Goal: Communication & Community: Answer question/provide support

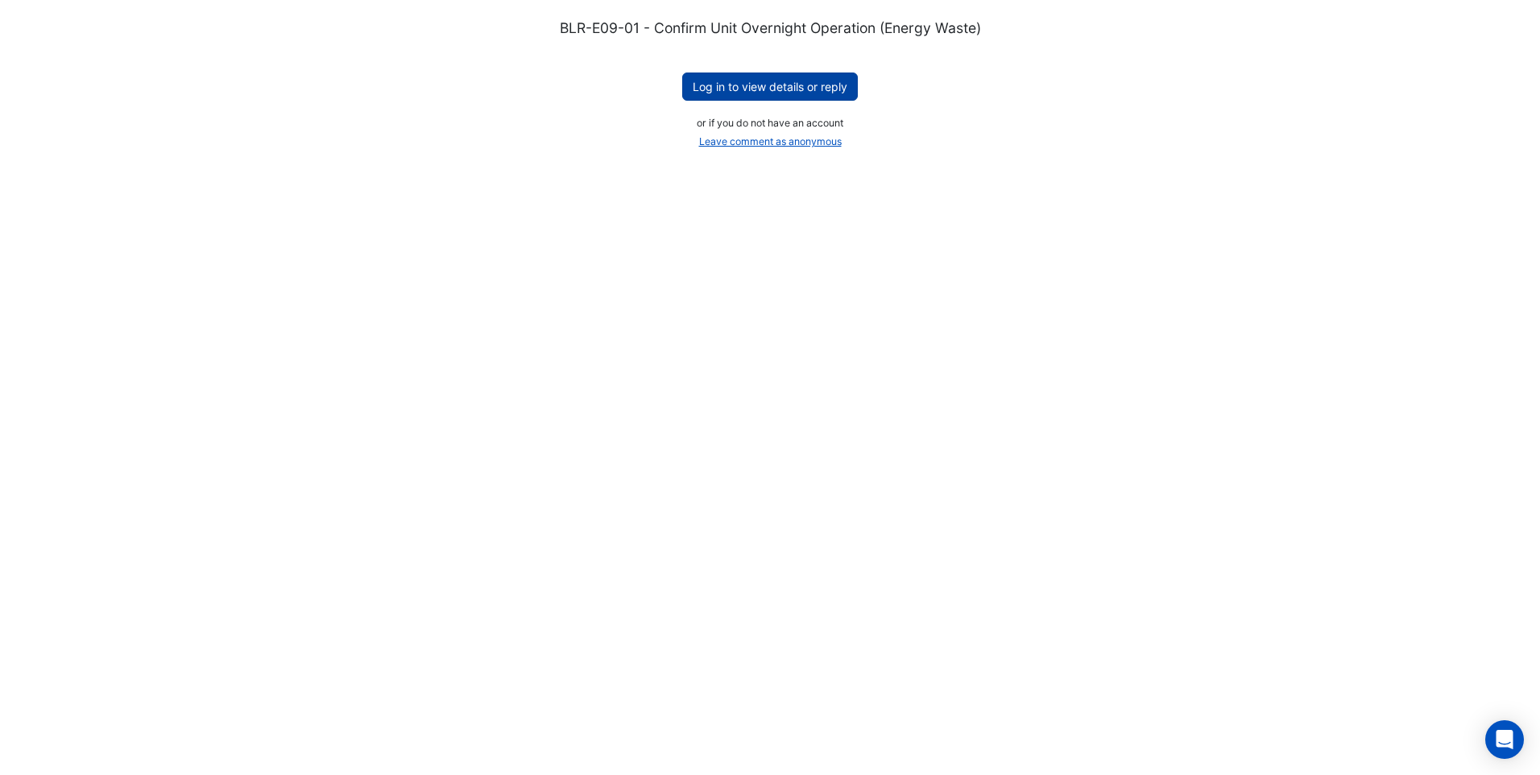
click at [784, 89] on button "Log in to view details or reply" at bounding box center [770, 86] width 176 height 28
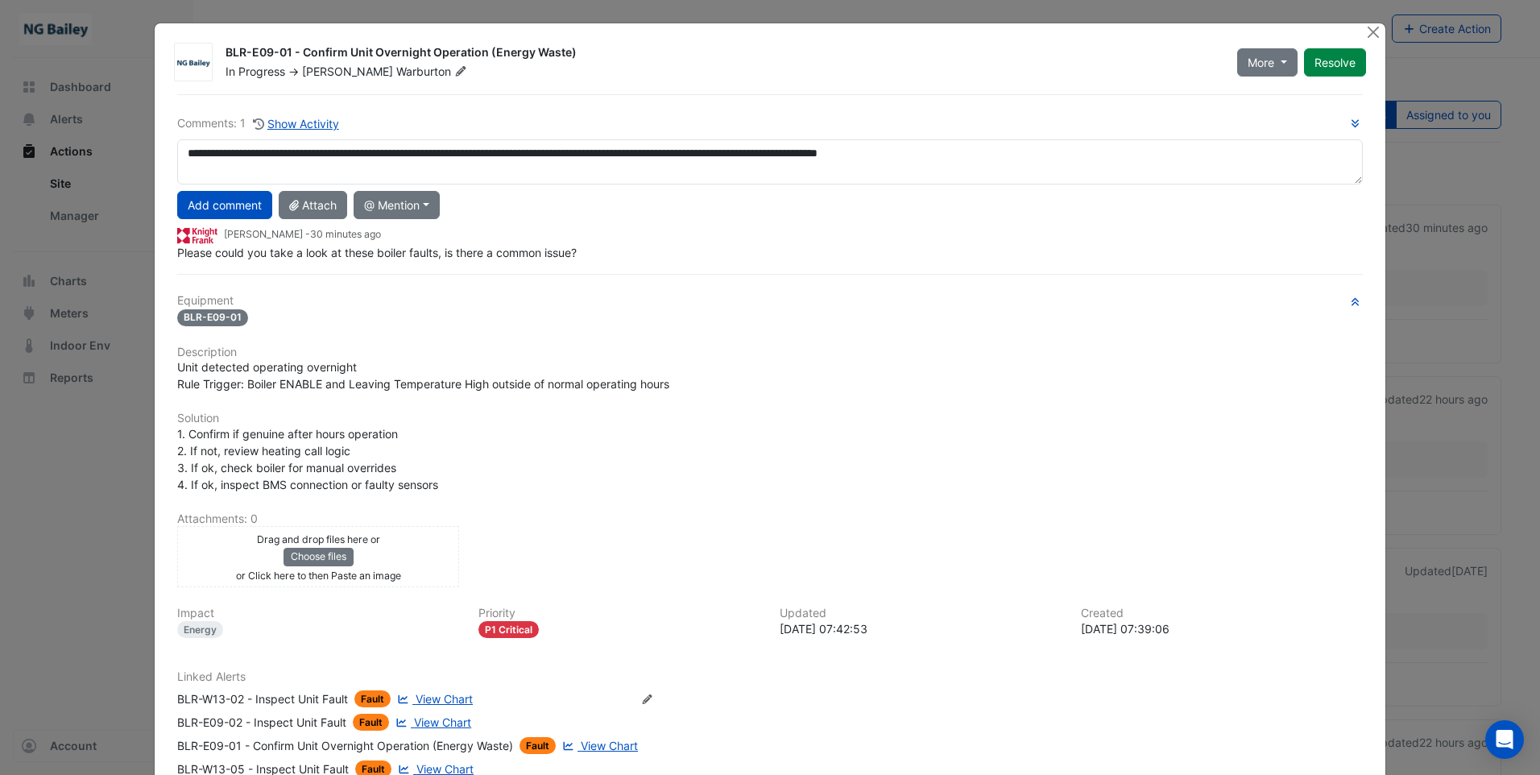
click at [846, 155] on textarea "**********" at bounding box center [770, 161] width 1186 height 45
click at [842, 153] on textarea "**********" at bounding box center [770, 161] width 1186 height 45
type textarea "**********"
click at [209, 207] on button "Add comment" at bounding box center [224, 205] width 95 height 28
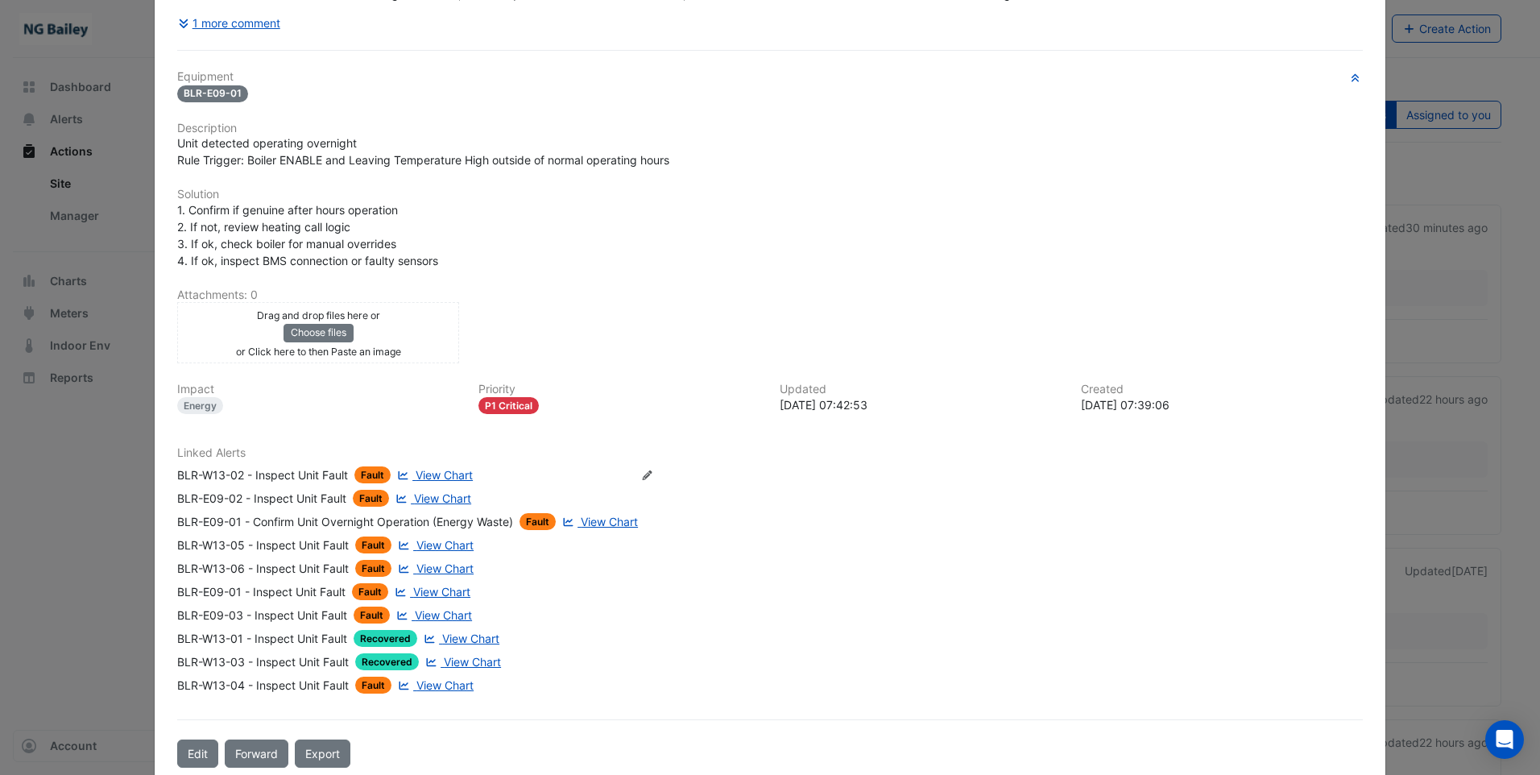
scroll to position [253, 0]
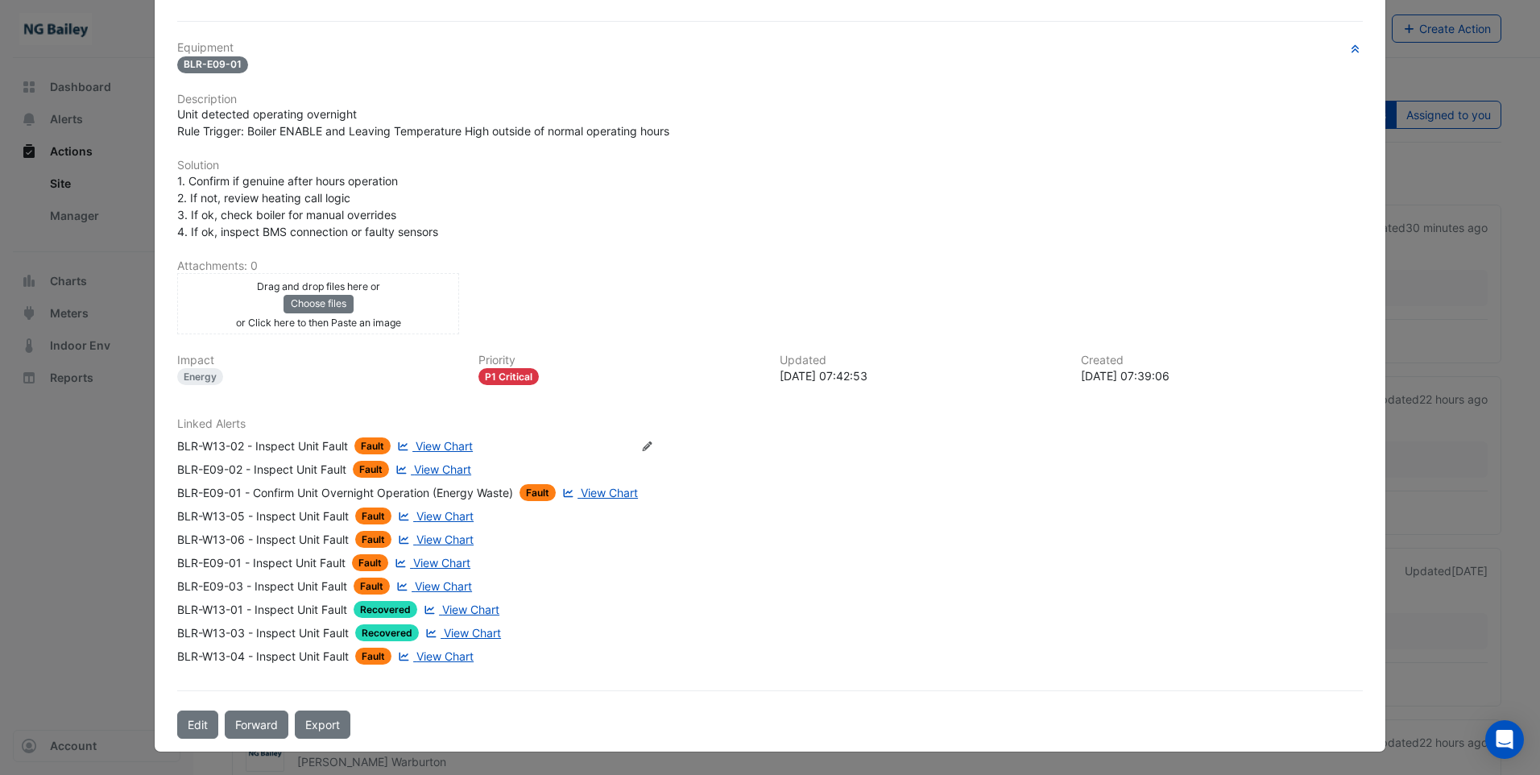
click at [366, 443] on span "Fault" at bounding box center [372, 445] width 36 height 17
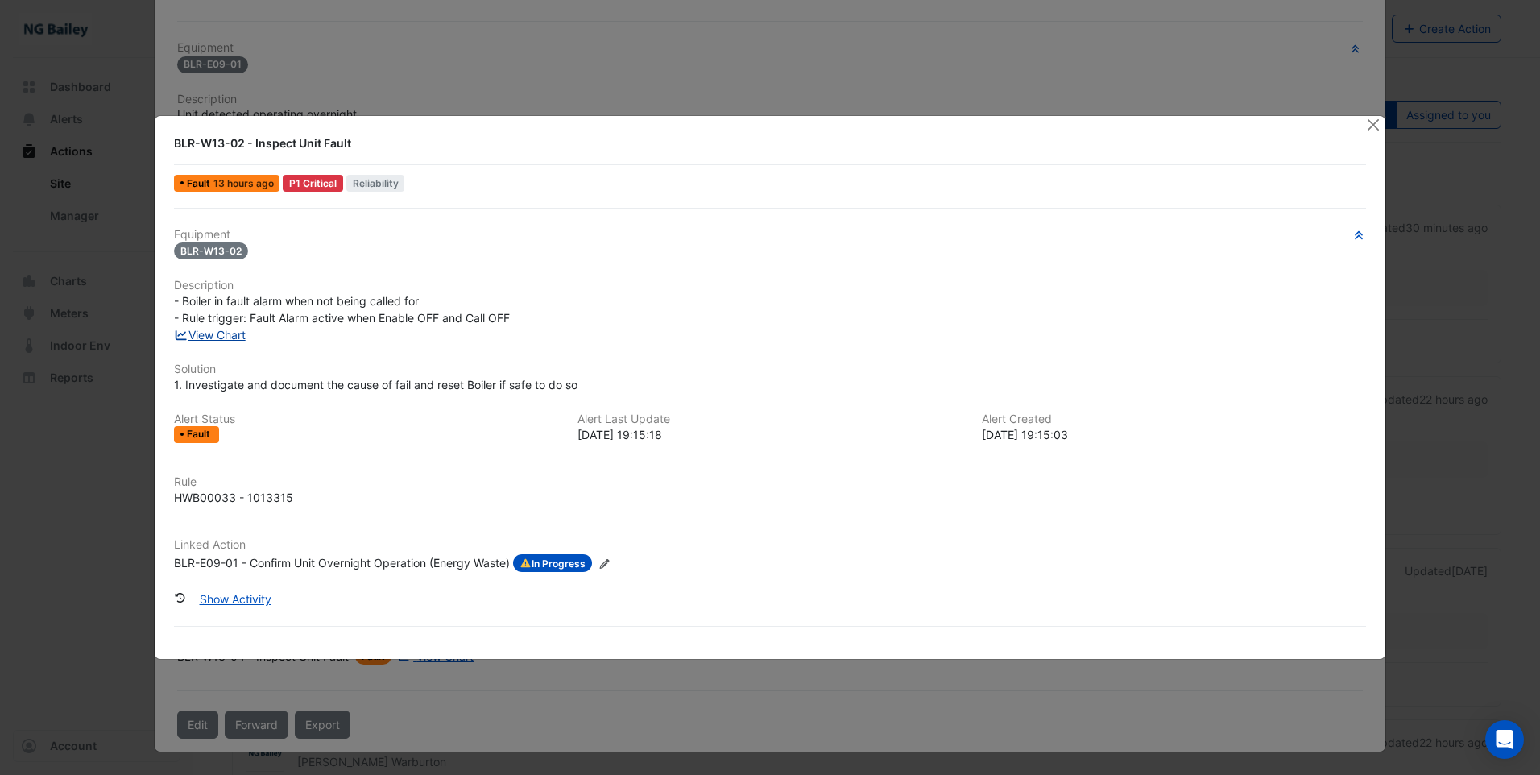
click at [221, 336] on link "View Chart" at bounding box center [210, 335] width 72 height 14
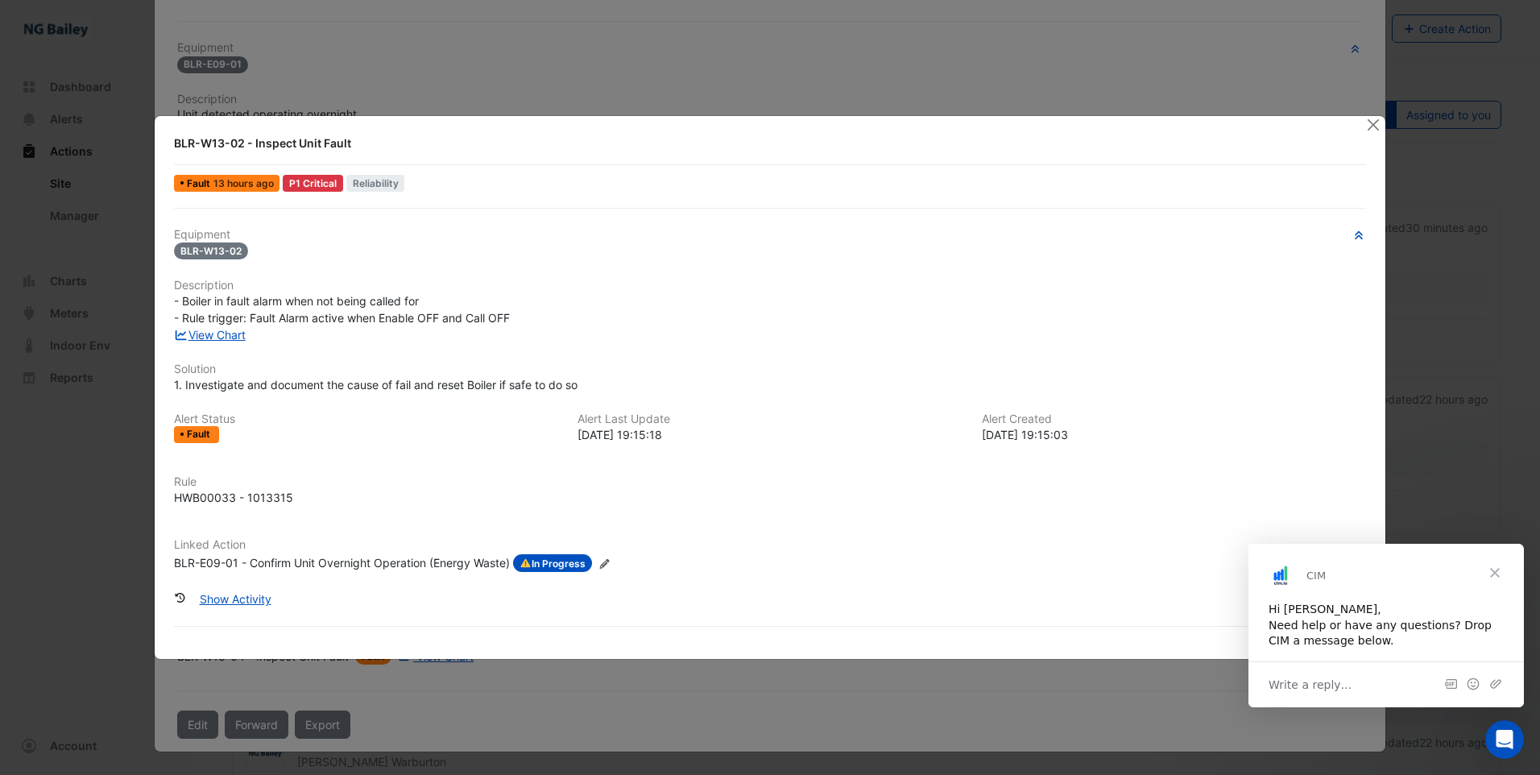
scroll to position [0, 0]
click at [1372, 125] on button "Close" at bounding box center [1373, 124] width 17 height 17
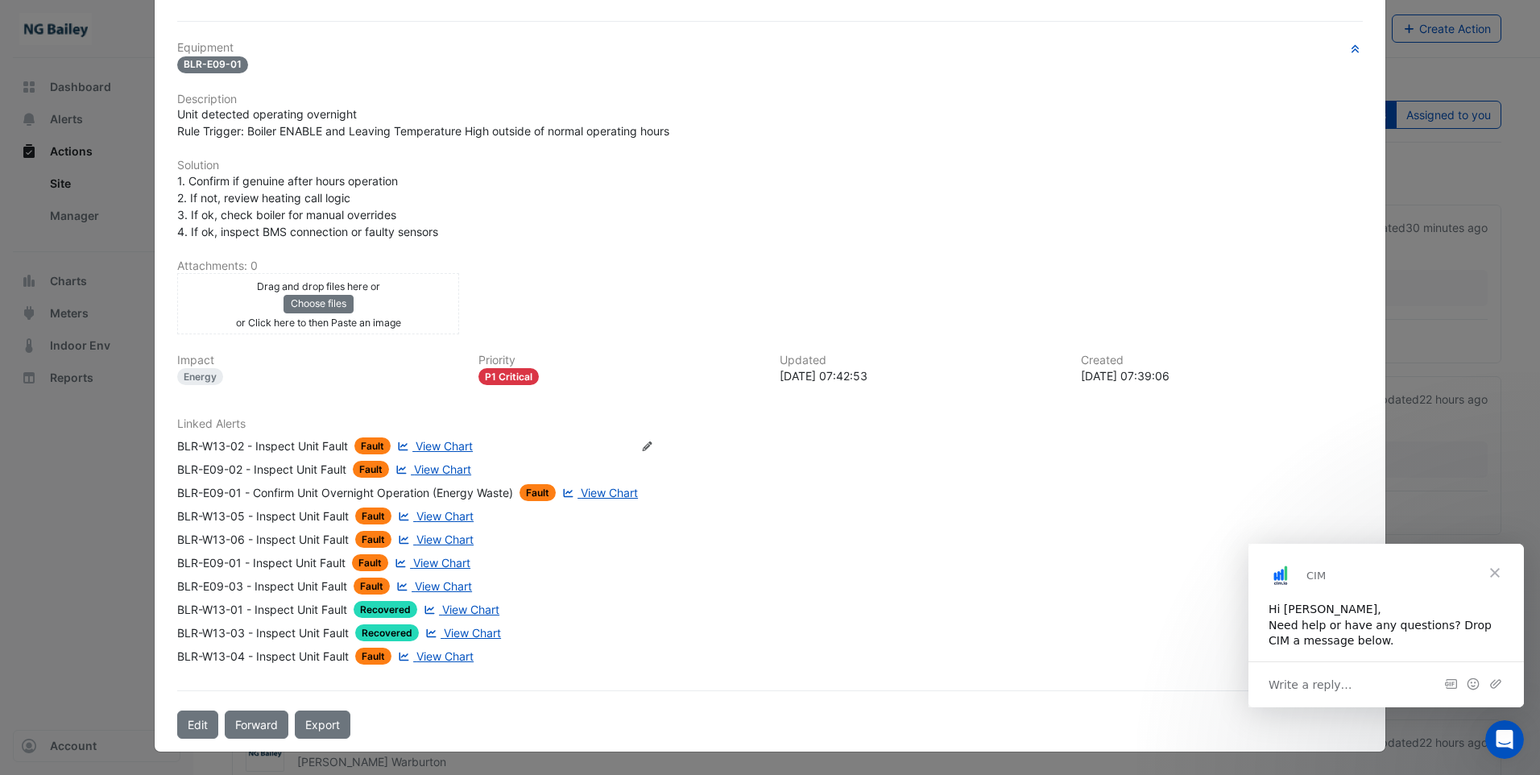
click at [373, 515] on span "Fault" at bounding box center [373, 515] width 36 height 17
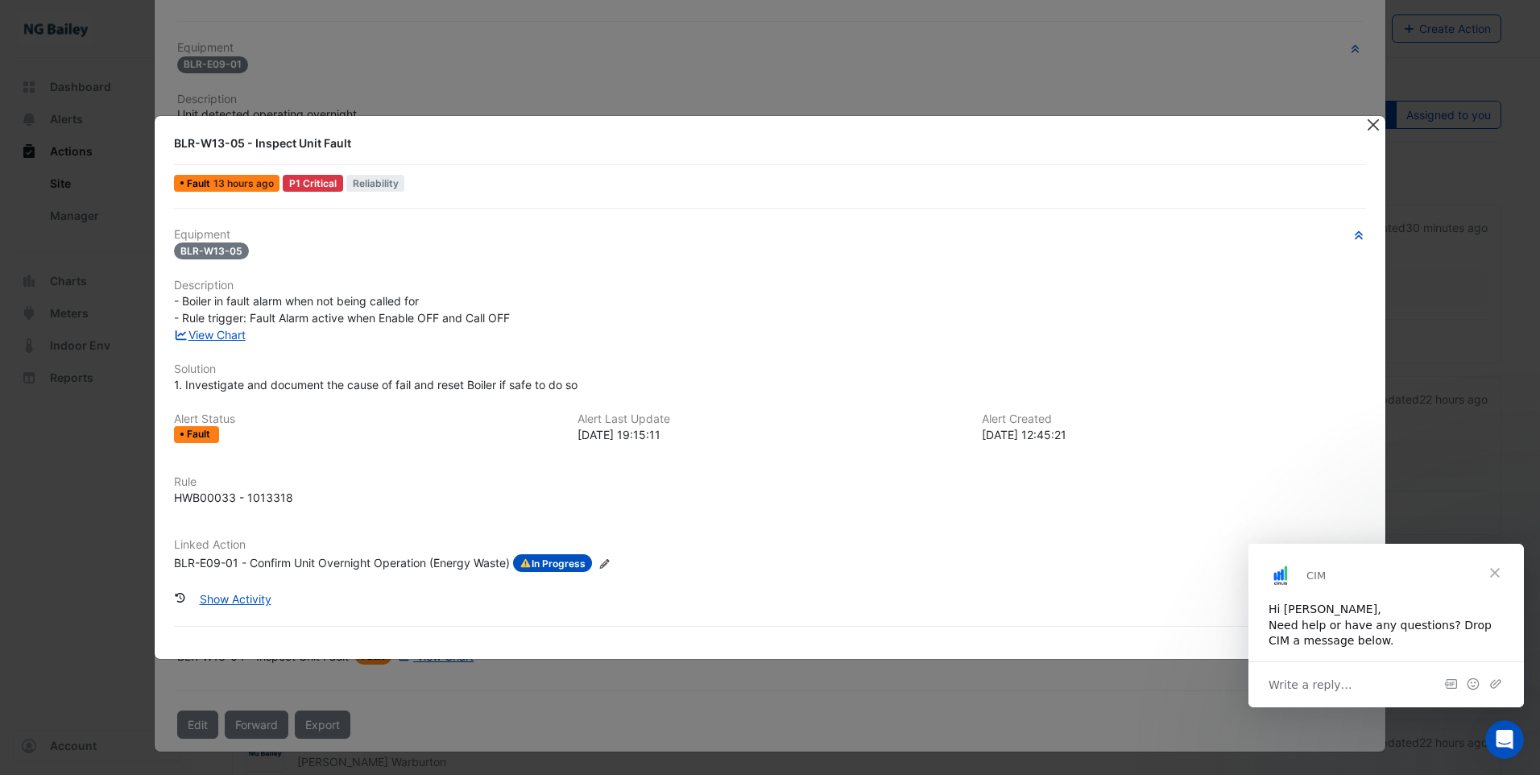
click at [1369, 131] on button "Close" at bounding box center [1373, 124] width 17 height 17
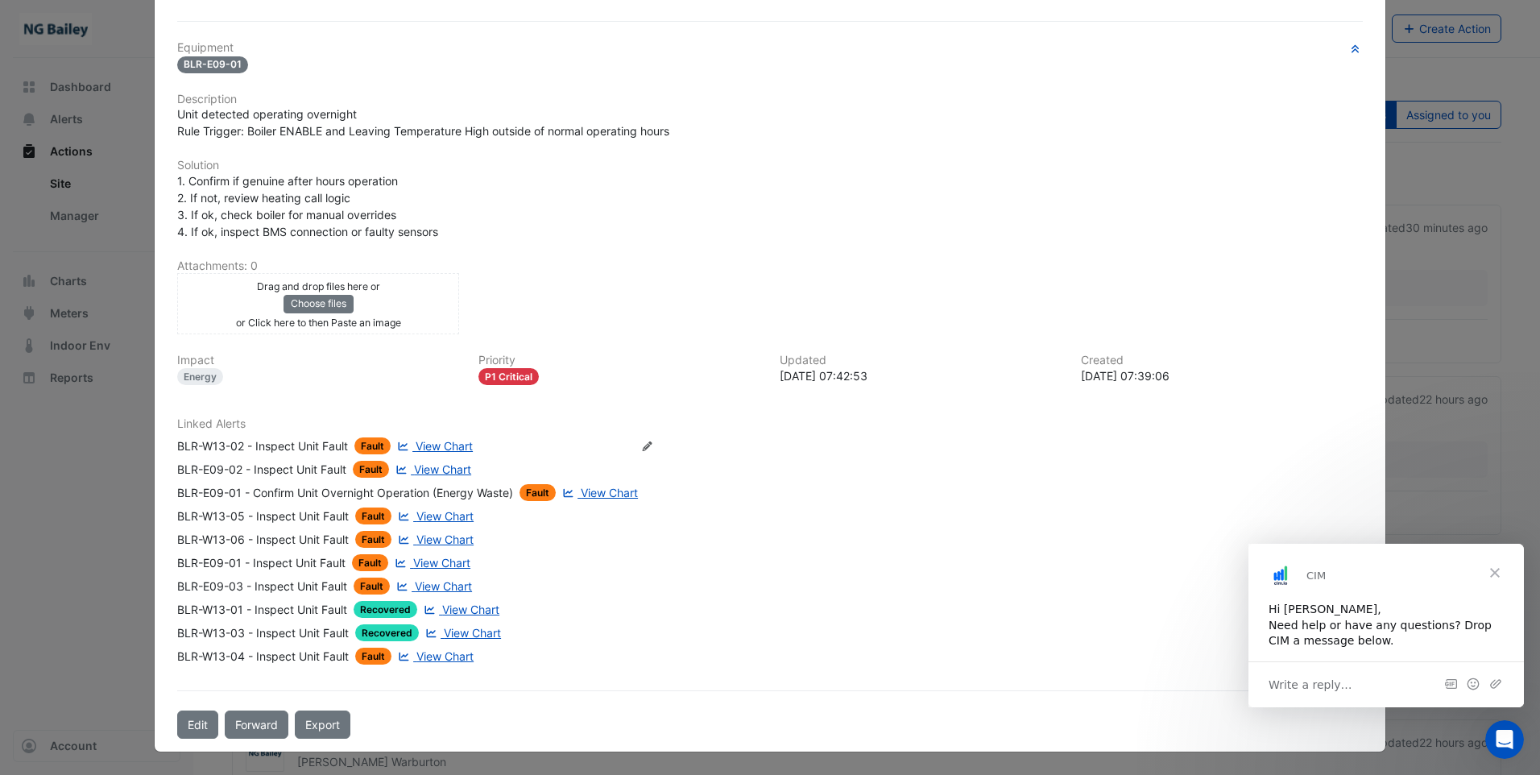
click at [372, 537] on span "Fault" at bounding box center [373, 539] width 36 height 17
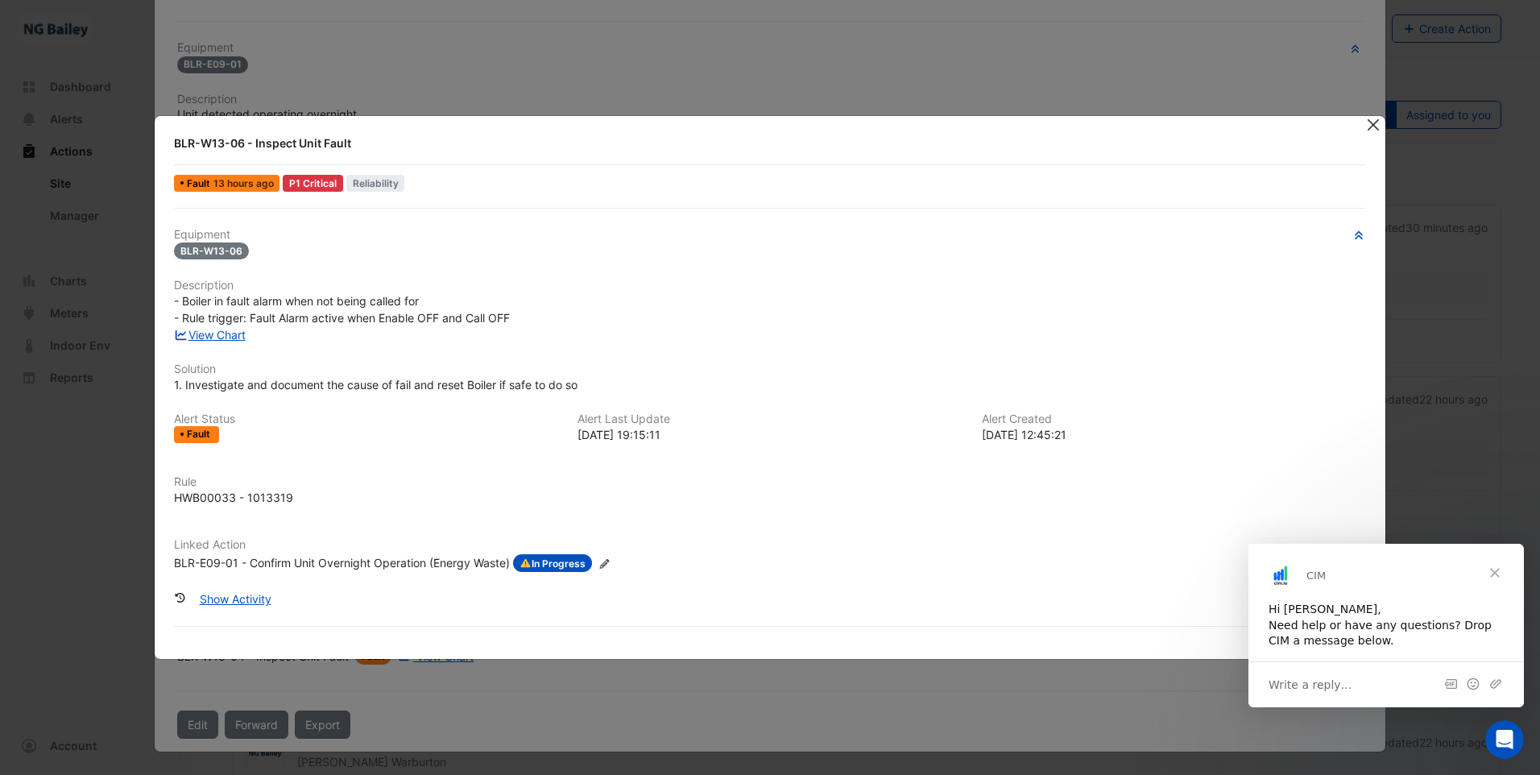
click at [1379, 129] on button "Close" at bounding box center [1373, 124] width 17 height 17
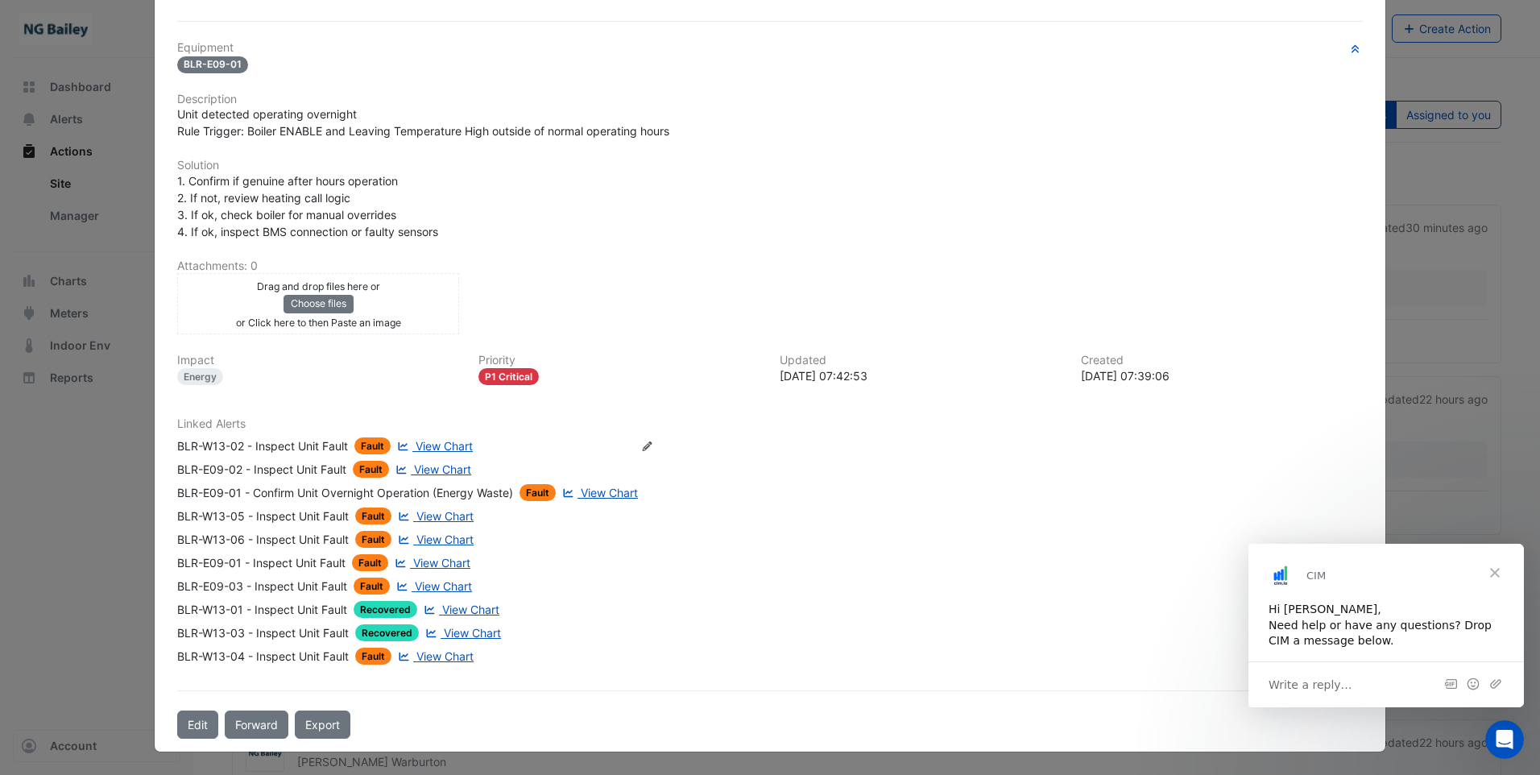
click at [387, 611] on span "Recovered" at bounding box center [386, 609] width 64 height 17
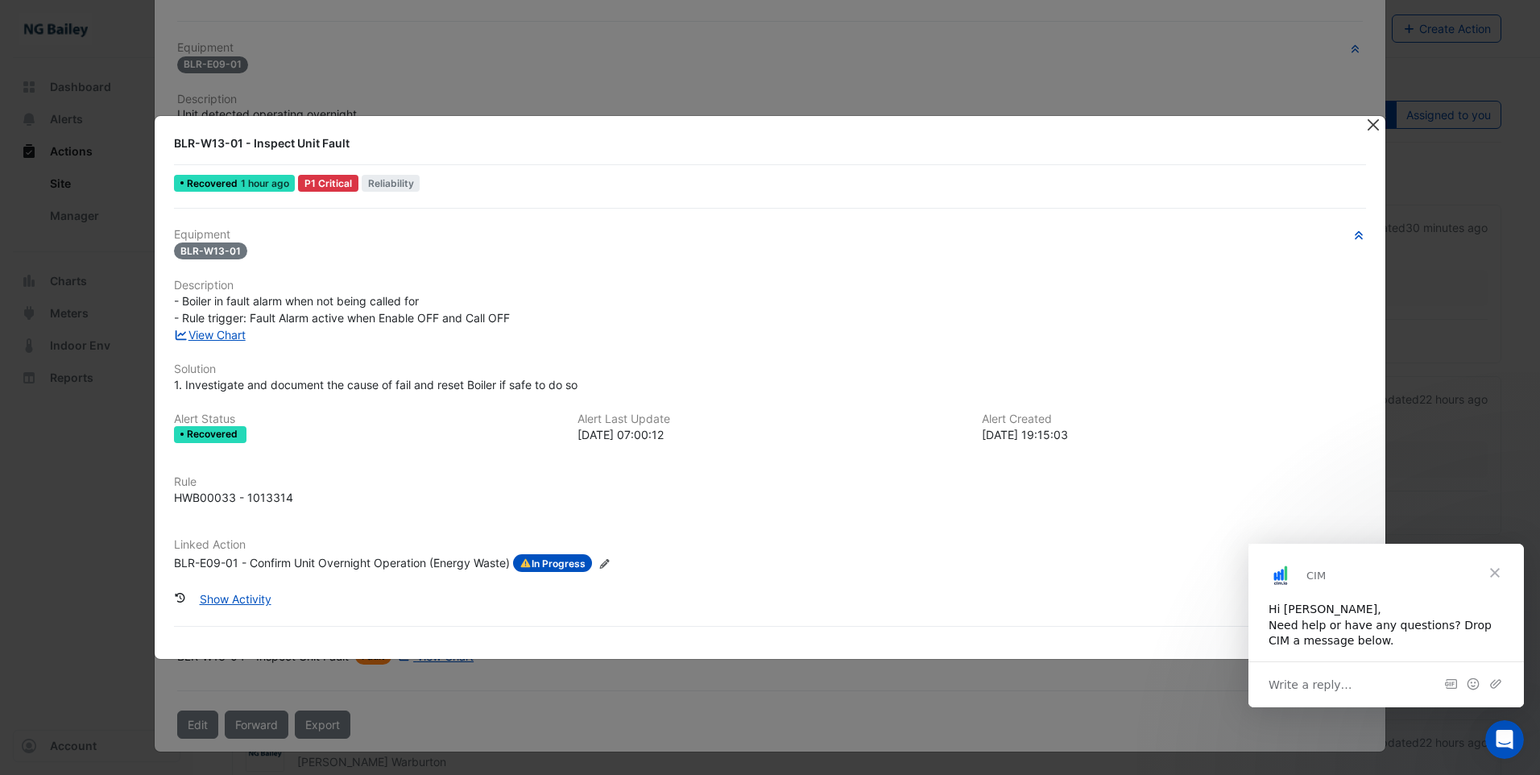
click at [1379, 122] on button "Close" at bounding box center [1373, 124] width 17 height 17
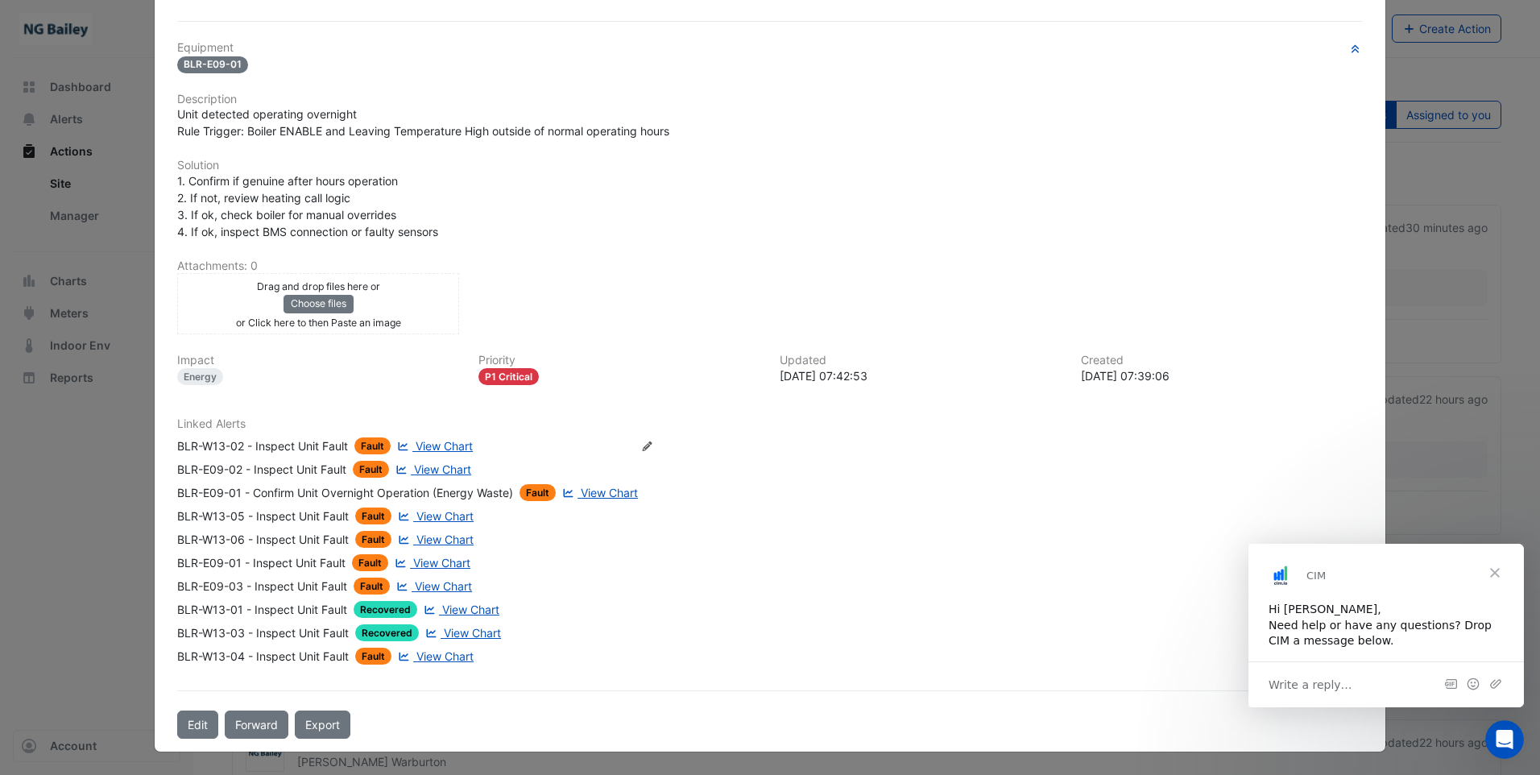
click at [1496, 574] on span "Close" at bounding box center [1495, 573] width 58 height 58
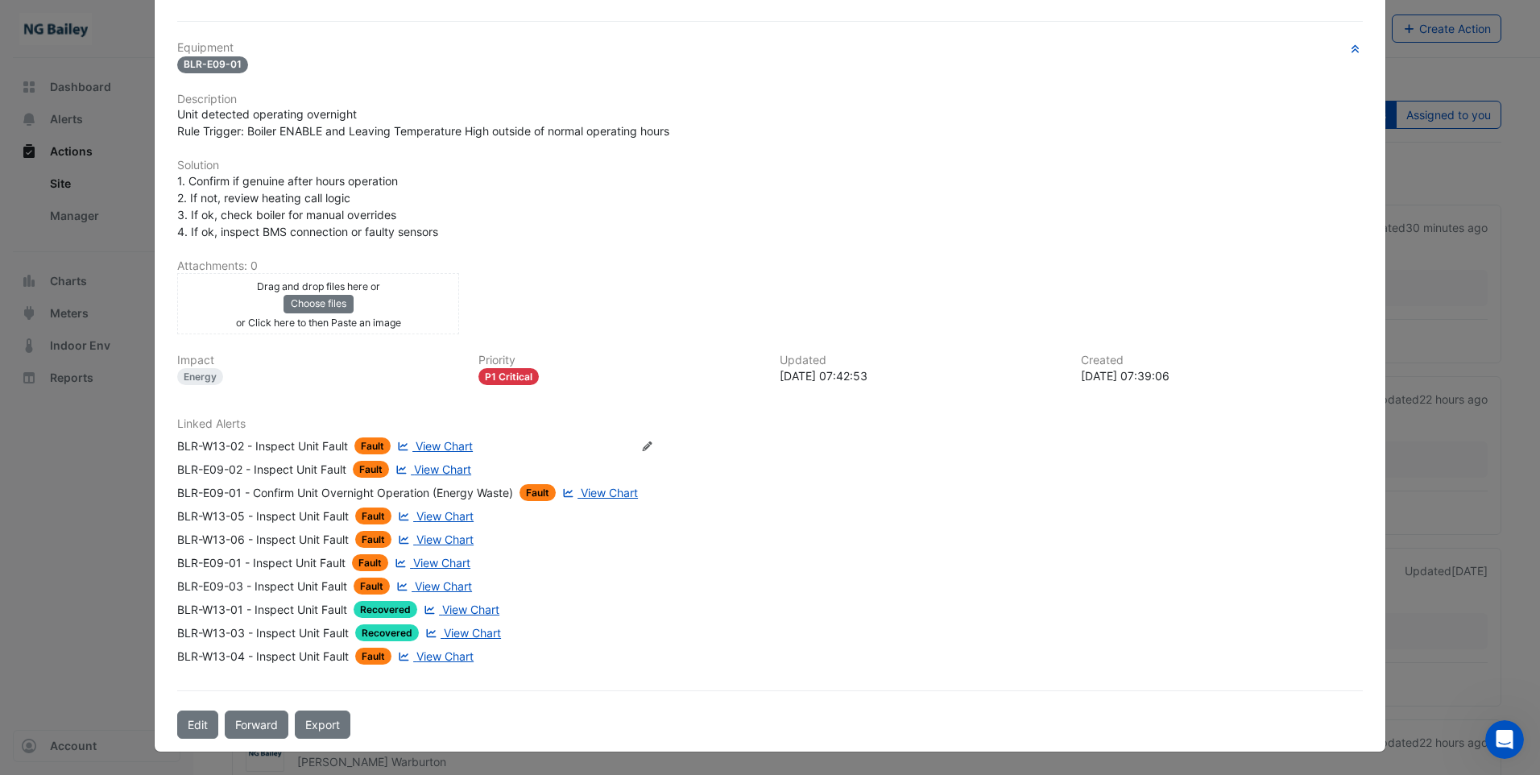
click at [359, 446] on span "Fault" at bounding box center [372, 445] width 36 height 17
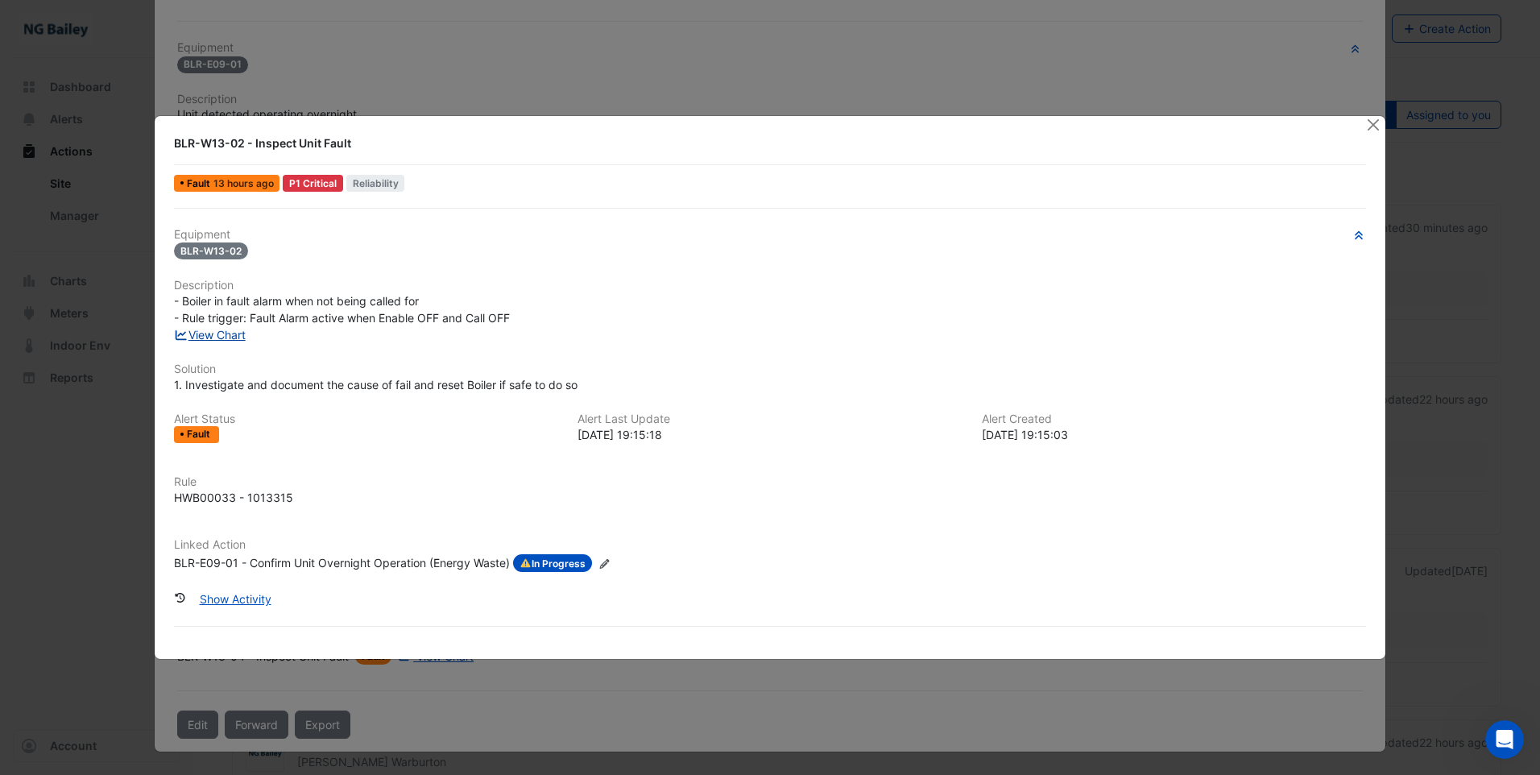
click at [216, 337] on link "View Chart" at bounding box center [210, 335] width 72 height 14
click at [1369, 126] on button "Close" at bounding box center [1373, 124] width 17 height 17
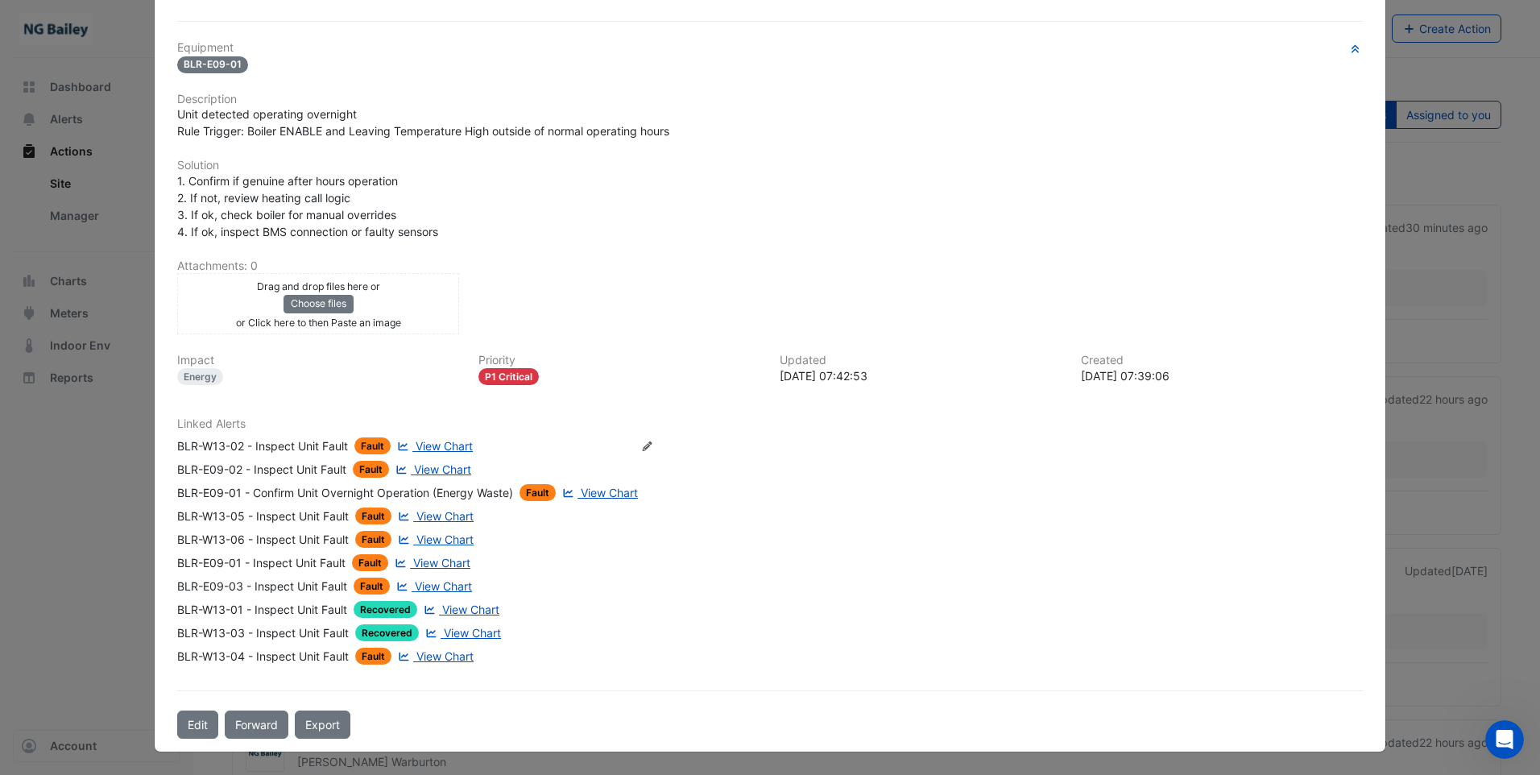
click at [368, 444] on span "Fault" at bounding box center [372, 445] width 36 height 17
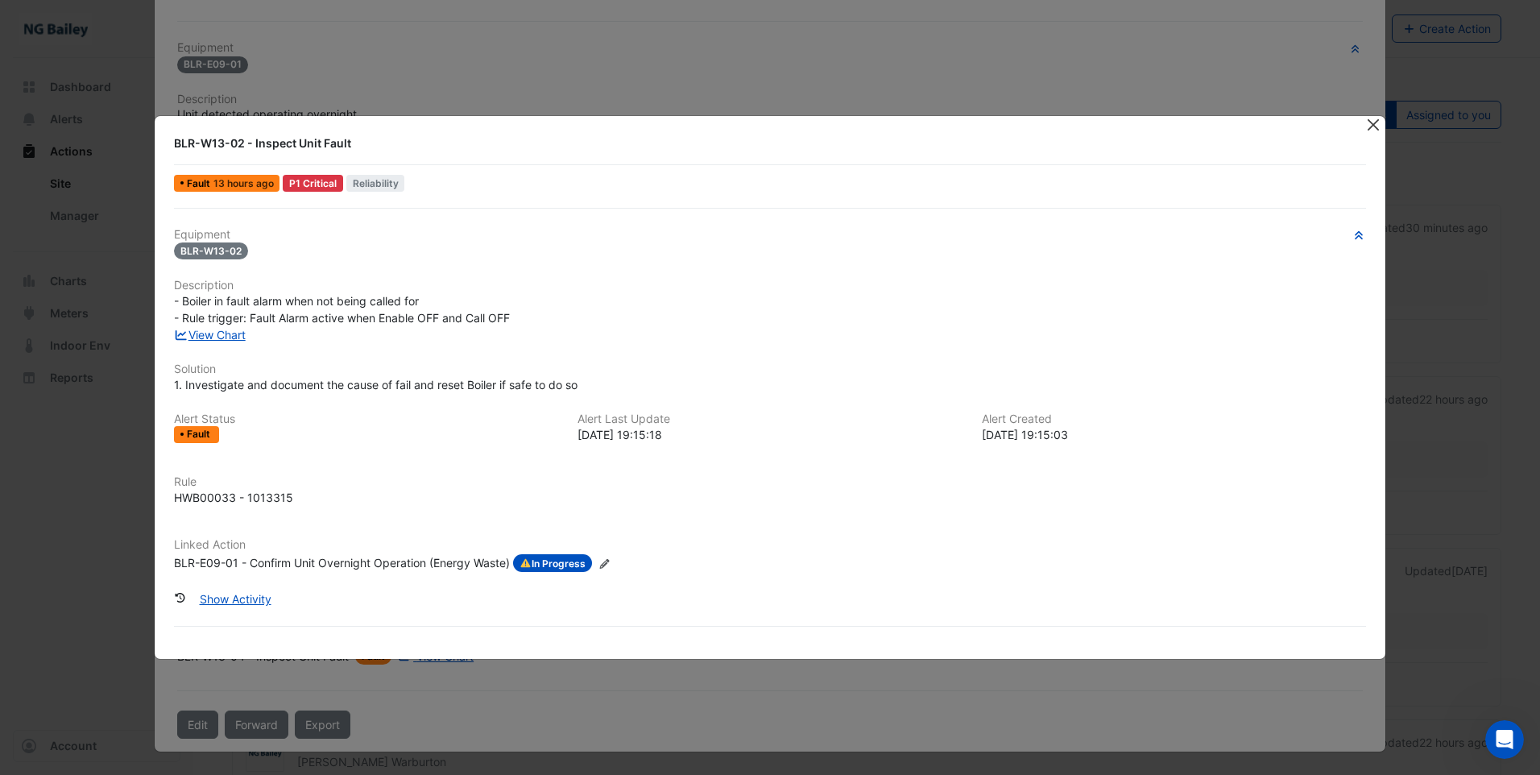
click at [1373, 125] on button "Close" at bounding box center [1373, 124] width 17 height 17
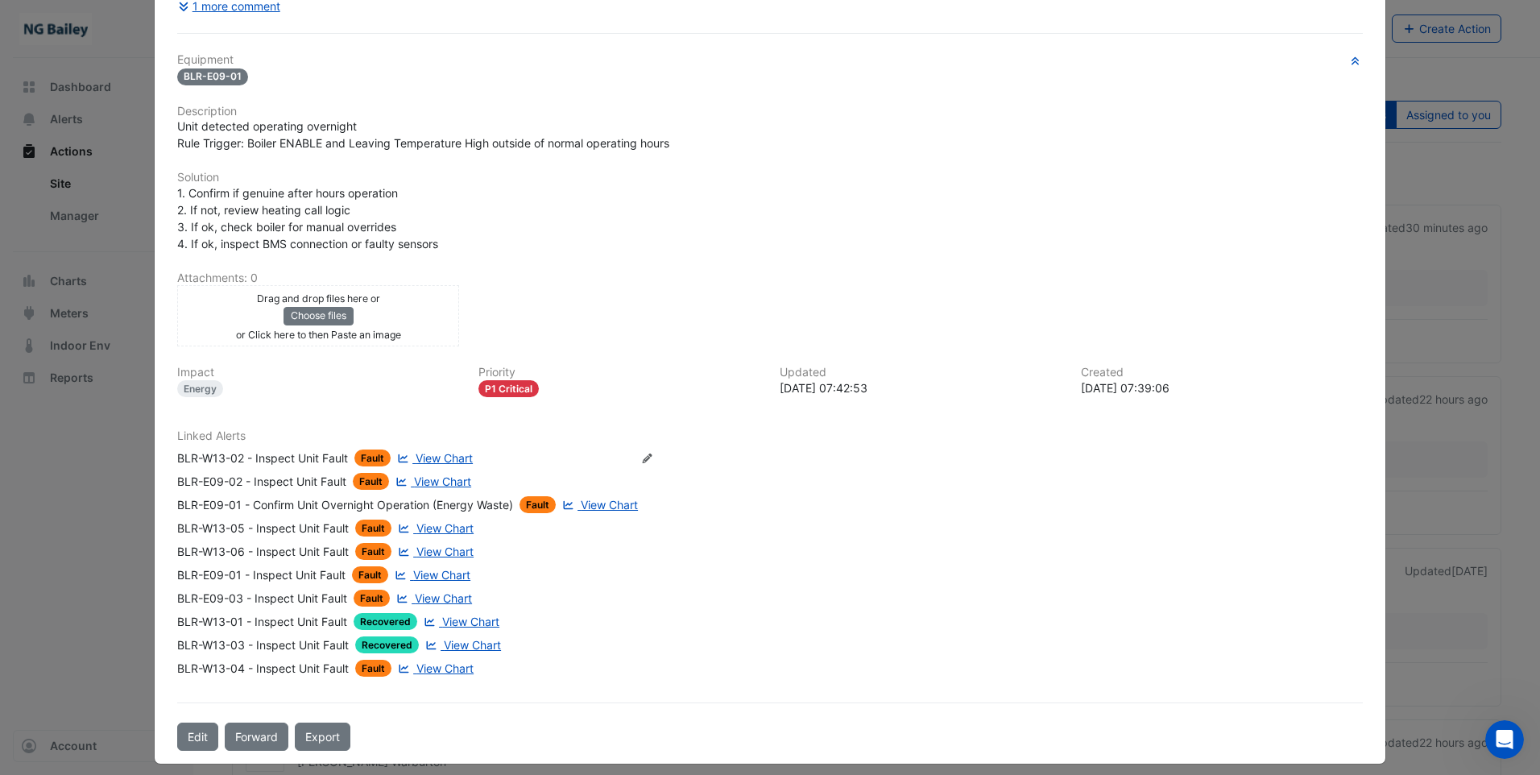
scroll to position [242, 0]
click at [311, 454] on div "BLR-W13-02 - Inspect Unit Fault" at bounding box center [262, 457] width 171 height 17
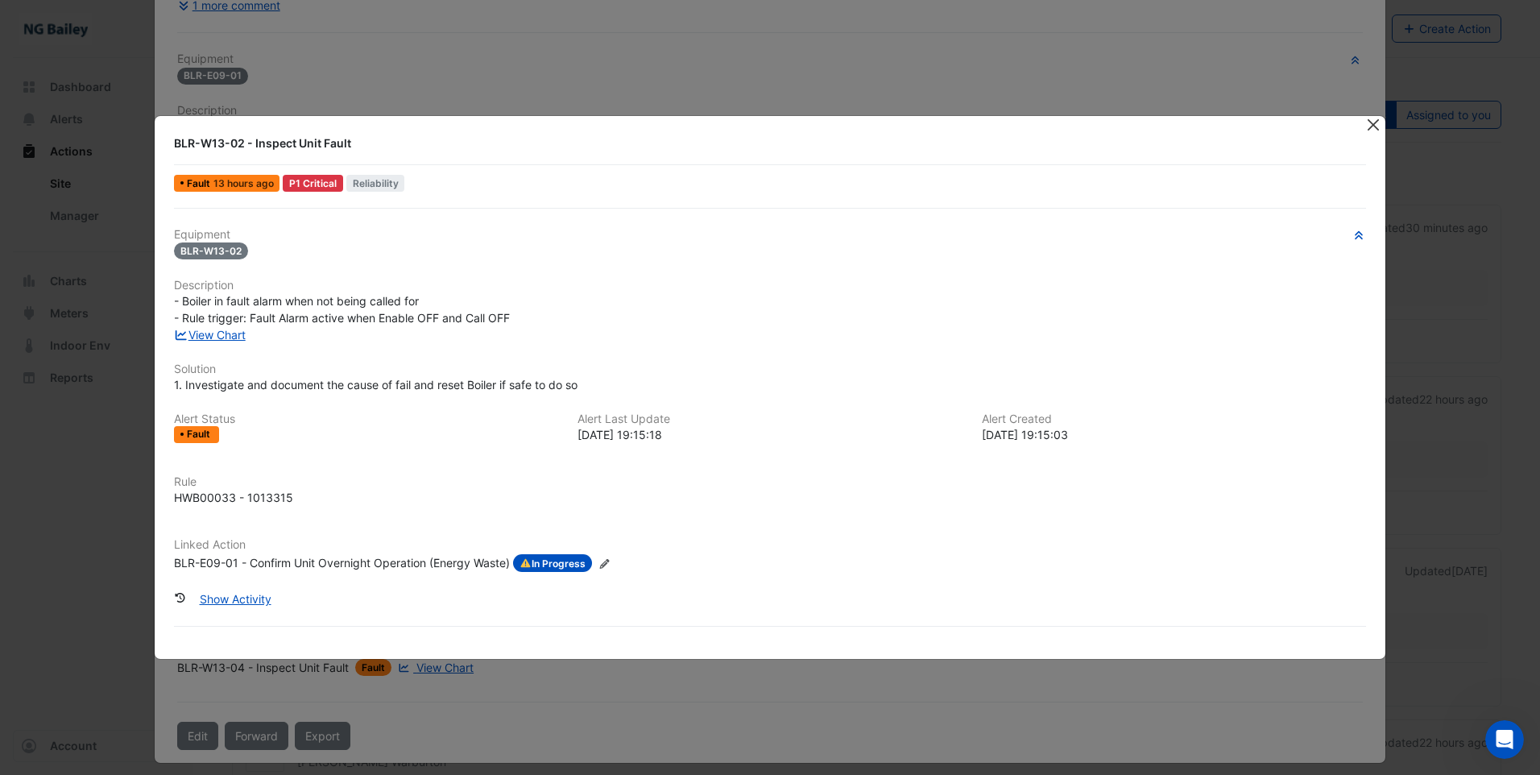
click at [1379, 130] on button "Close" at bounding box center [1373, 124] width 17 height 17
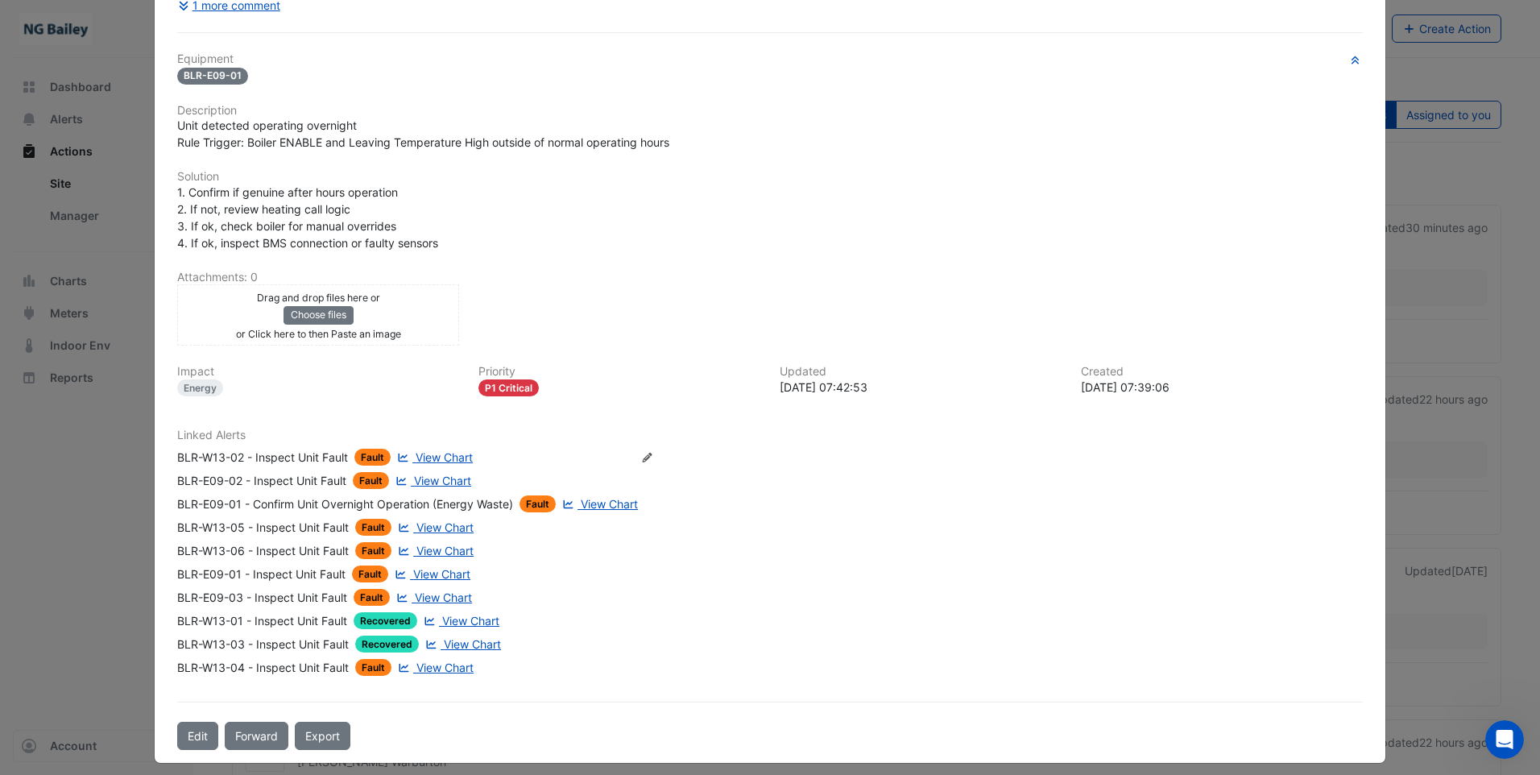
scroll to position [0, 0]
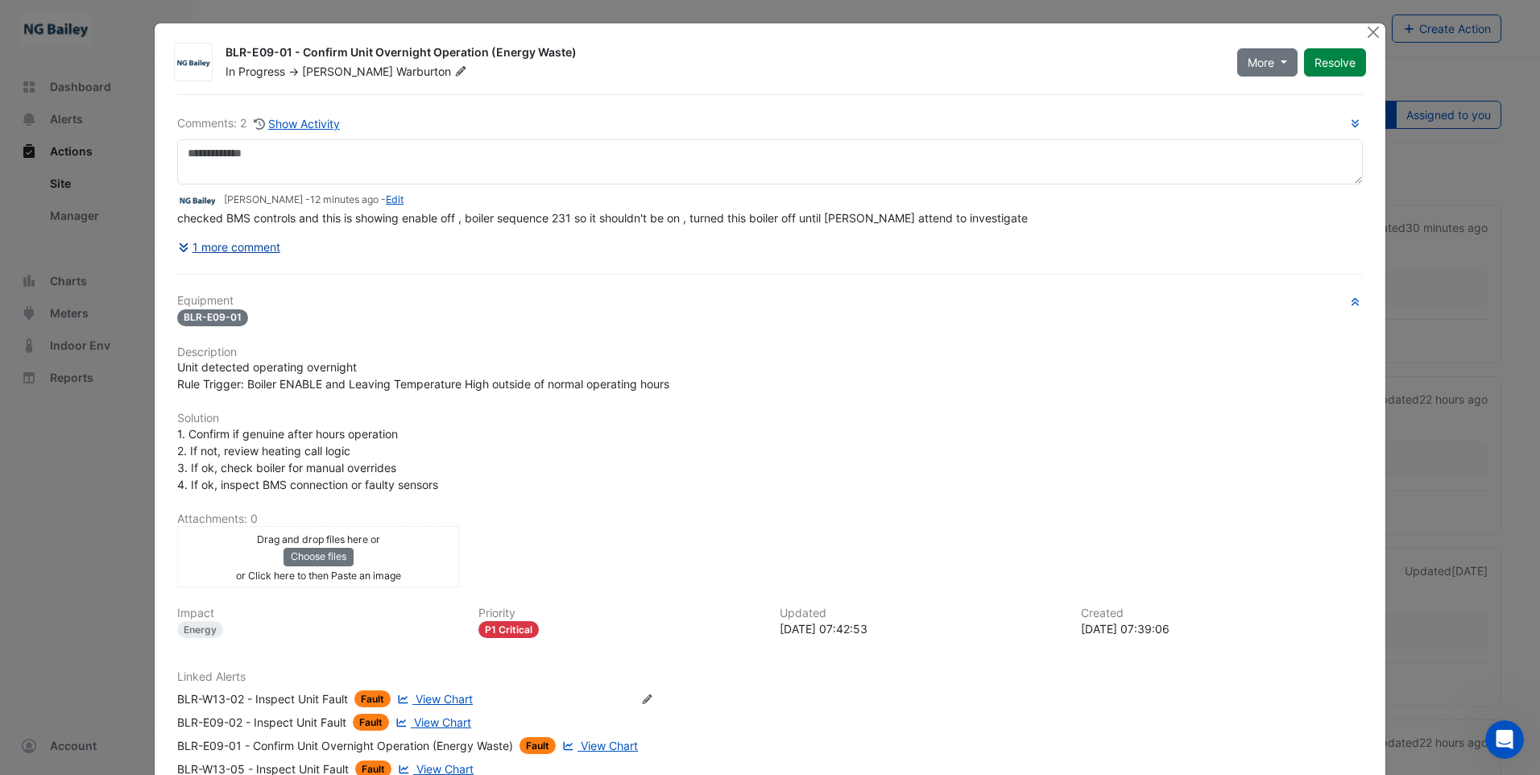
click at [250, 247] on button "1 more comment" at bounding box center [229, 247] width 104 height 28
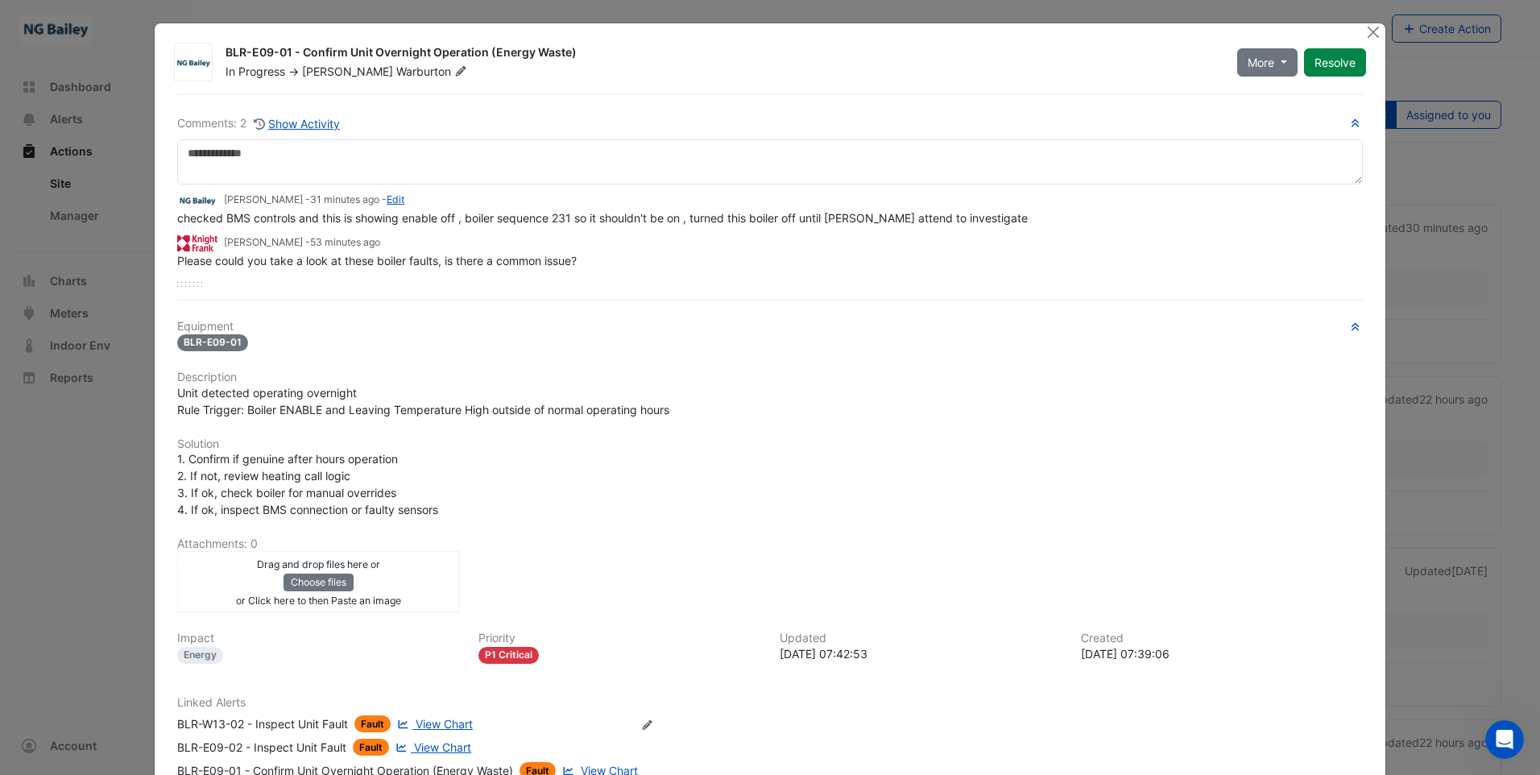
click at [880, 522] on div "Equipment BLR-E09-01 Description Unit detected operating overnight Rule Trigger…" at bounding box center [770, 638] width 1186 height 636
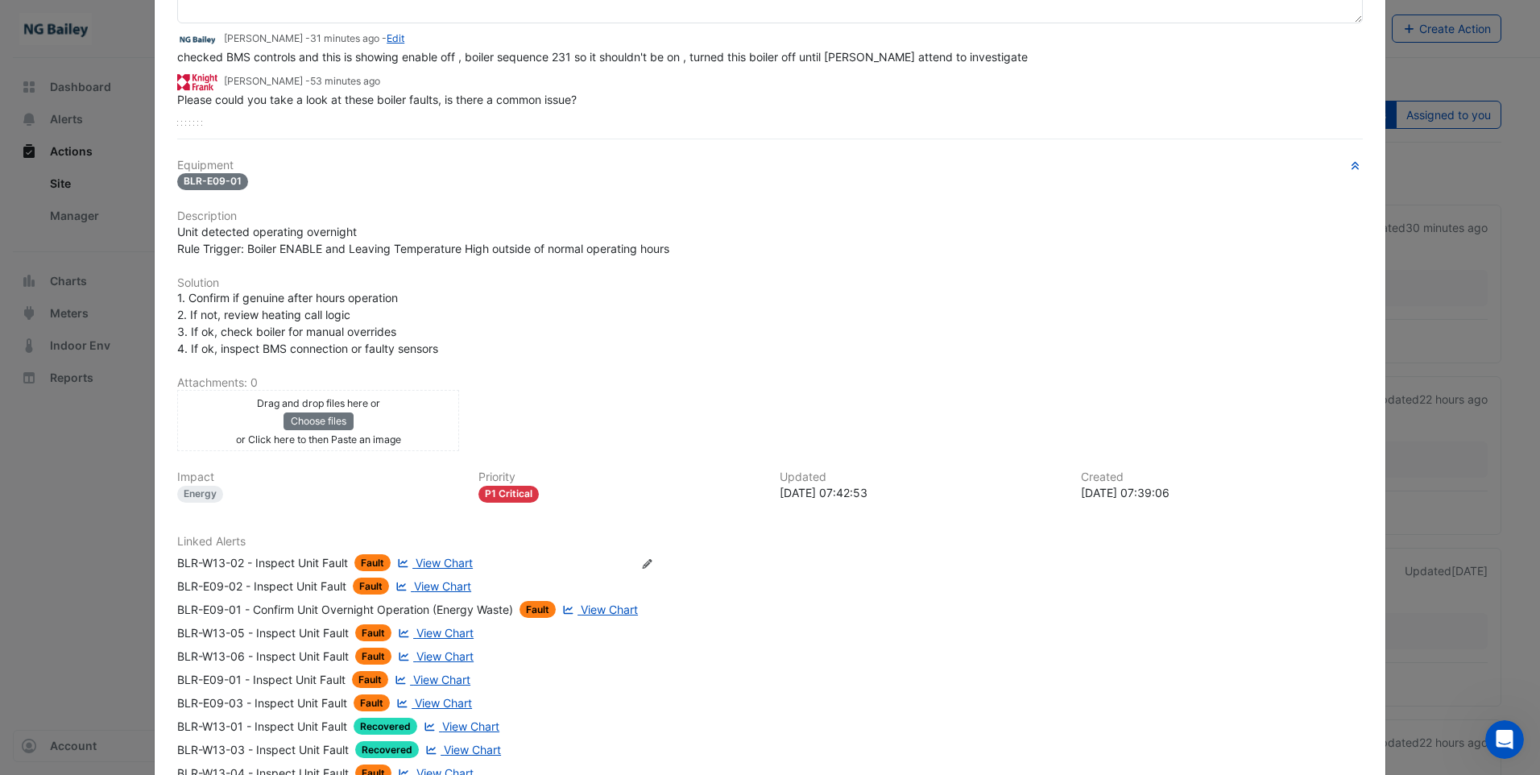
click at [360, 561] on span "Fault" at bounding box center [372, 562] width 36 height 17
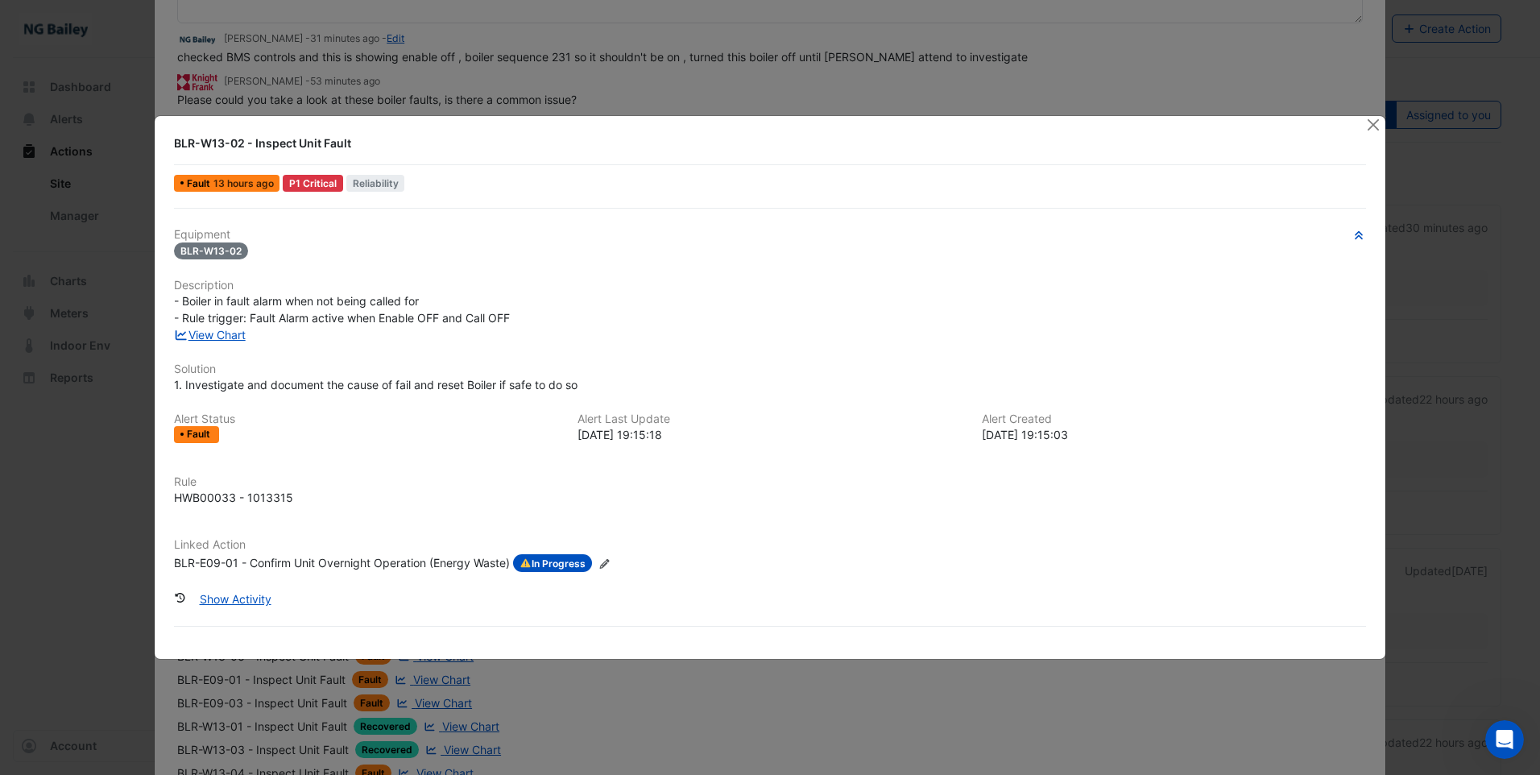
click at [553, 565] on span "In Progress" at bounding box center [552, 563] width 79 height 18
click at [606, 563] on icon "Edit Linked Action" at bounding box center [604, 564] width 12 height 10
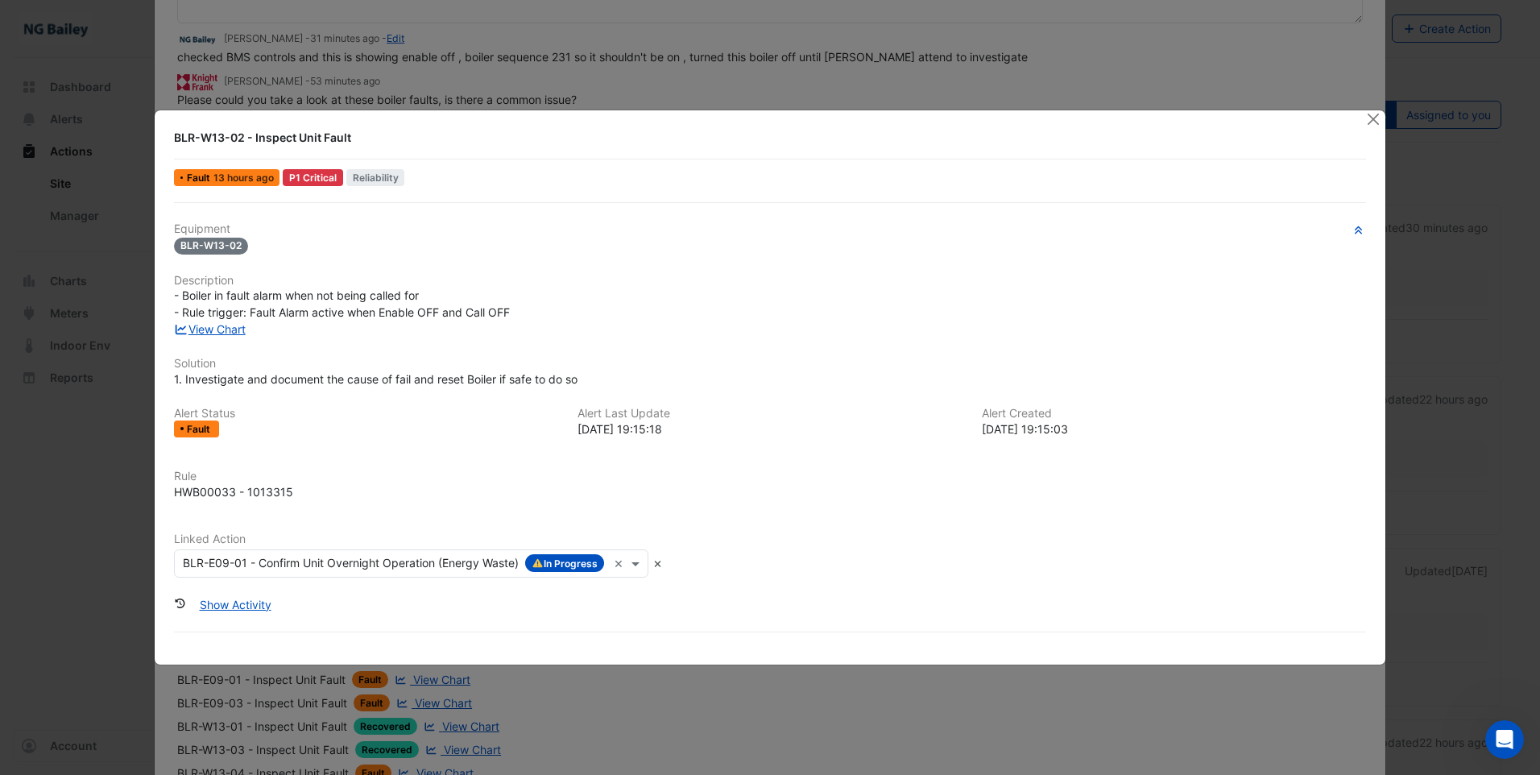
click at [402, 497] on div "HWB00033 - 1013315" at bounding box center [770, 491] width 1192 height 17
click at [209, 432] on span "Fault" at bounding box center [200, 429] width 27 height 10
click at [1351, 231] on button "button" at bounding box center [1358, 230] width 14 height 16
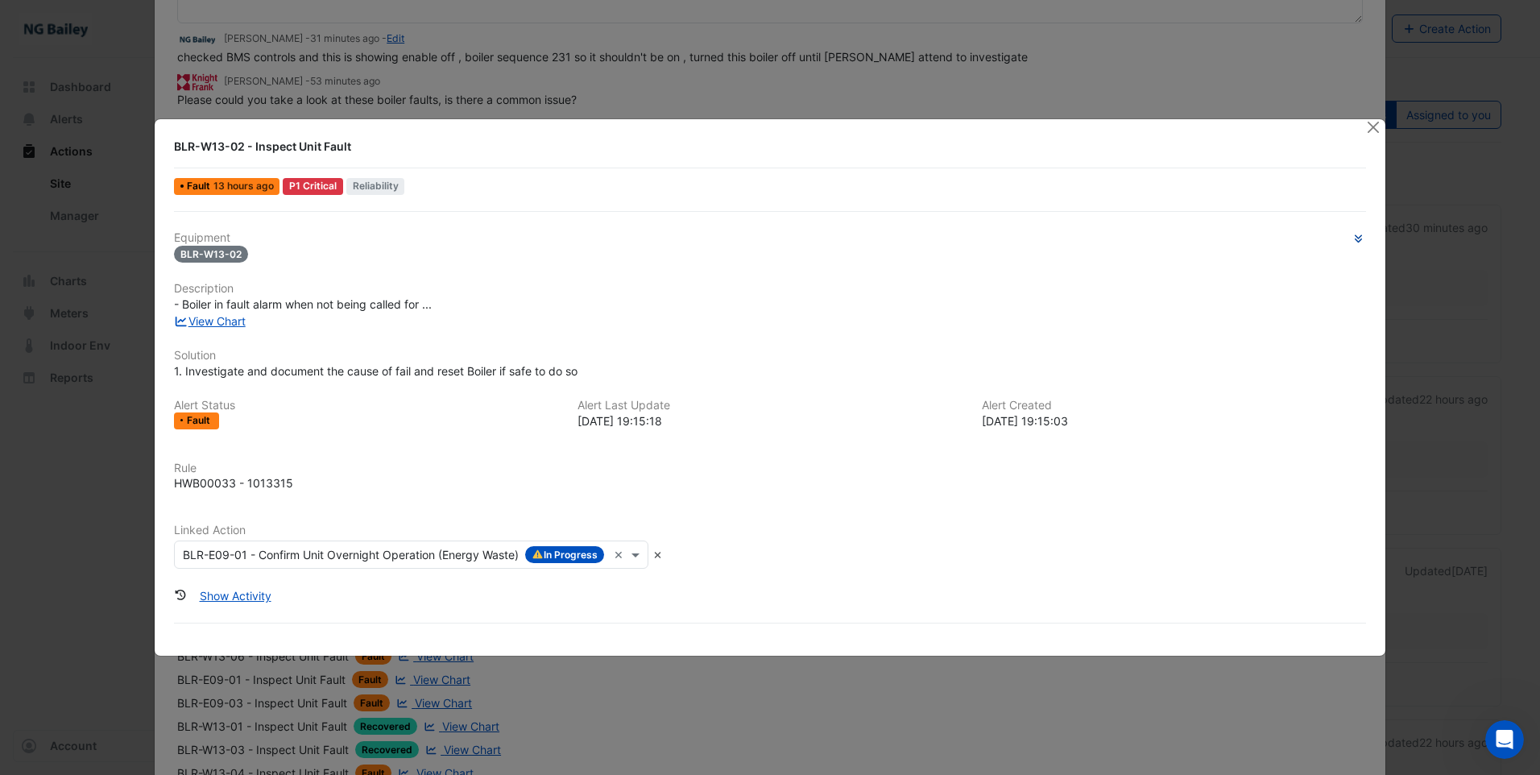
click at [1355, 231] on button "button" at bounding box center [1358, 239] width 14 height 16
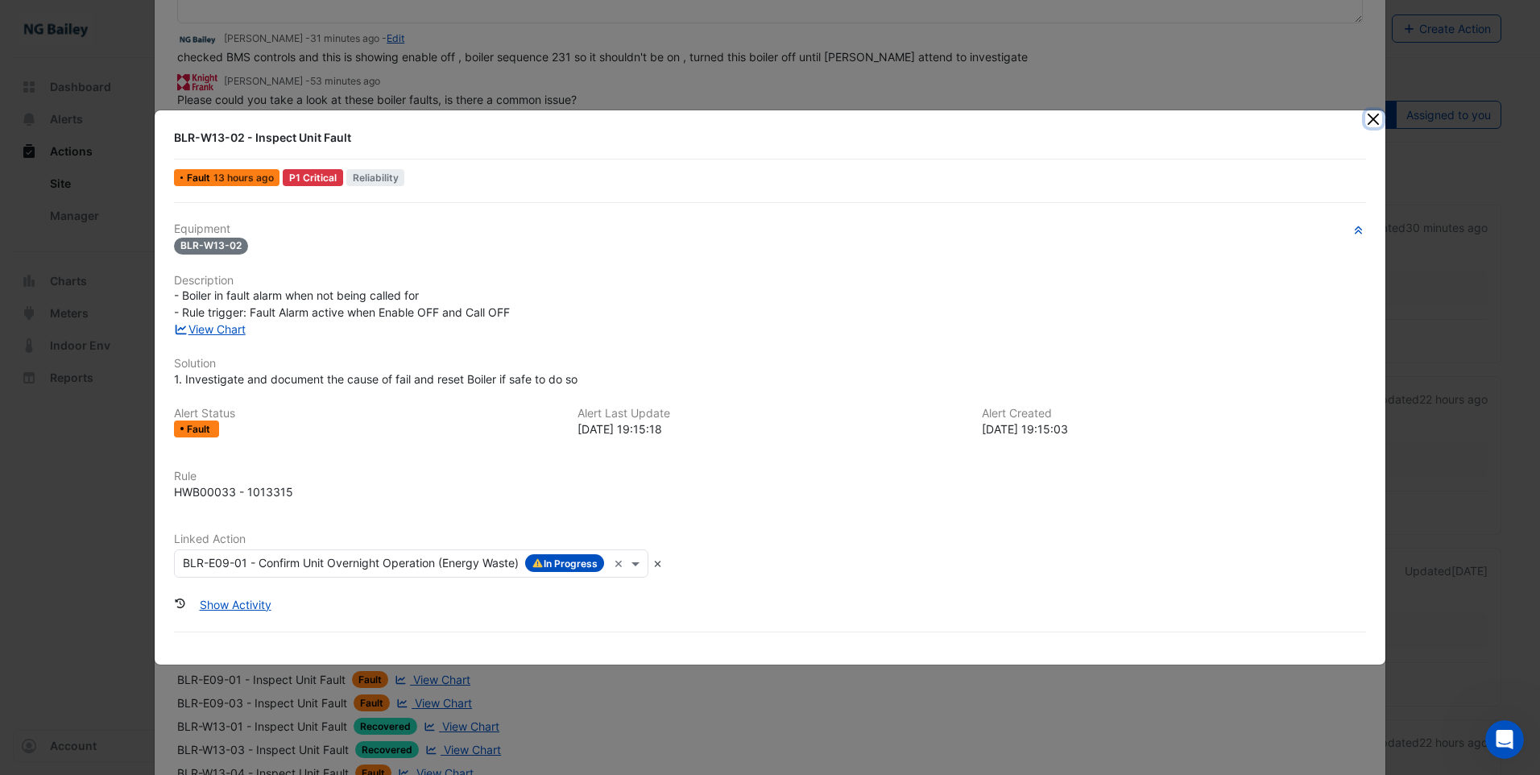
click at [1376, 118] on button "Close" at bounding box center [1373, 118] width 17 height 17
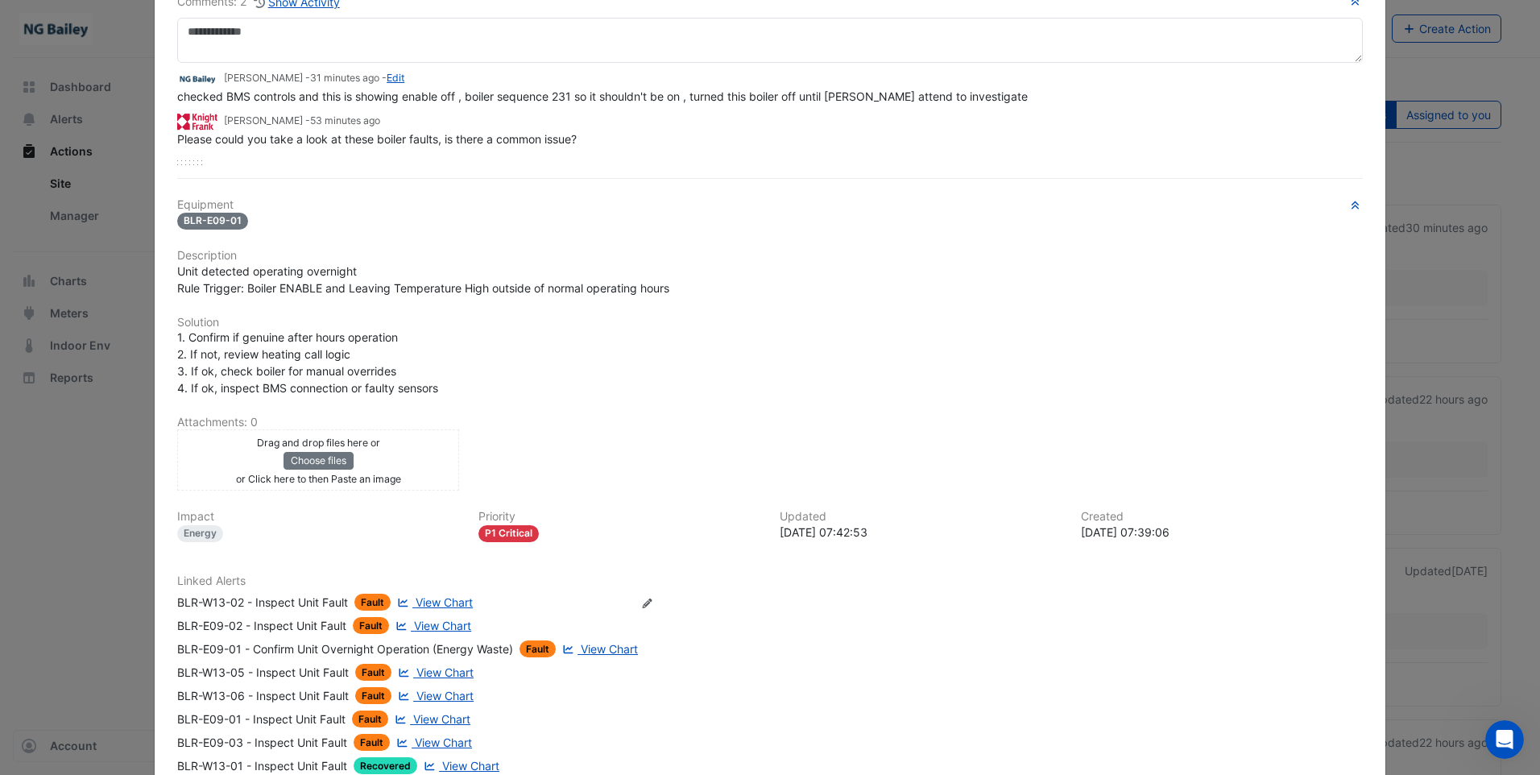
scroll to position [117, 0]
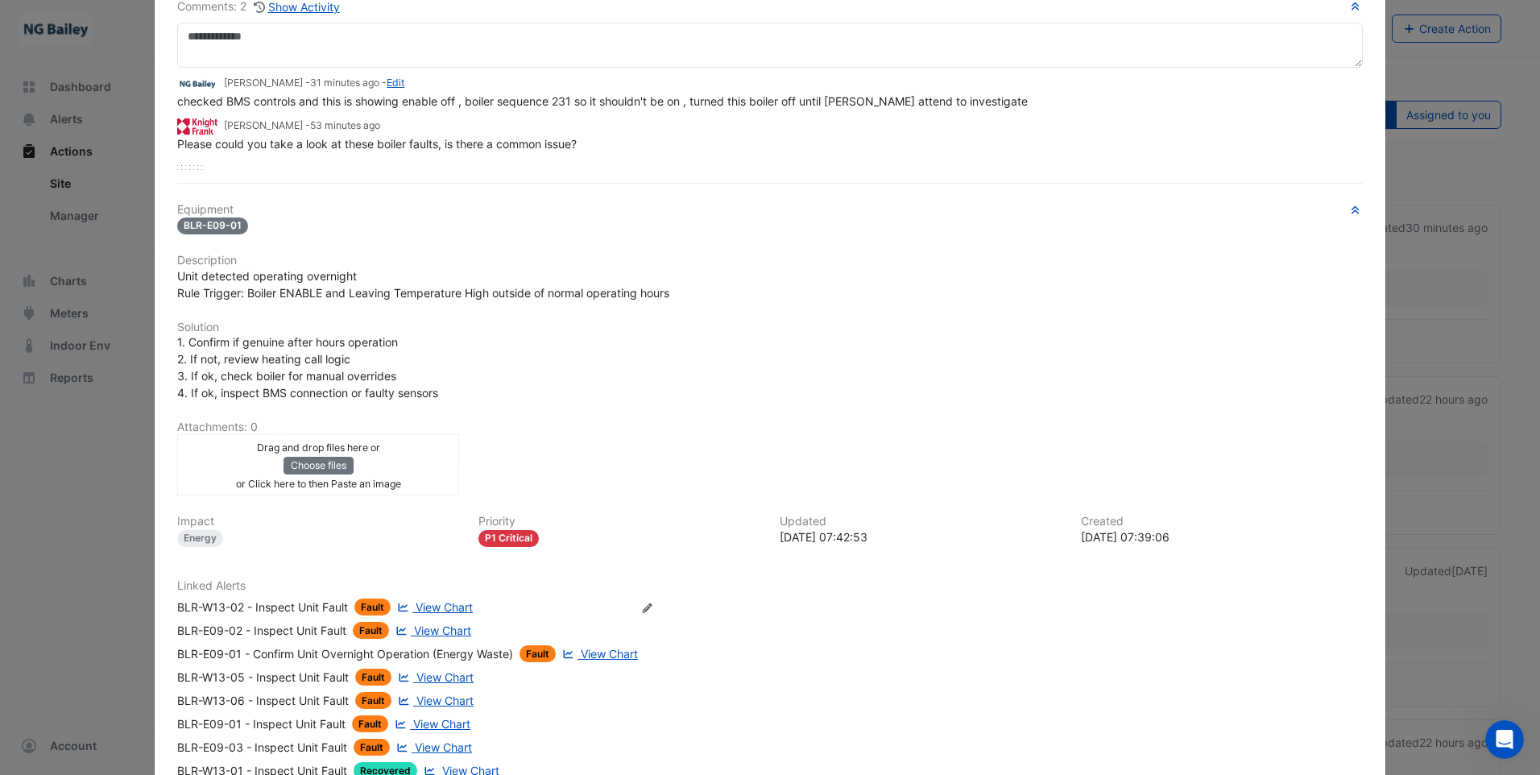
click at [243, 606] on div "BLR-W13-02 - Inspect Unit Fault" at bounding box center [262, 606] width 171 height 17
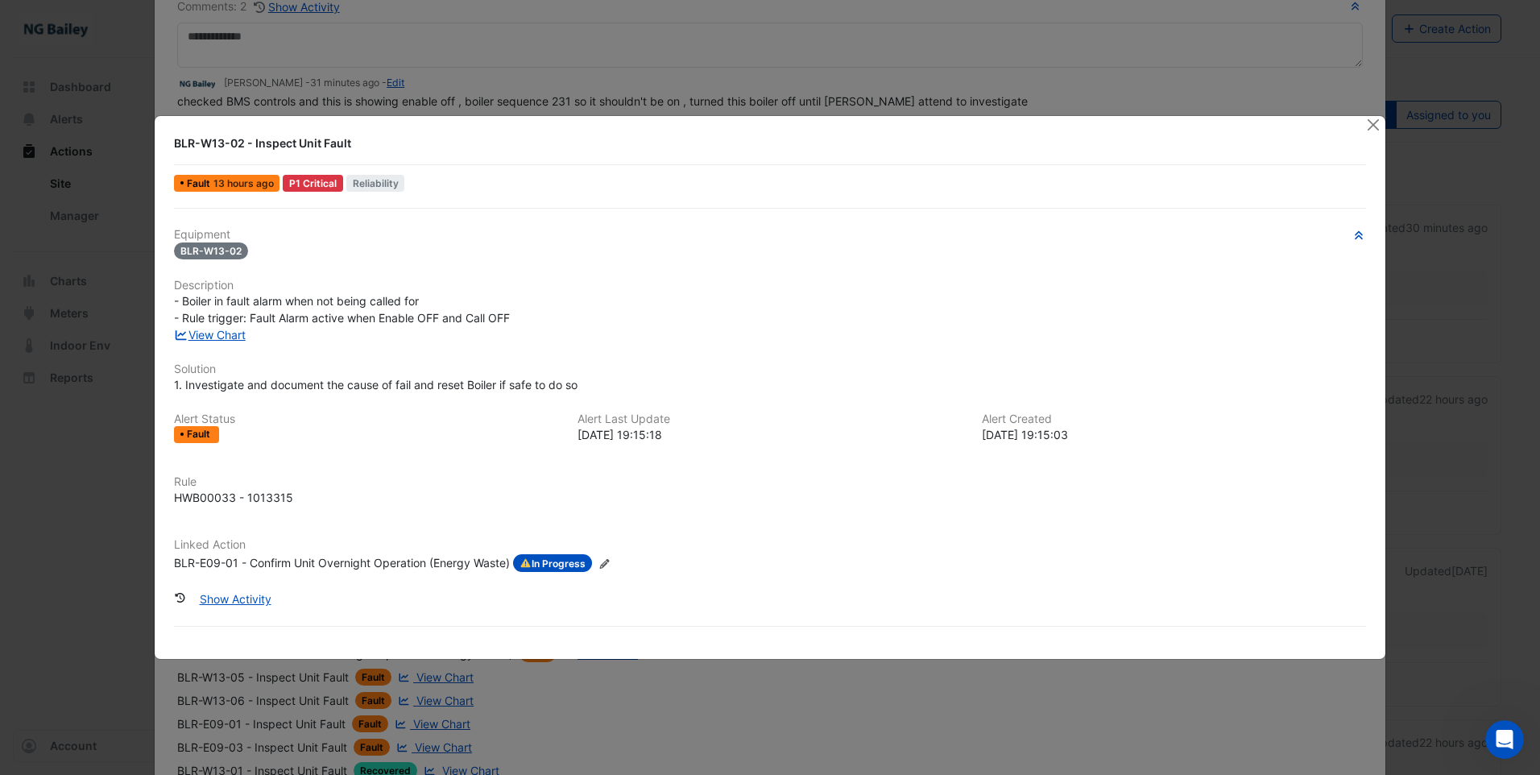
click at [312, 182] on div "P1 Critical" at bounding box center [313, 183] width 60 height 17
click at [257, 187] on span "13 hours ago" at bounding box center [243, 183] width 60 height 12
click at [350, 185] on span "Reliability" at bounding box center [375, 183] width 59 height 17
click at [221, 252] on span "BLR-W13-02" at bounding box center [211, 250] width 74 height 17
click at [557, 265] on div "Equipment BLR-W13-02 Description - Boiler in fault alarm when not being called …" at bounding box center [770, 406] width 1192 height 357
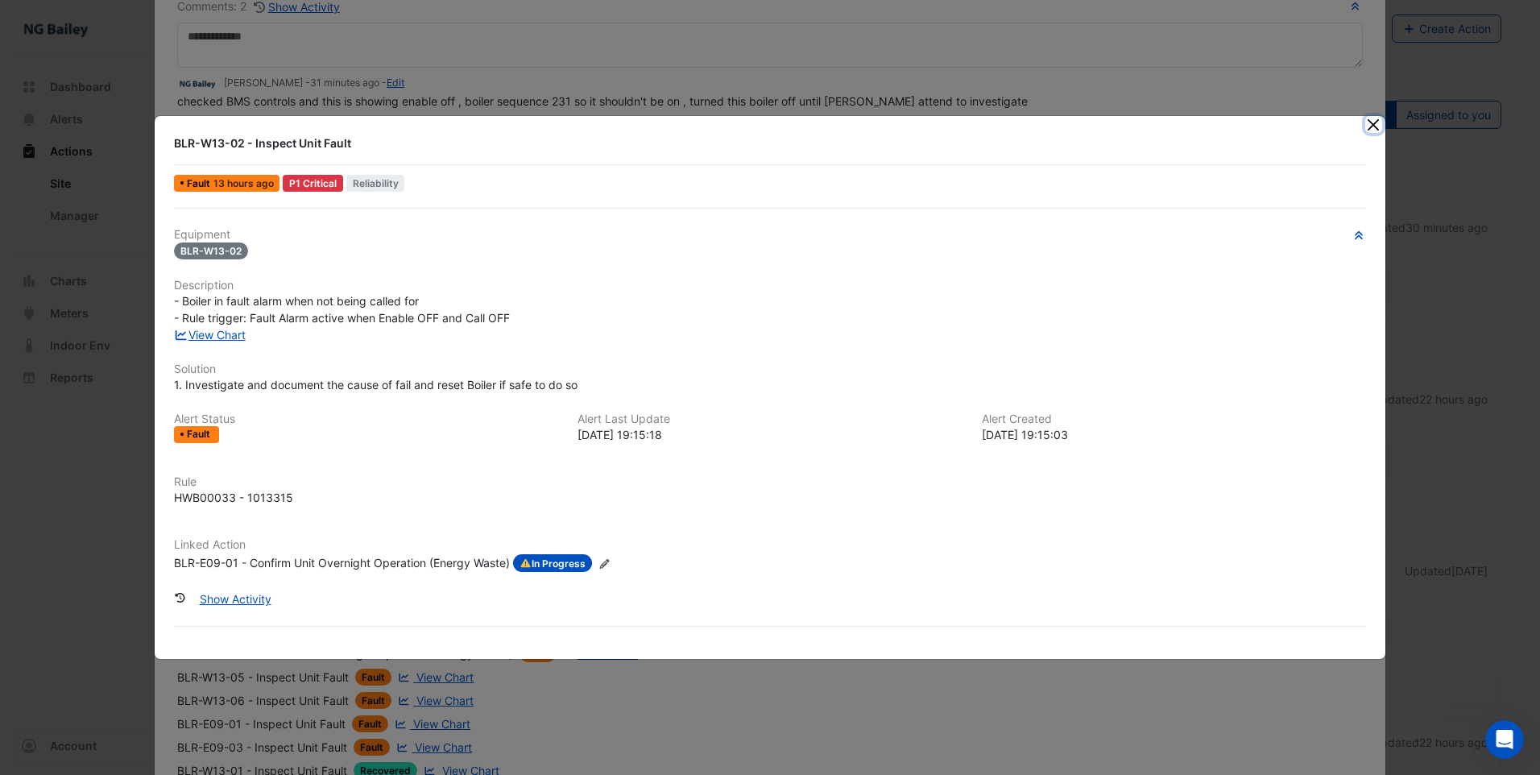
click at [1379, 126] on button "Close" at bounding box center [1373, 124] width 17 height 17
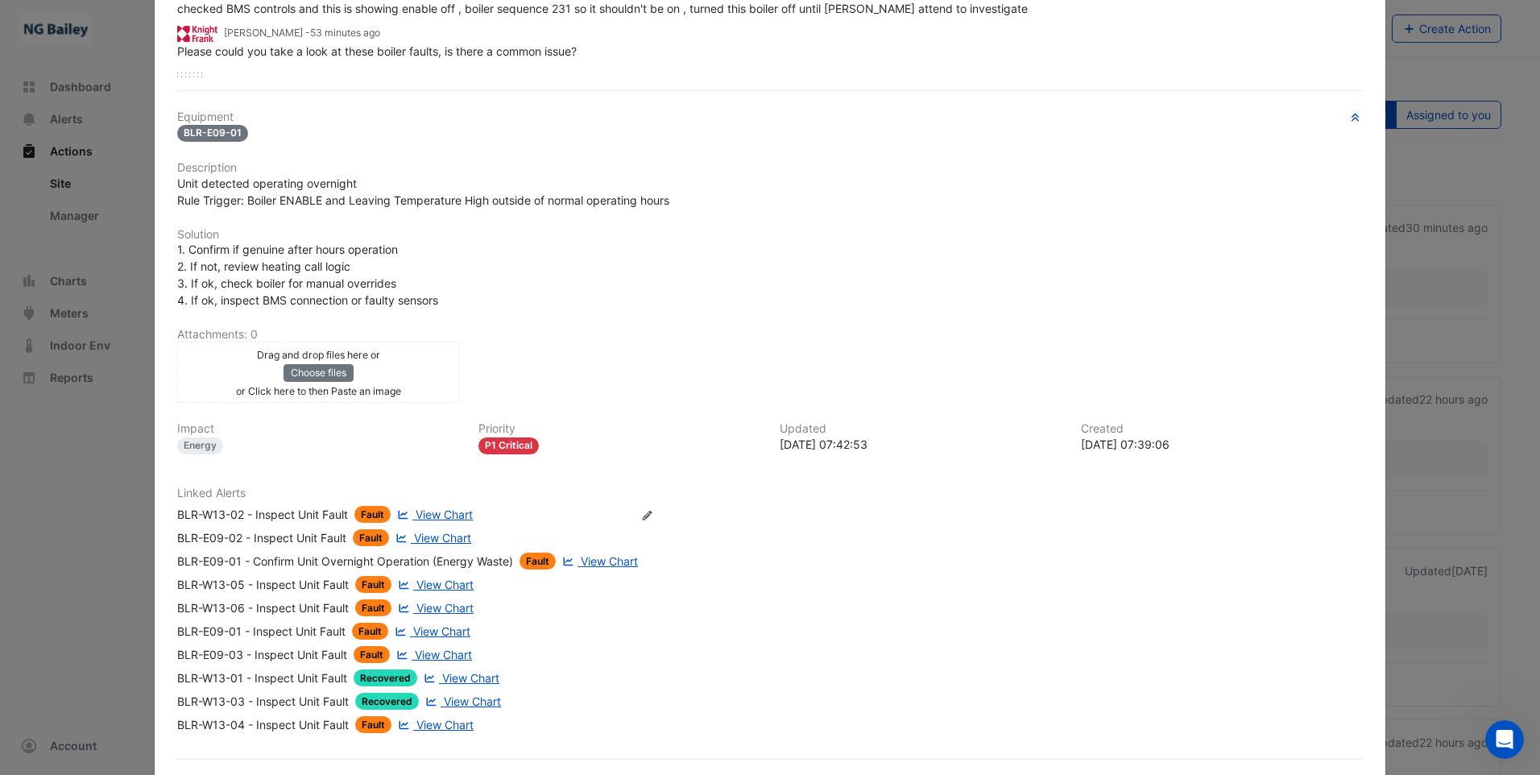
scroll to position [278, 0]
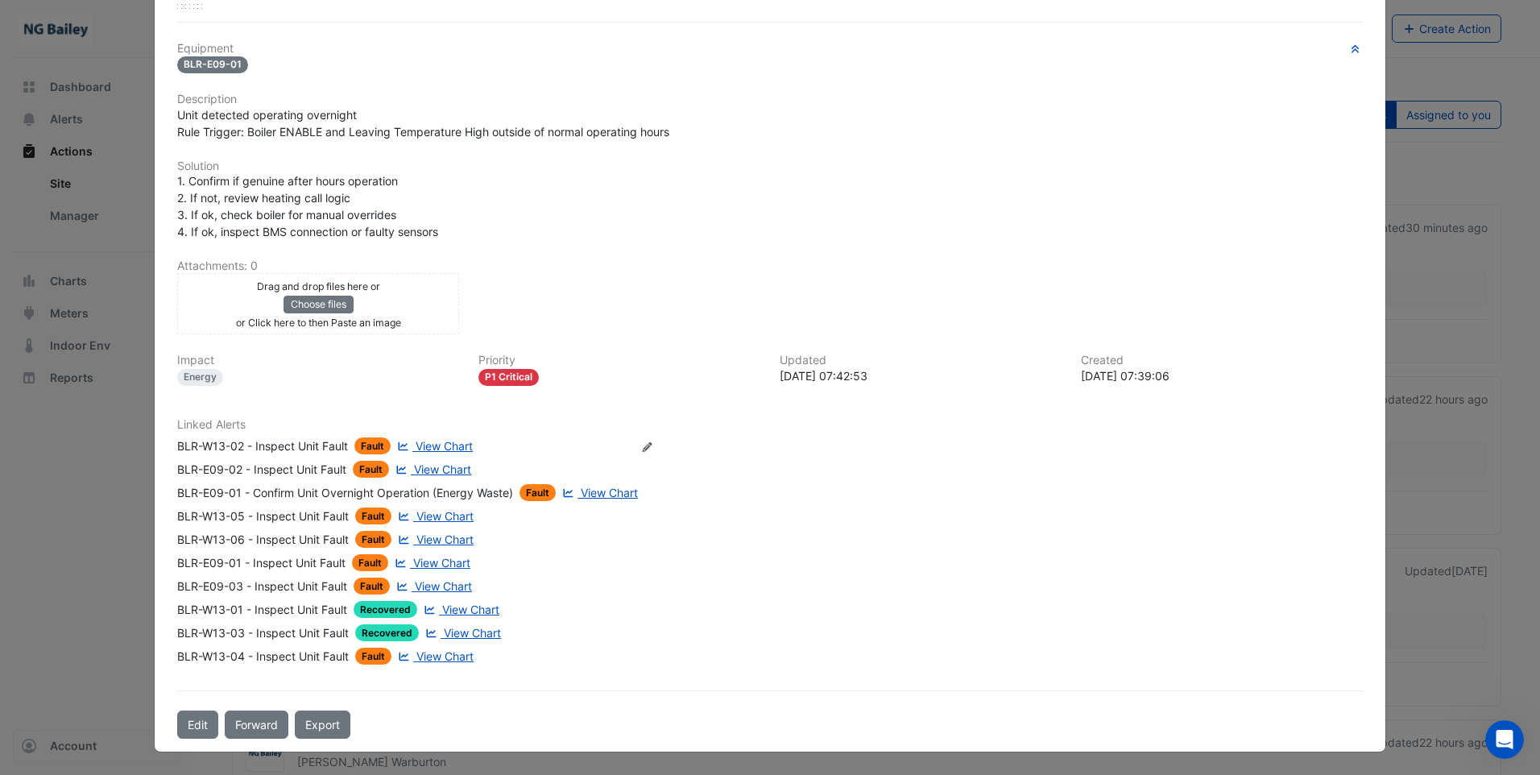
click at [312, 514] on div "BLR-W13-05 - Inspect Unit Fault" at bounding box center [263, 515] width 172 height 17
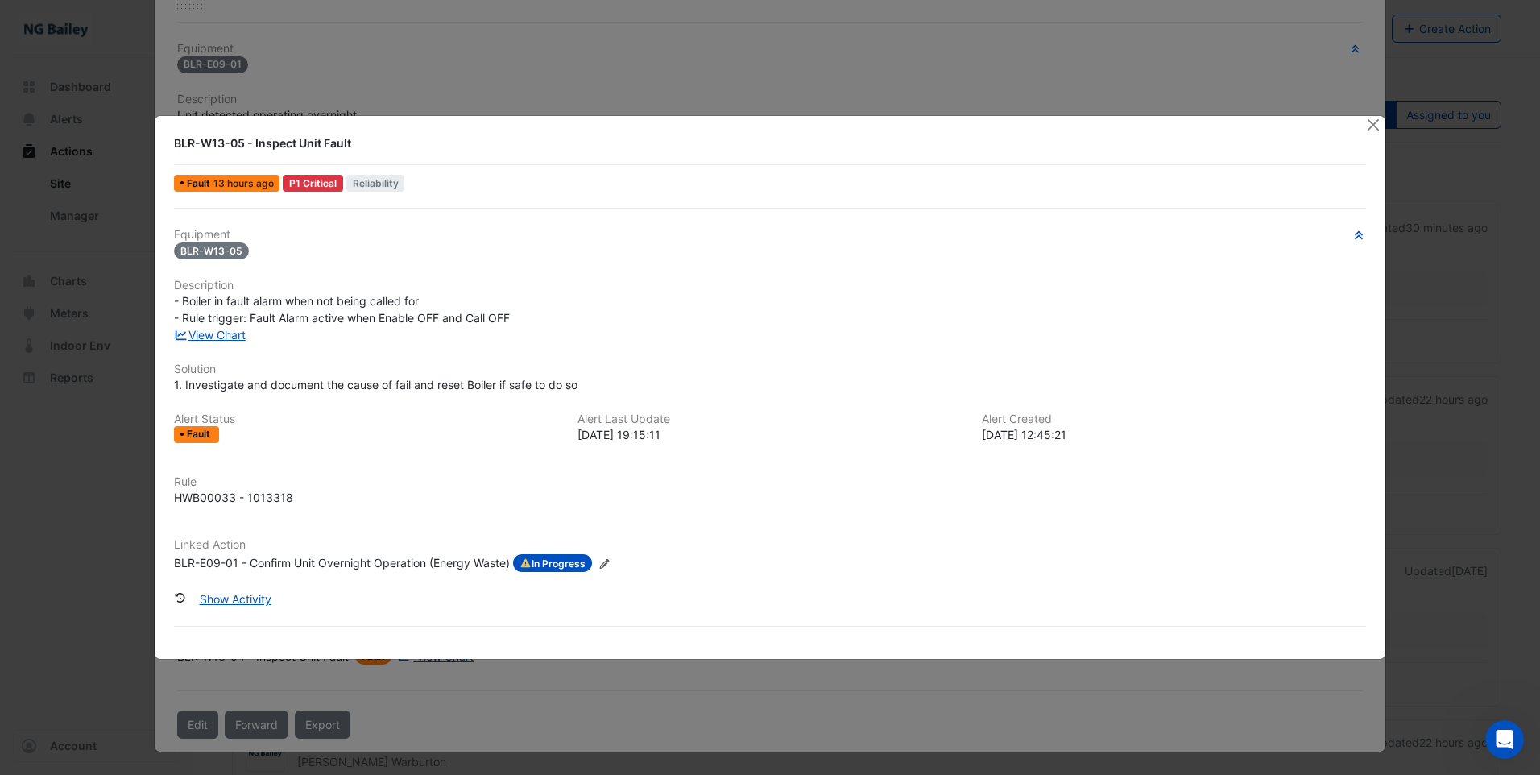
click at [1355, 677] on ngb-modal-window "BLR-W13-05 - Inspect Unit Fault Fault 13 hours ago P1 Critical Reliability Equi…" at bounding box center [770, 387] width 1540 height 775
click at [1379, 128] on button "Close" at bounding box center [1373, 124] width 17 height 17
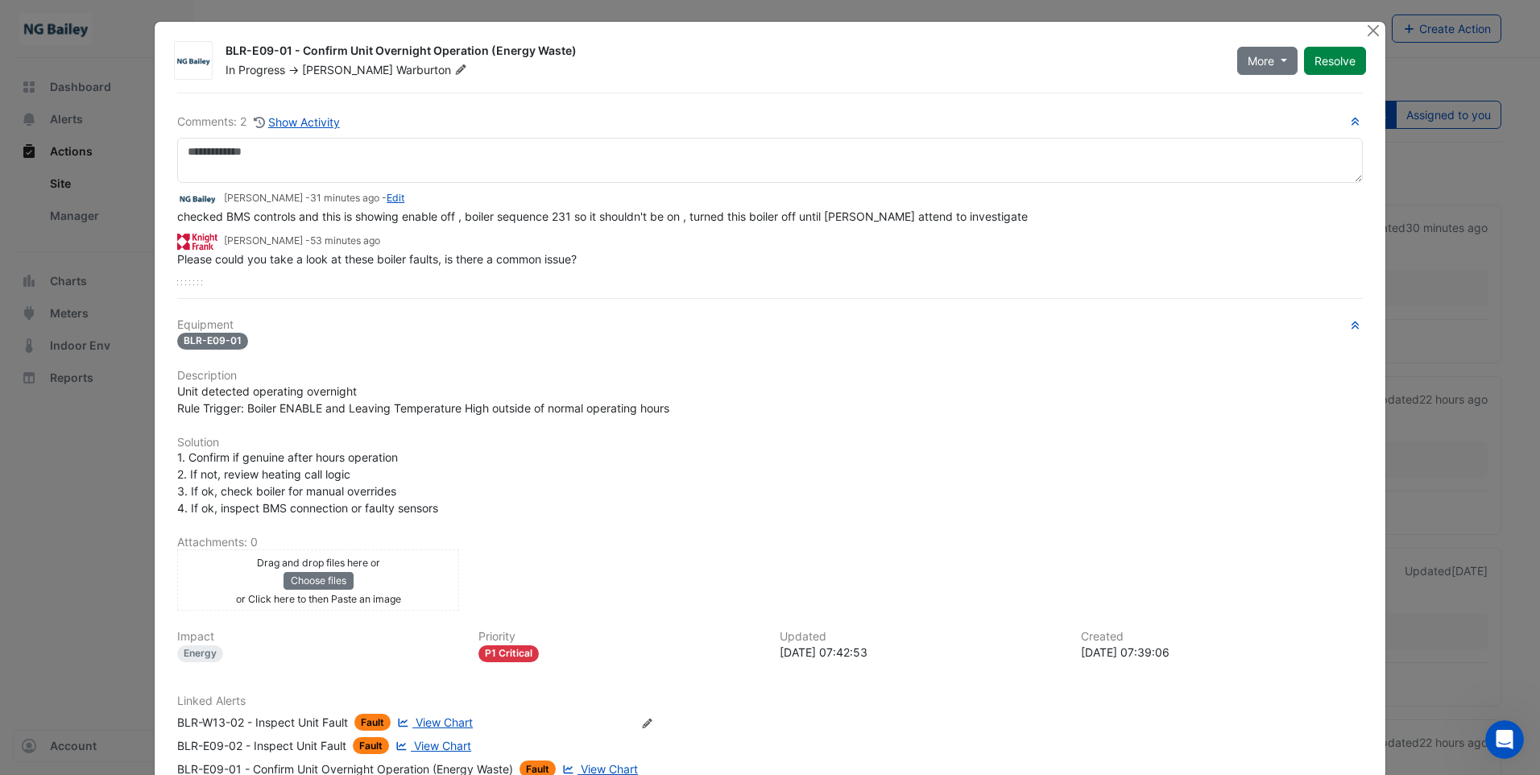
scroll to position [0, 0]
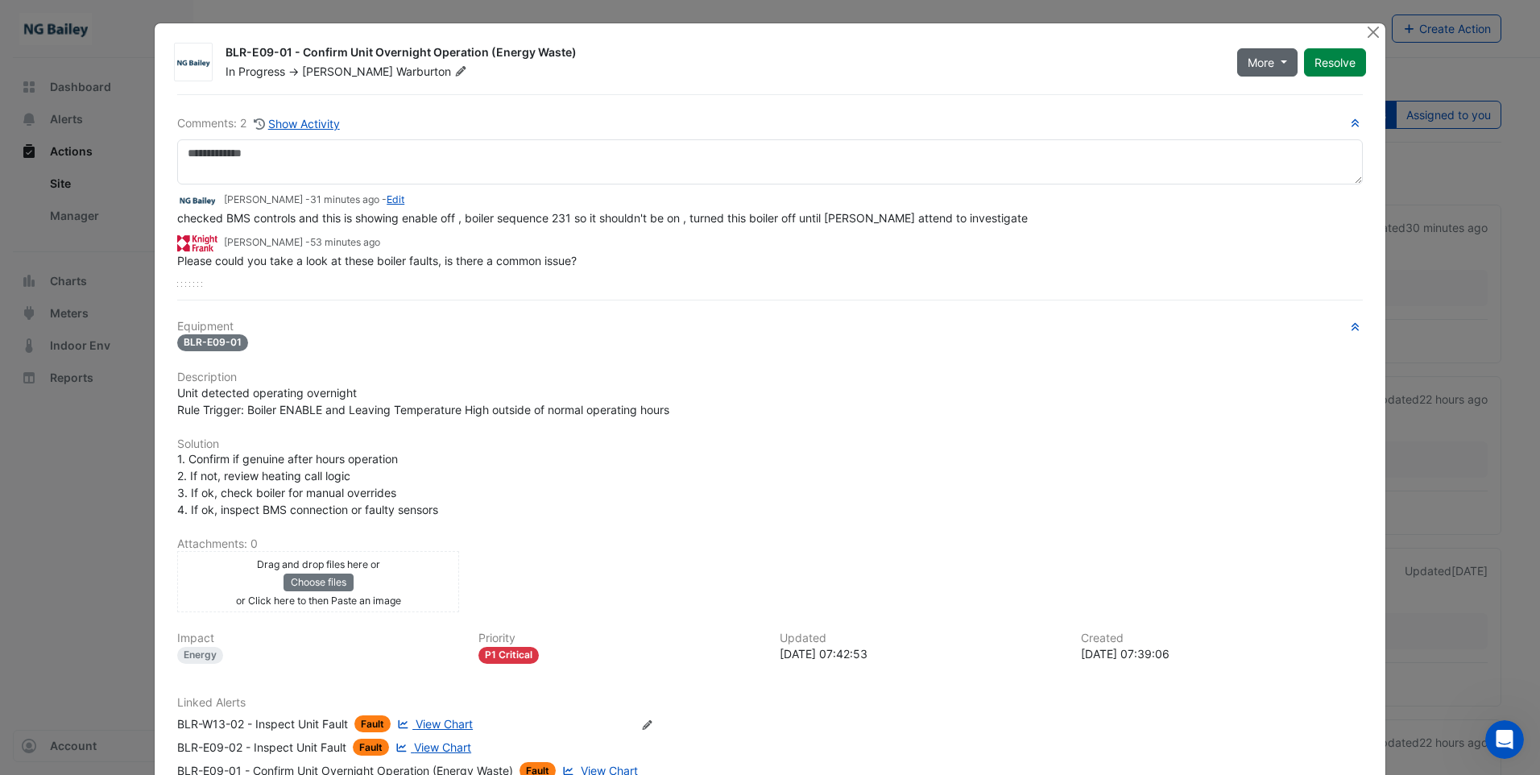
click at [1286, 63] on button "More" at bounding box center [1267, 62] width 60 height 28
click at [1325, 60] on button "Resolve" at bounding box center [1335, 62] width 62 height 28
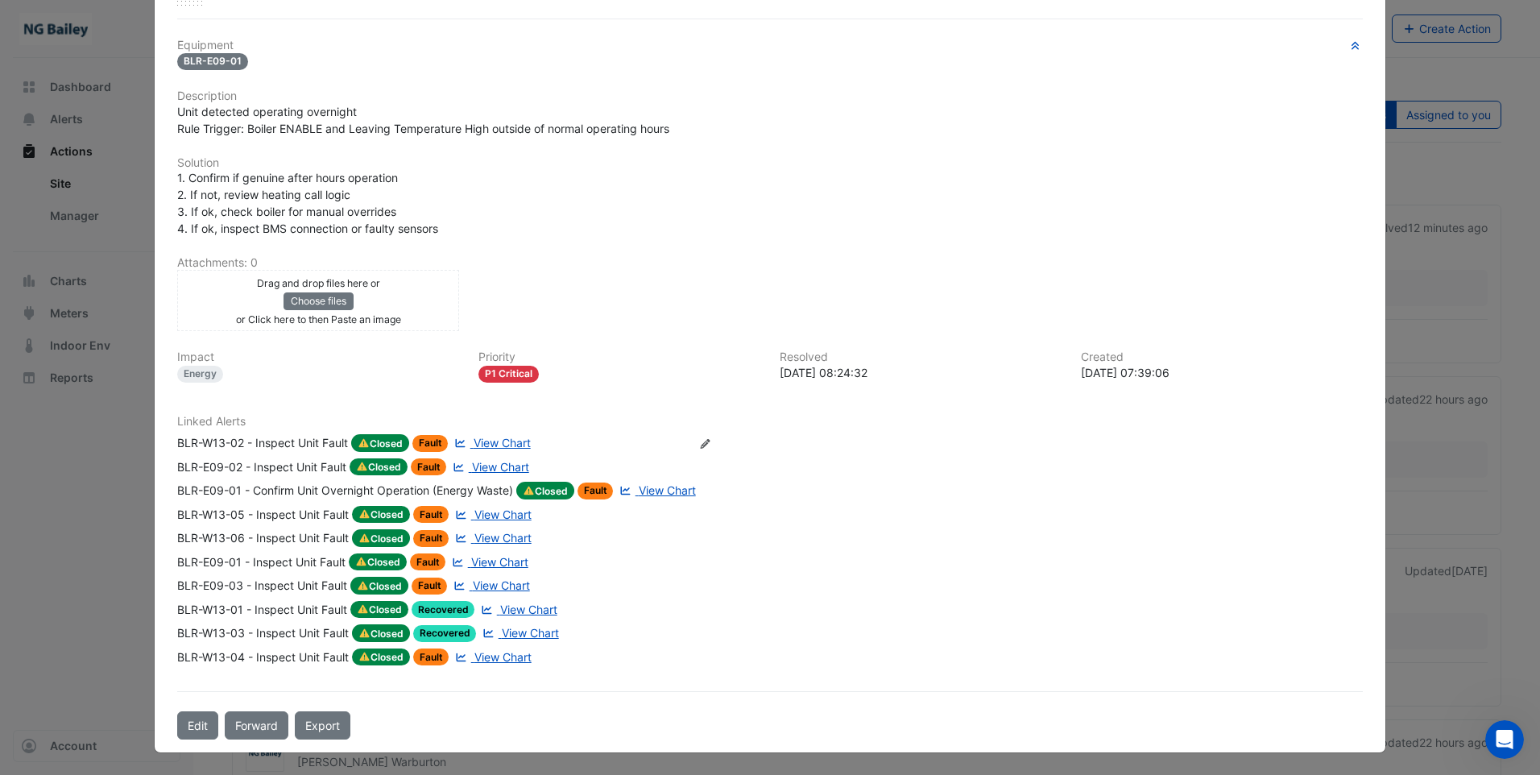
scroll to position [282, 0]
click at [377, 443] on span "Closed" at bounding box center [380, 442] width 58 height 18
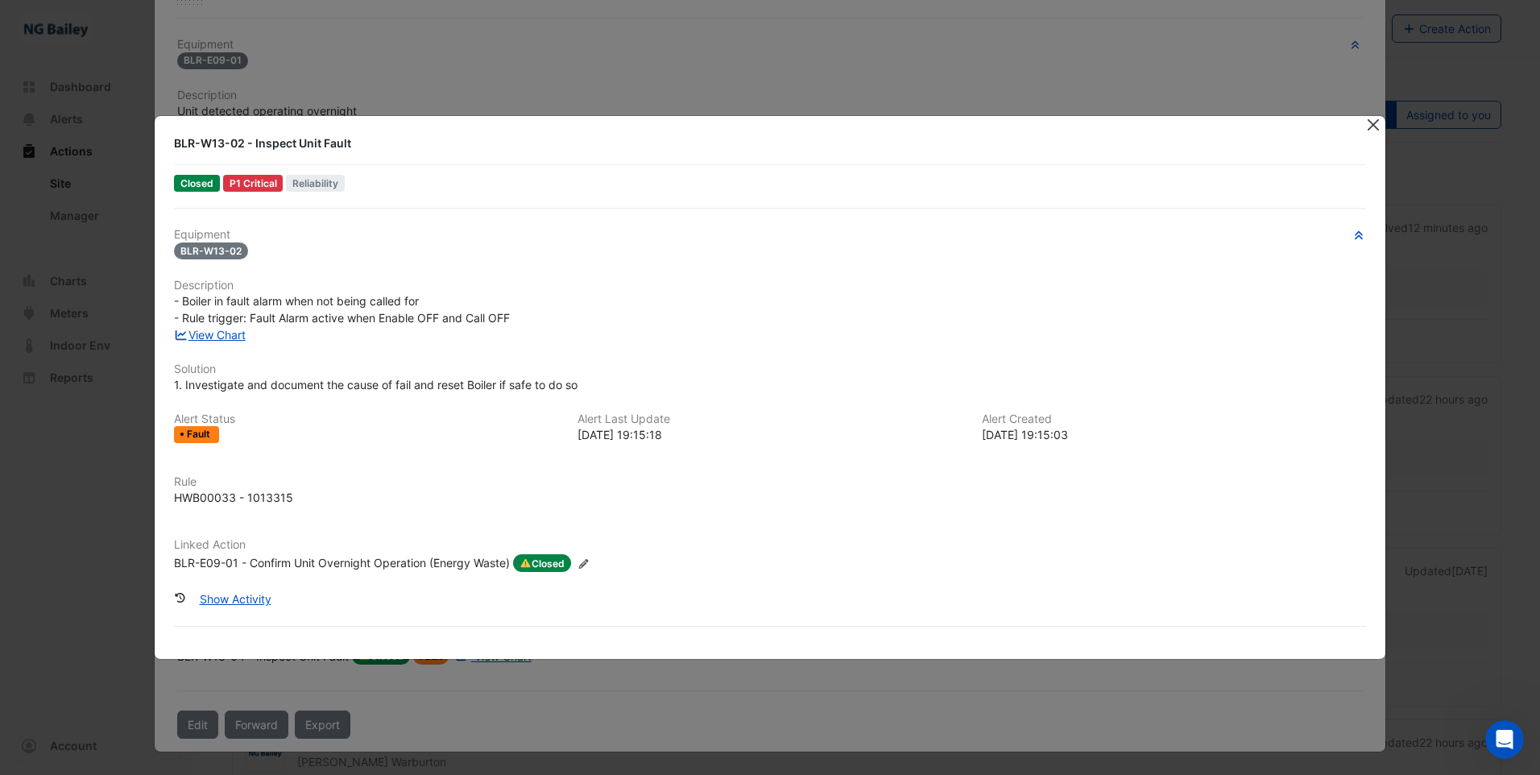
click at [1377, 127] on button "Close" at bounding box center [1373, 124] width 17 height 17
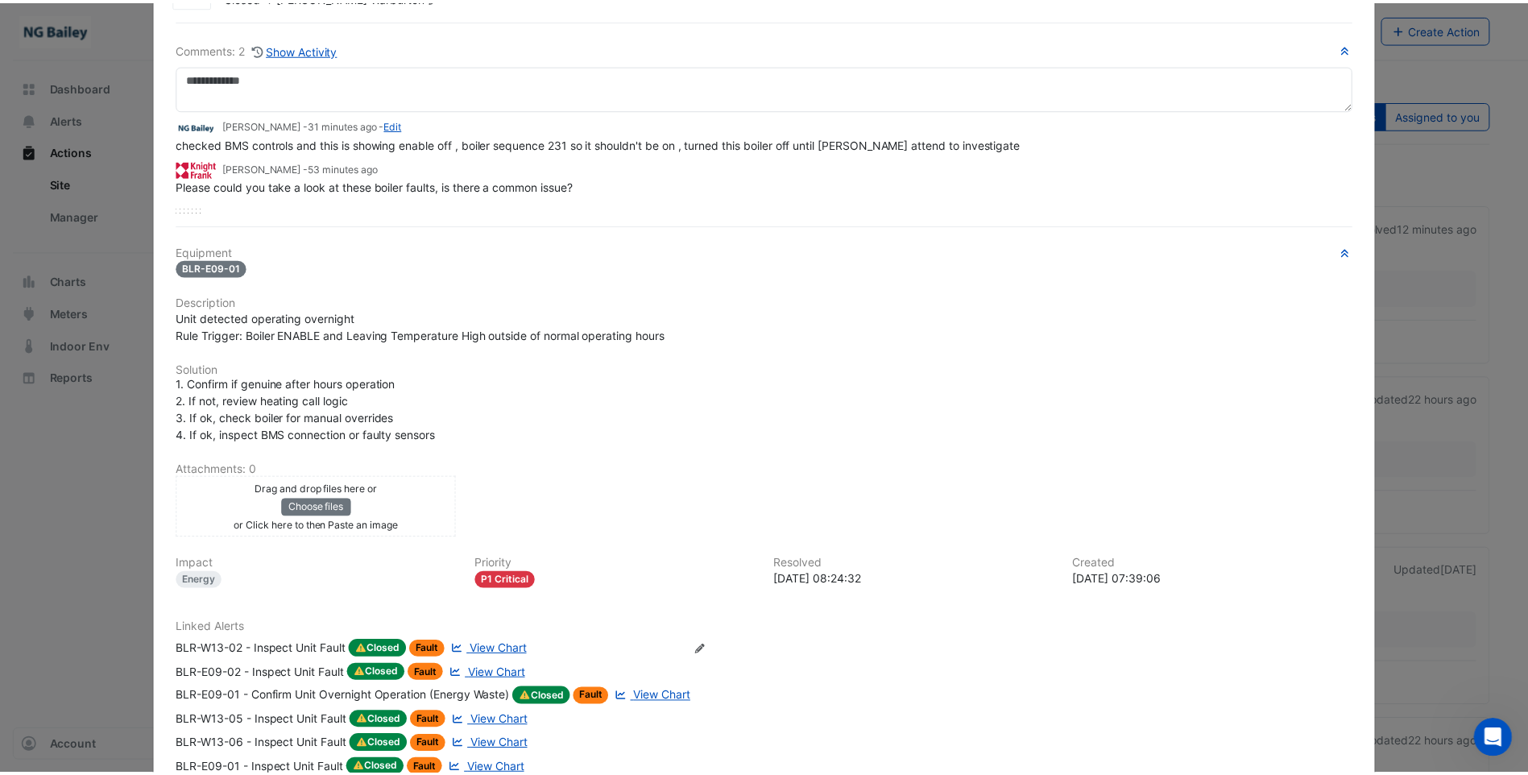
scroll to position [0, 0]
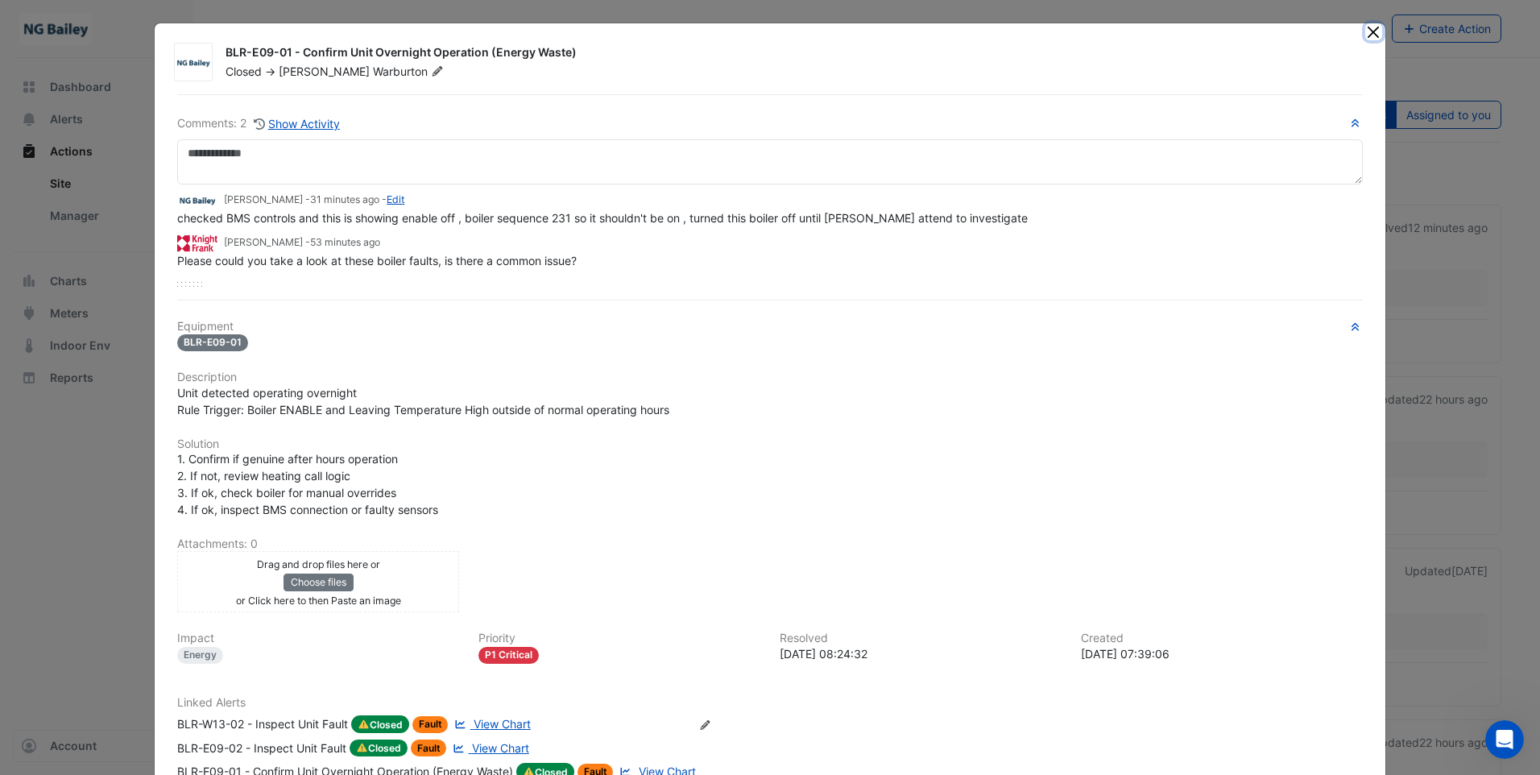
click at [1367, 35] on button "Close" at bounding box center [1373, 31] width 17 height 17
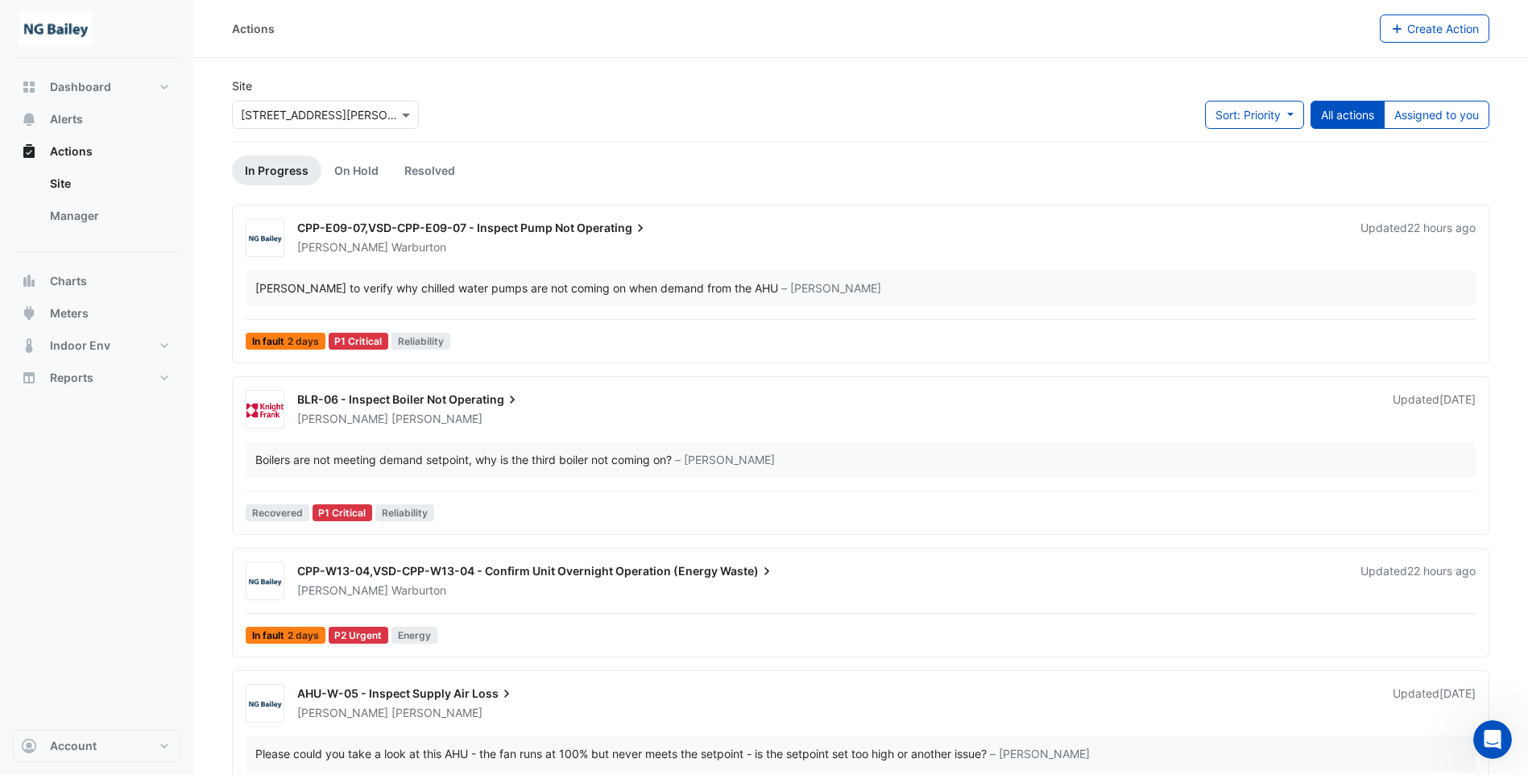
click at [416, 393] on span "BLR-06 - Inspect Boiler Not" at bounding box center [371, 399] width 149 height 14
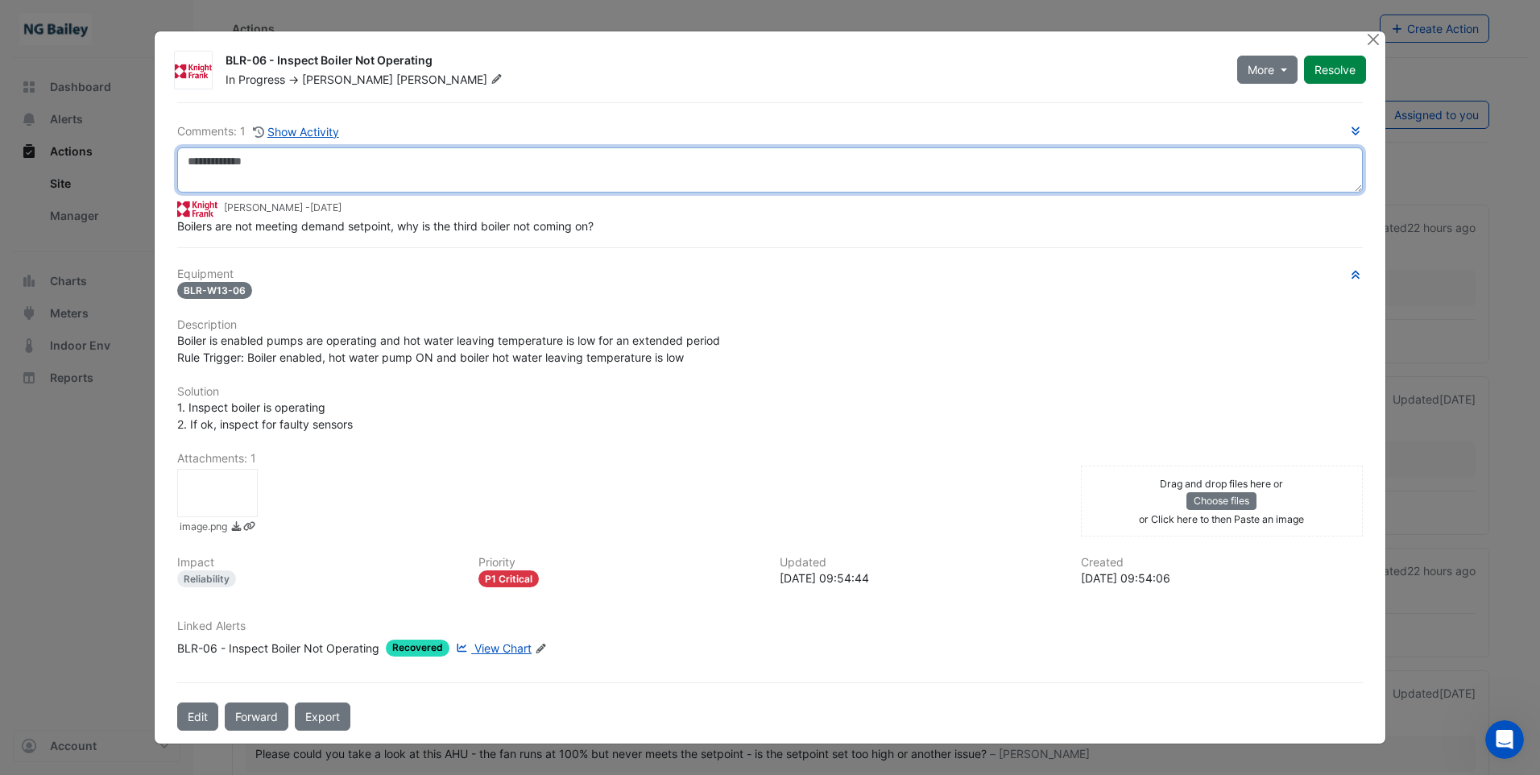
drag, startPoint x: 296, startPoint y: 162, endPoint x: 315, endPoint y: 162, distance: 18.5
click at [296, 162] on textarea at bounding box center [770, 169] width 1186 height 45
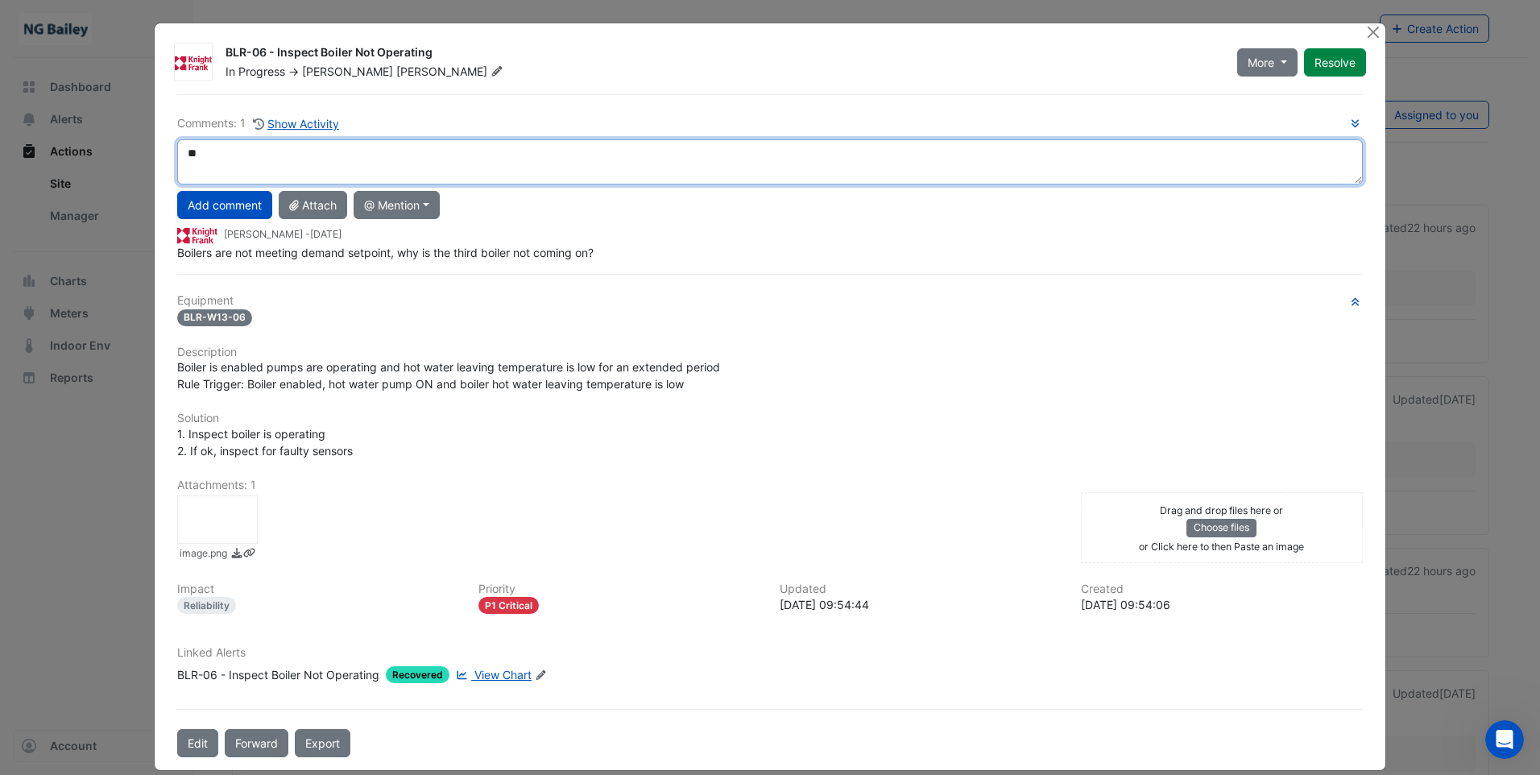
type textarea "*"
drag, startPoint x: 398, startPoint y: 152, endPoint x: 539, endPoint y: 173, distance: 142.5
click at [670, 159] on textarea "**********" at bounding box center [770, 161] width 1186 height 45
click at [379, 155] on textarea "**********" at bounding box center [770, 161] width 1186 height 45
click at [408, 154] on textarea "**********" at bounding box center [770, 161] width 1186 height 45
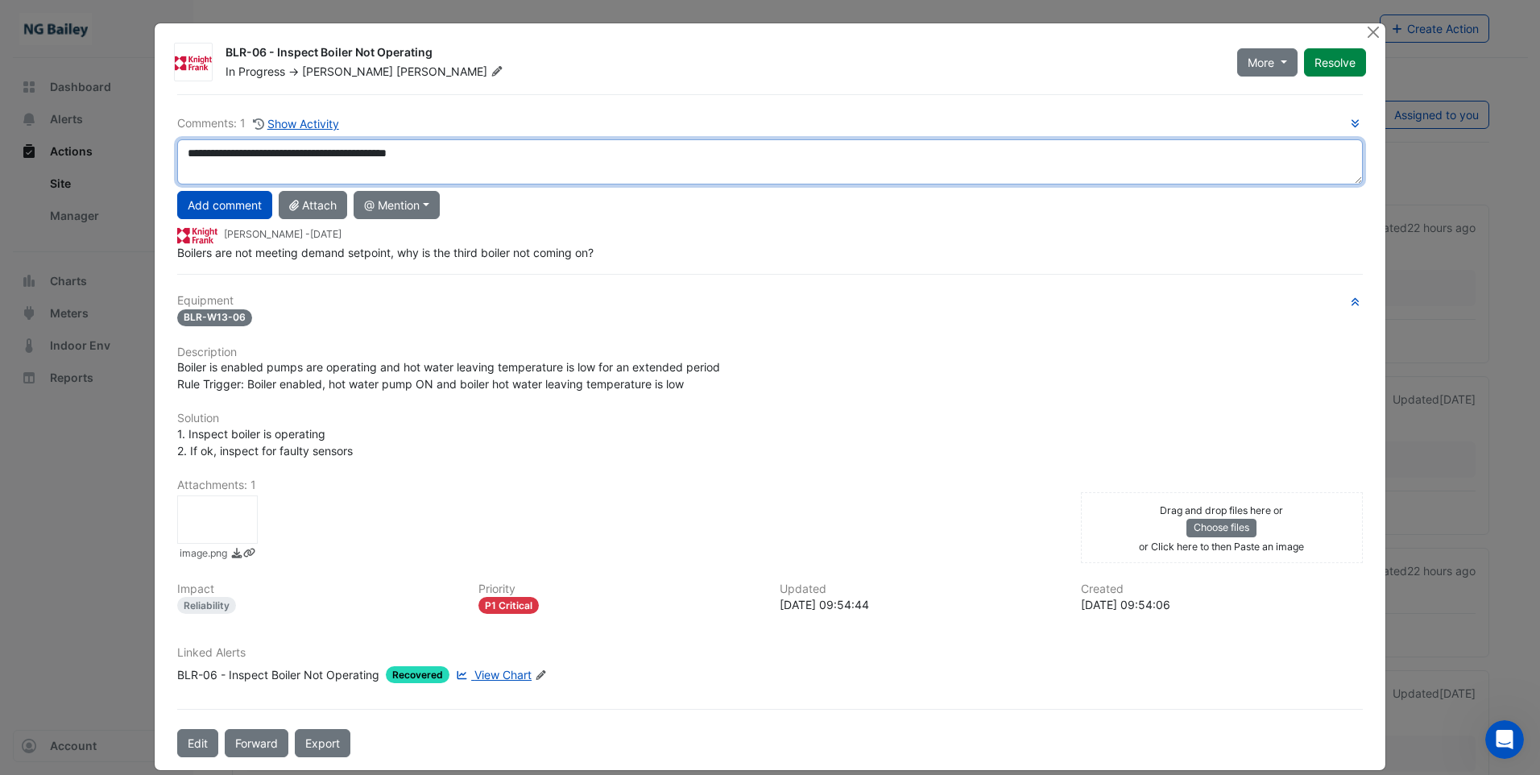
click at [408, 148] on textarea "**********" at bounding box center [770, 161] width 1186 height 45
click at [494, 147] on textarea "**********" at bounding box center [770, 161] width 1186 height 45
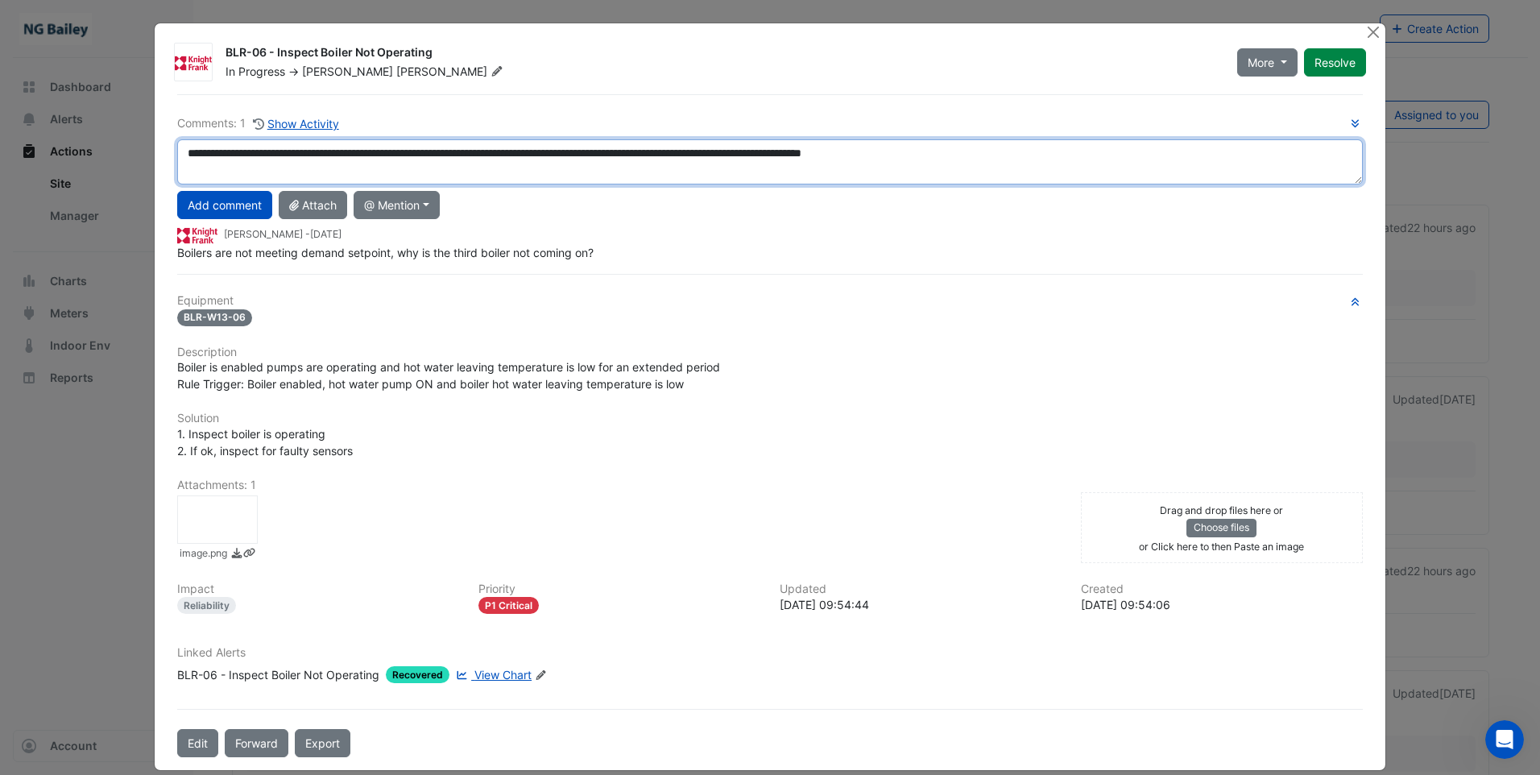
click at [942, 154] on textarea "**********" at bounding box center [770, 161] width 1186 height 45
click at [347, 154] on textarea "**********" at bounding box center [770, 161] width 1186 height 45
click at [976, 151] on textarea "**********" at bounding box center [770, 161] width 1186 height 45
type textarea "**********"
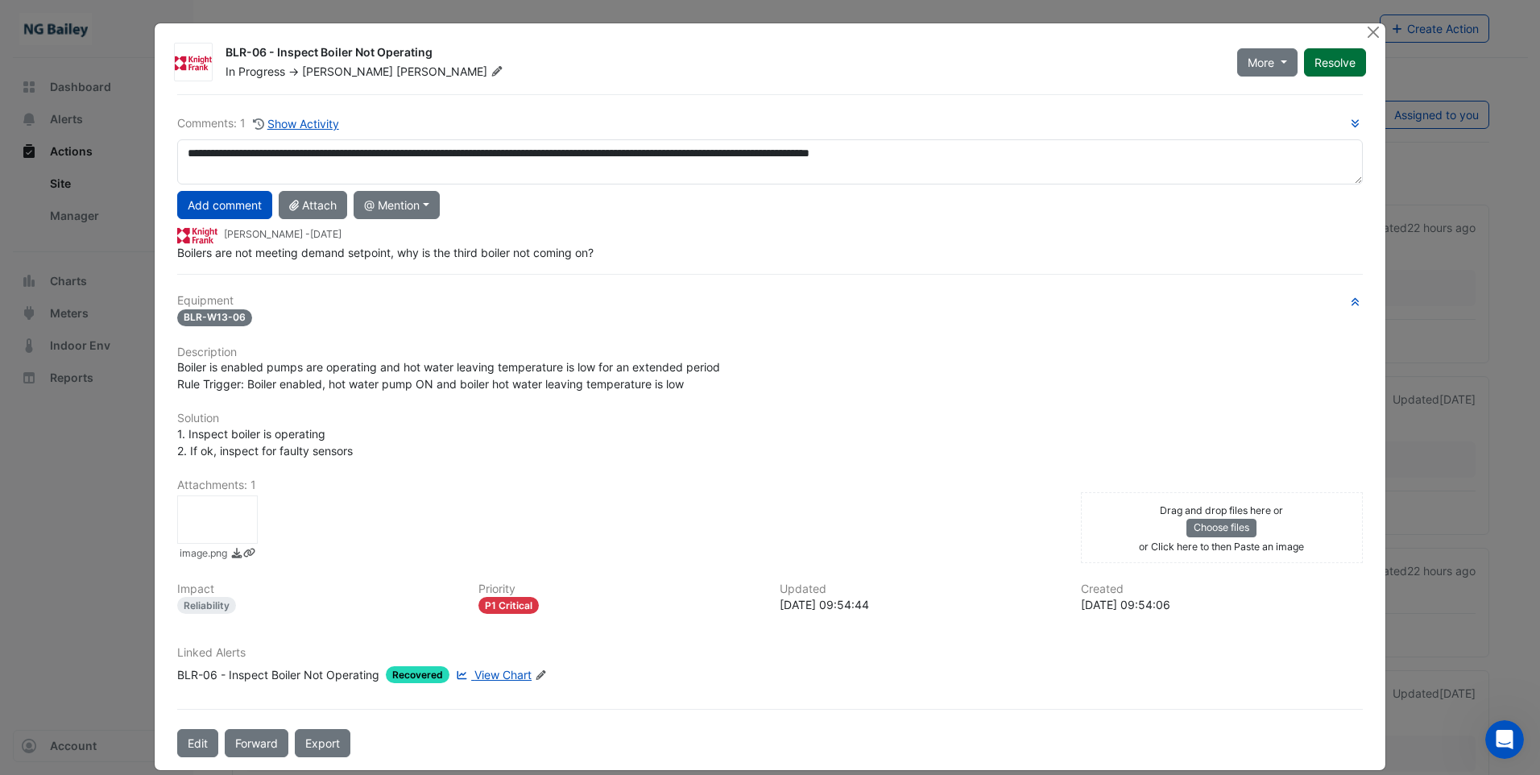
click at [1330, 58] on button "Resolve" at bounding box center [1335, 62] width 62 height 28
click at [204, 223] on div "**********" at bounding box center [770, 187] width 1186 height 147
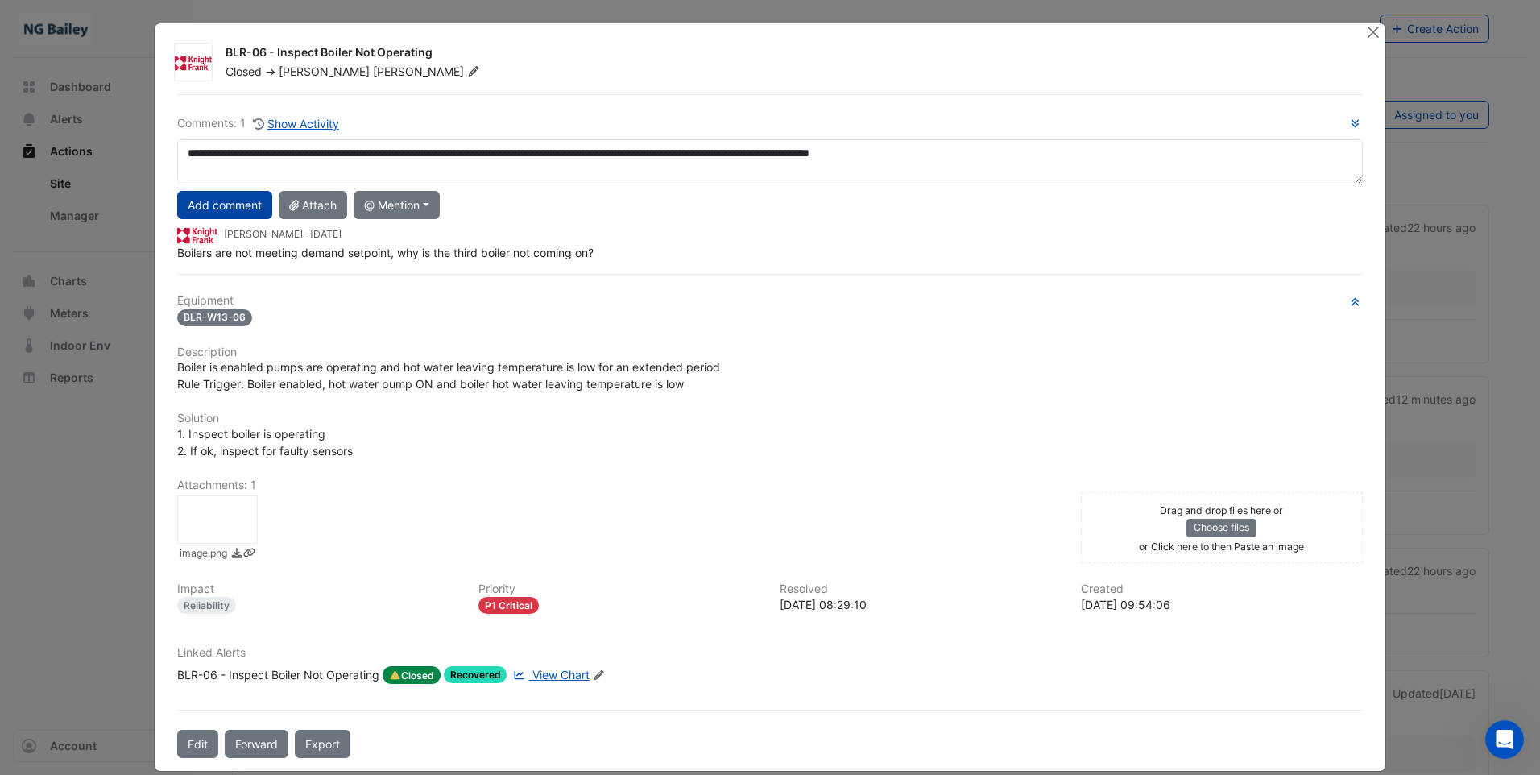
click at [201, 211] on button "Add comment" at bounding box center [224, 205] width 95 height 28
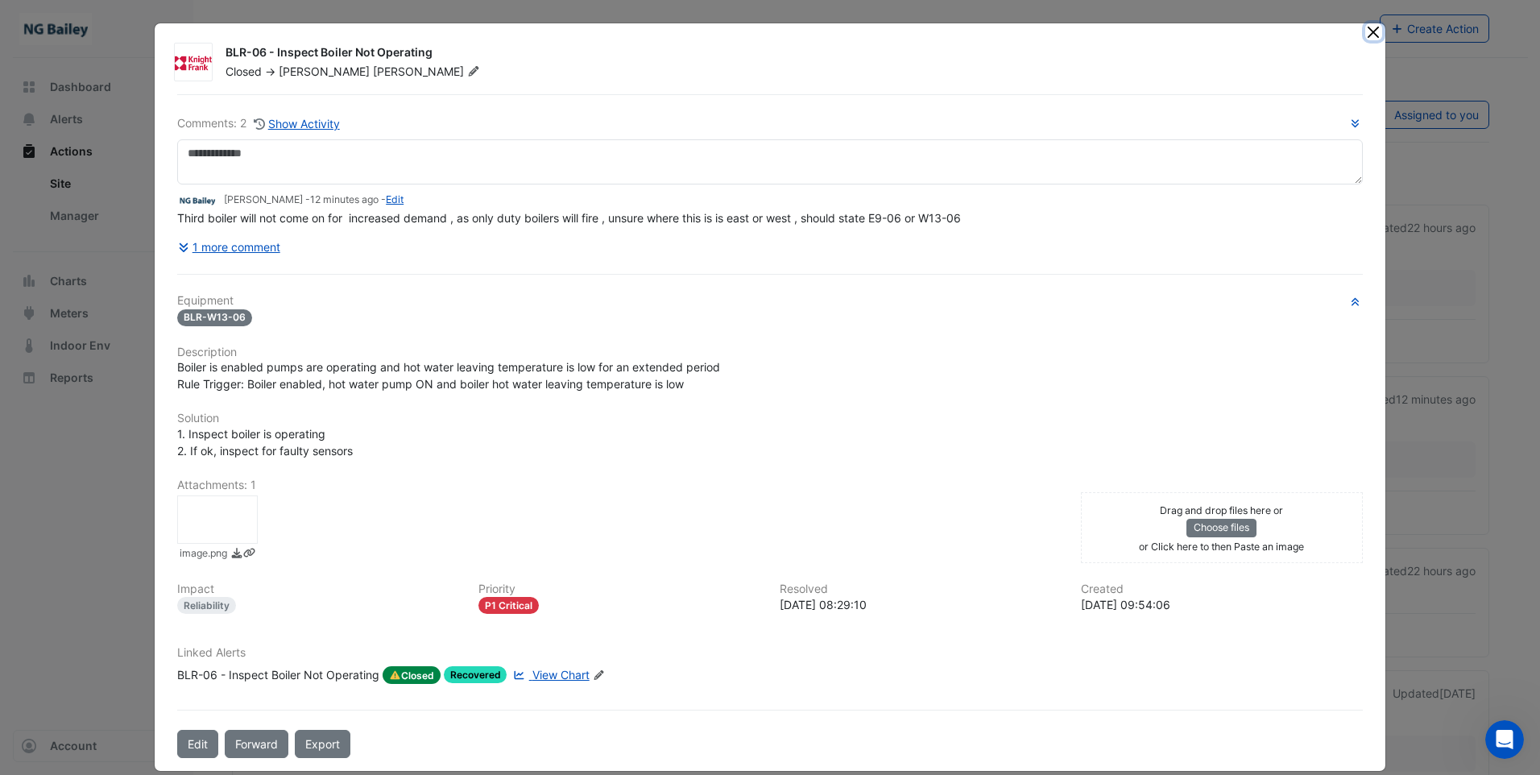
click at [1368, 31] on button "Close" at bounding box center [1373, 31] width 17 height 17
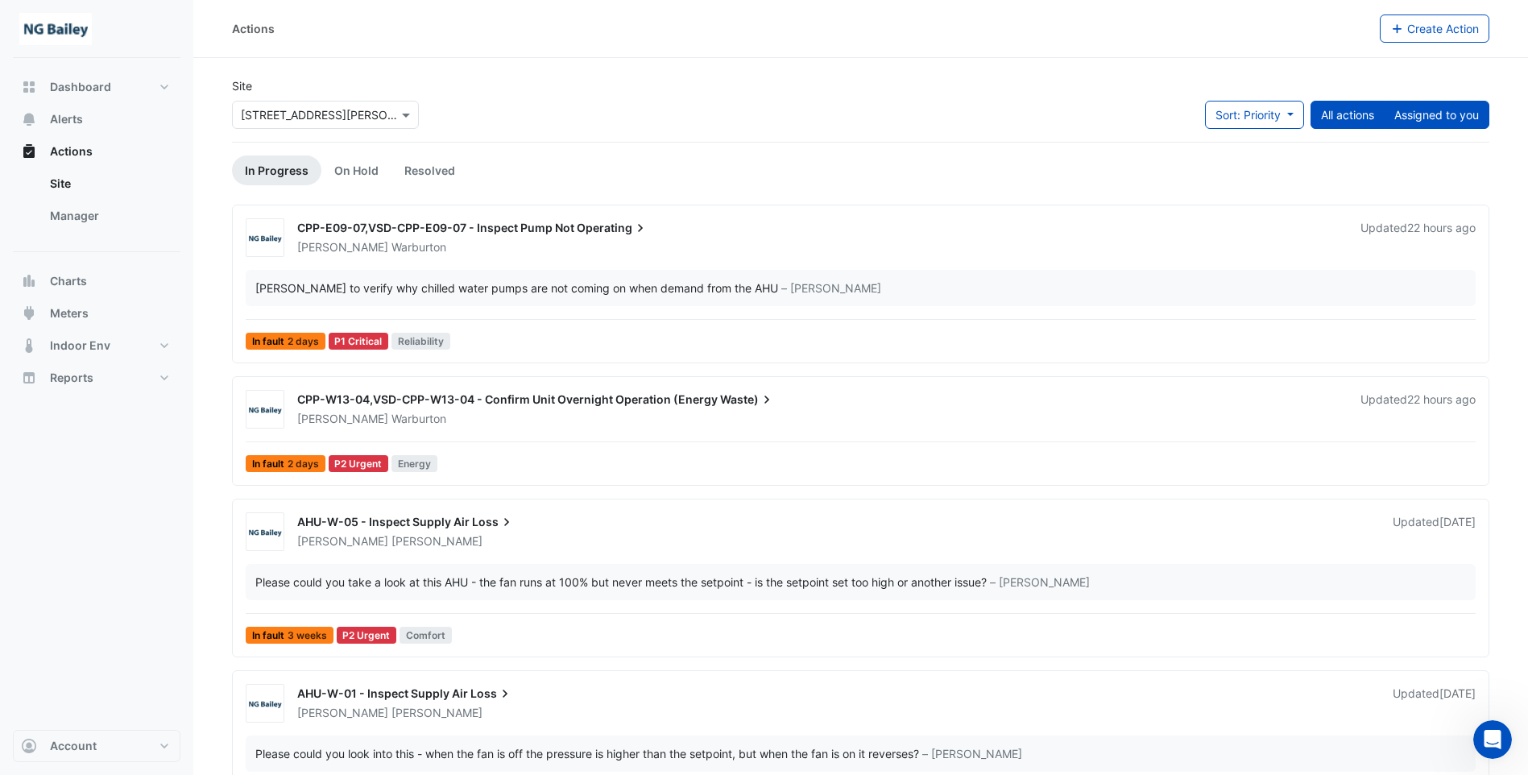
click at [1424, 115] on button "Assigned to you" at bounding box center [1437, 115] width 106 height 28
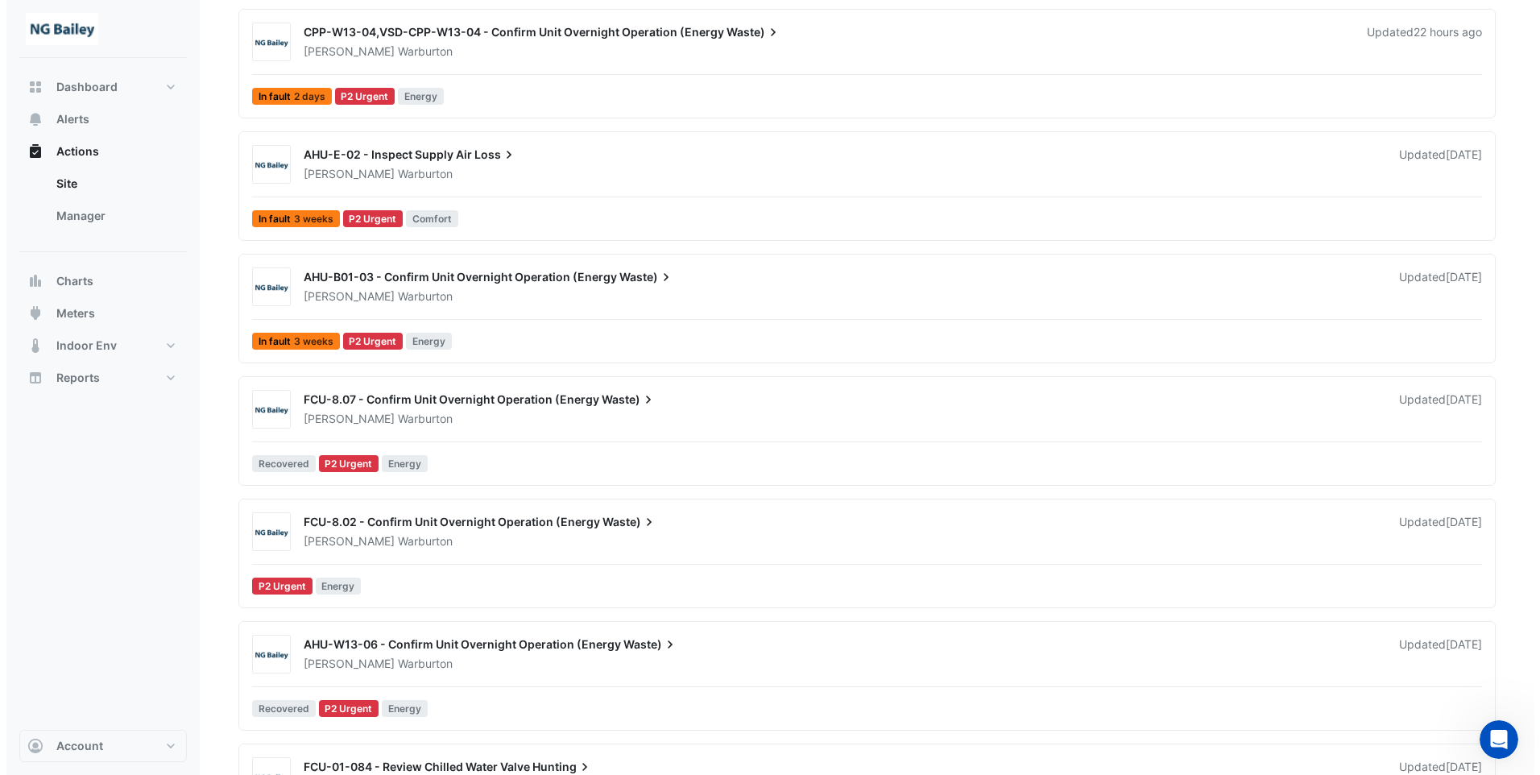
scroll to position [339, 0]
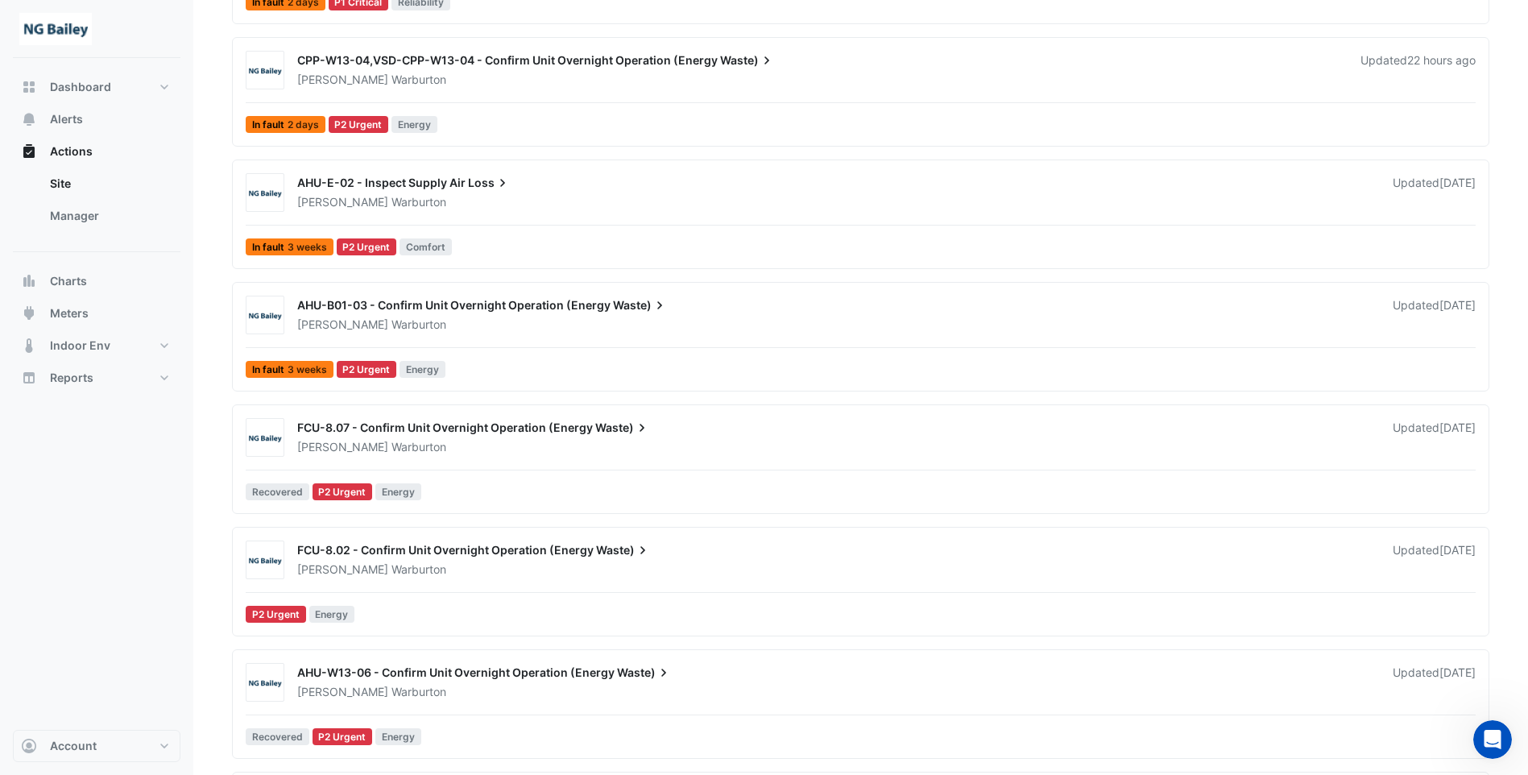
click at [470, 428] on span "FCU-8.07 - Confirm Unit Overnight Operation (Energy" at bounding box center [445, 427] width 296 height 14
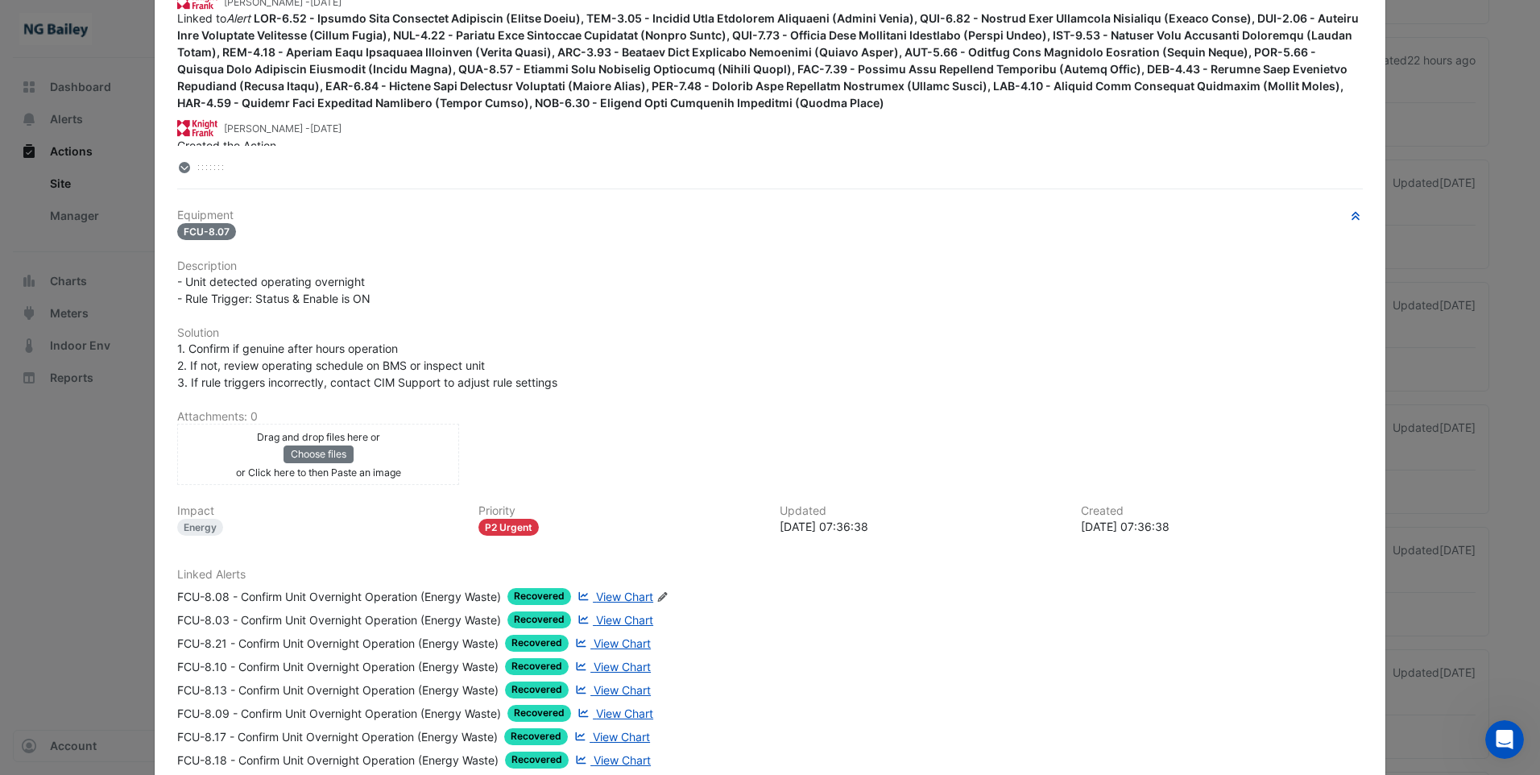
scroll to position [564, 0]
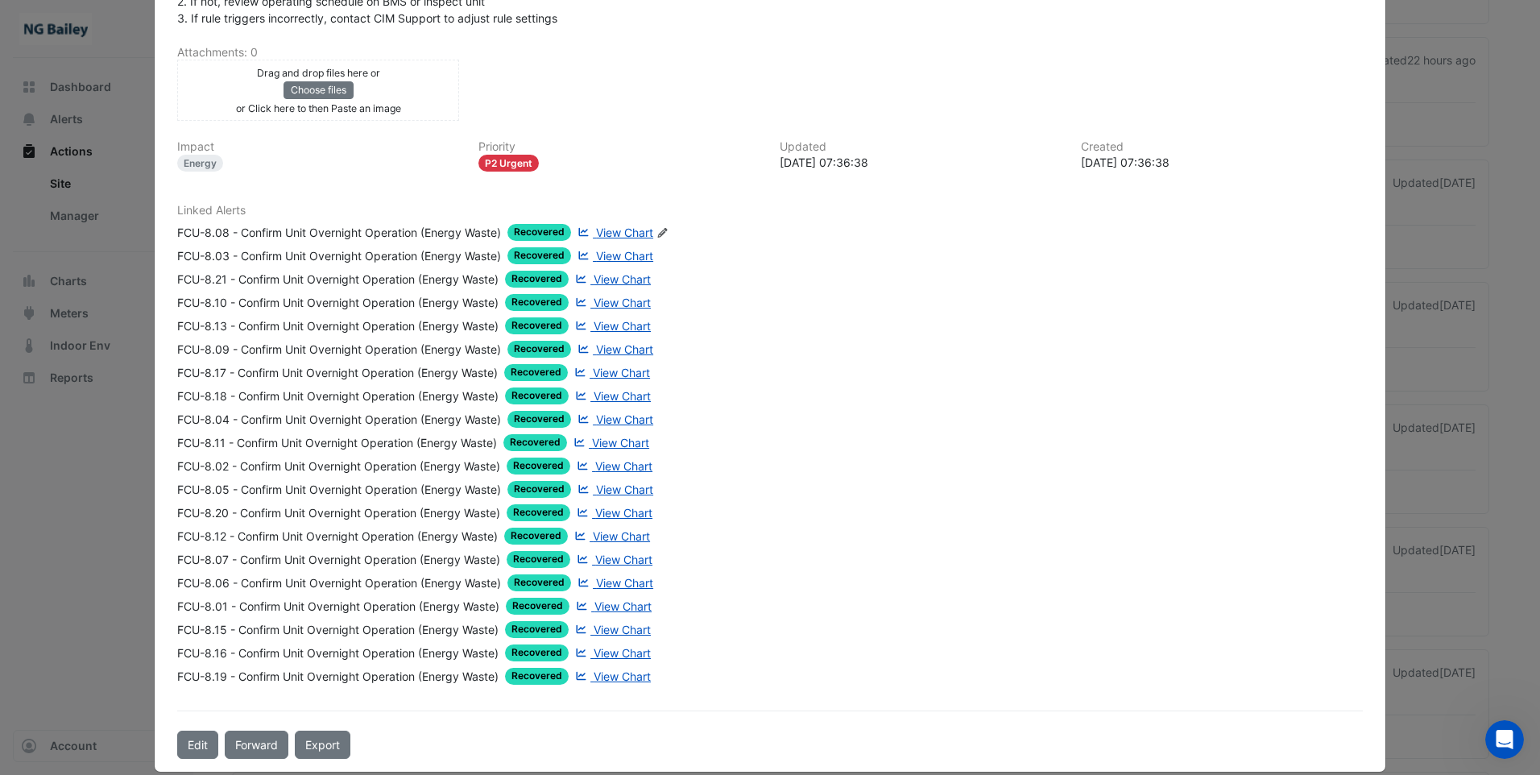
click at [530, 234] on span "Recovered" at bounding box center [539, 232] width 64 height 17
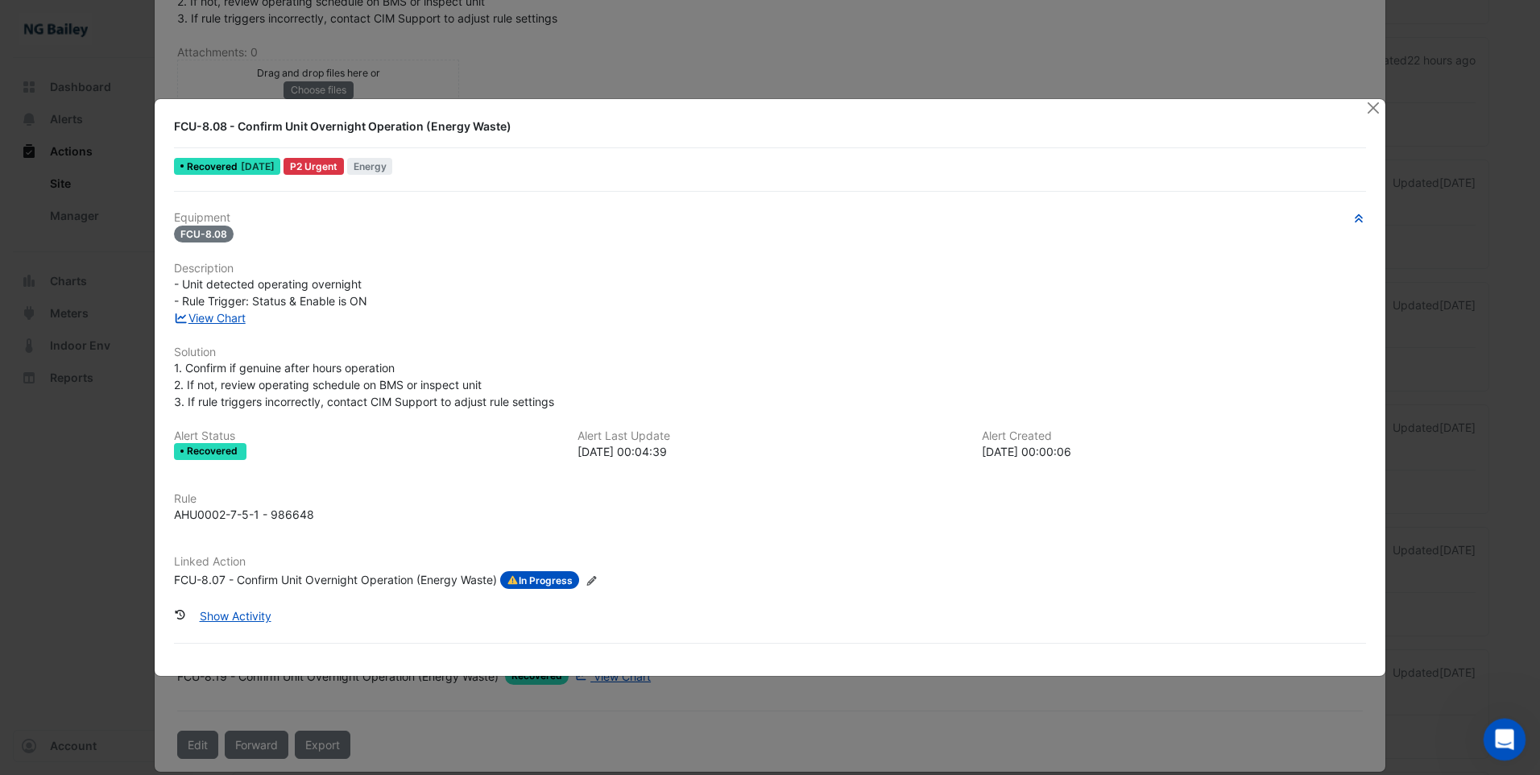
click at [1500, 743] on icon "Open Intercom Messenger" at bounding box center [1502, 737] width 27 height 27
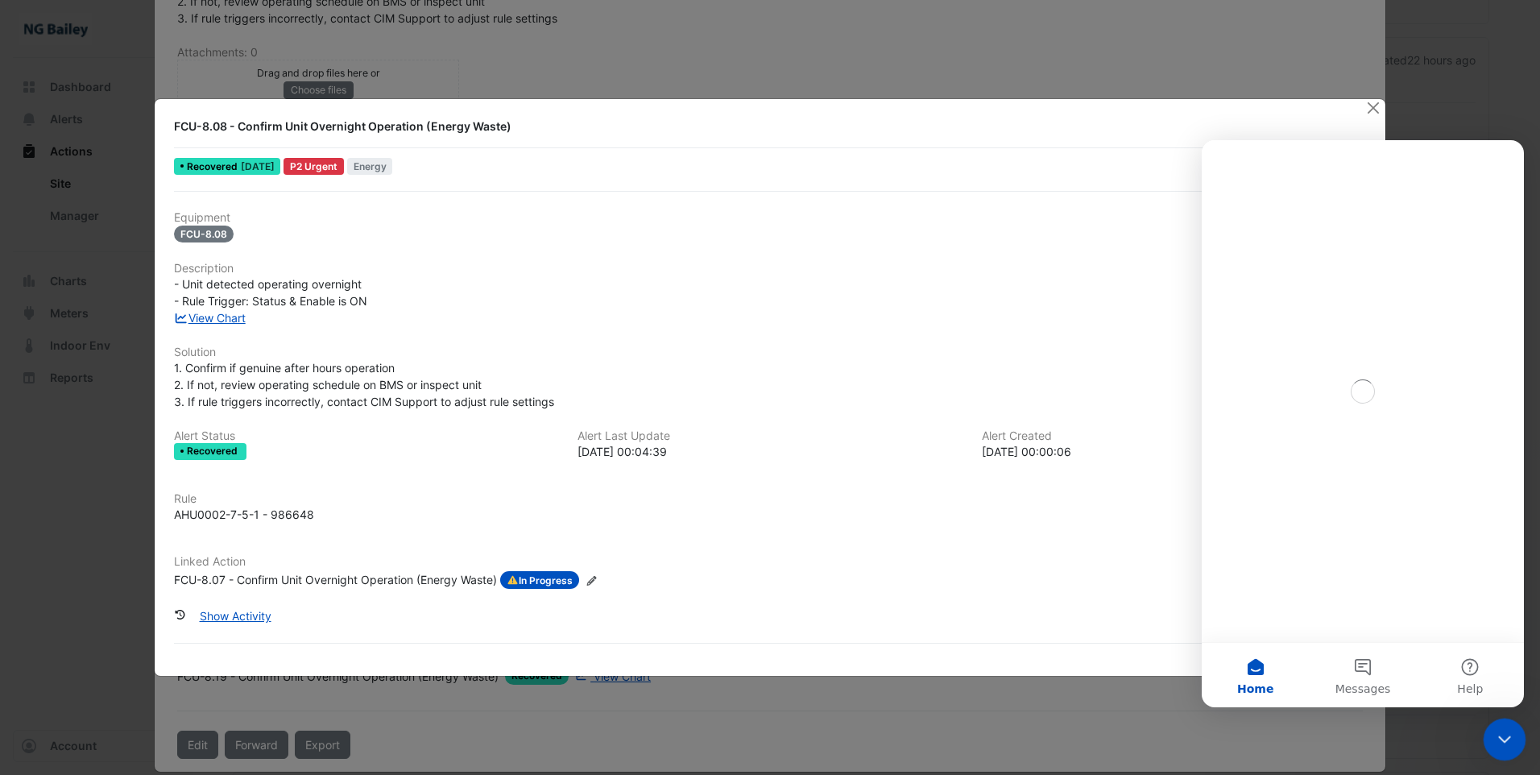
scroll to position [0, 0]
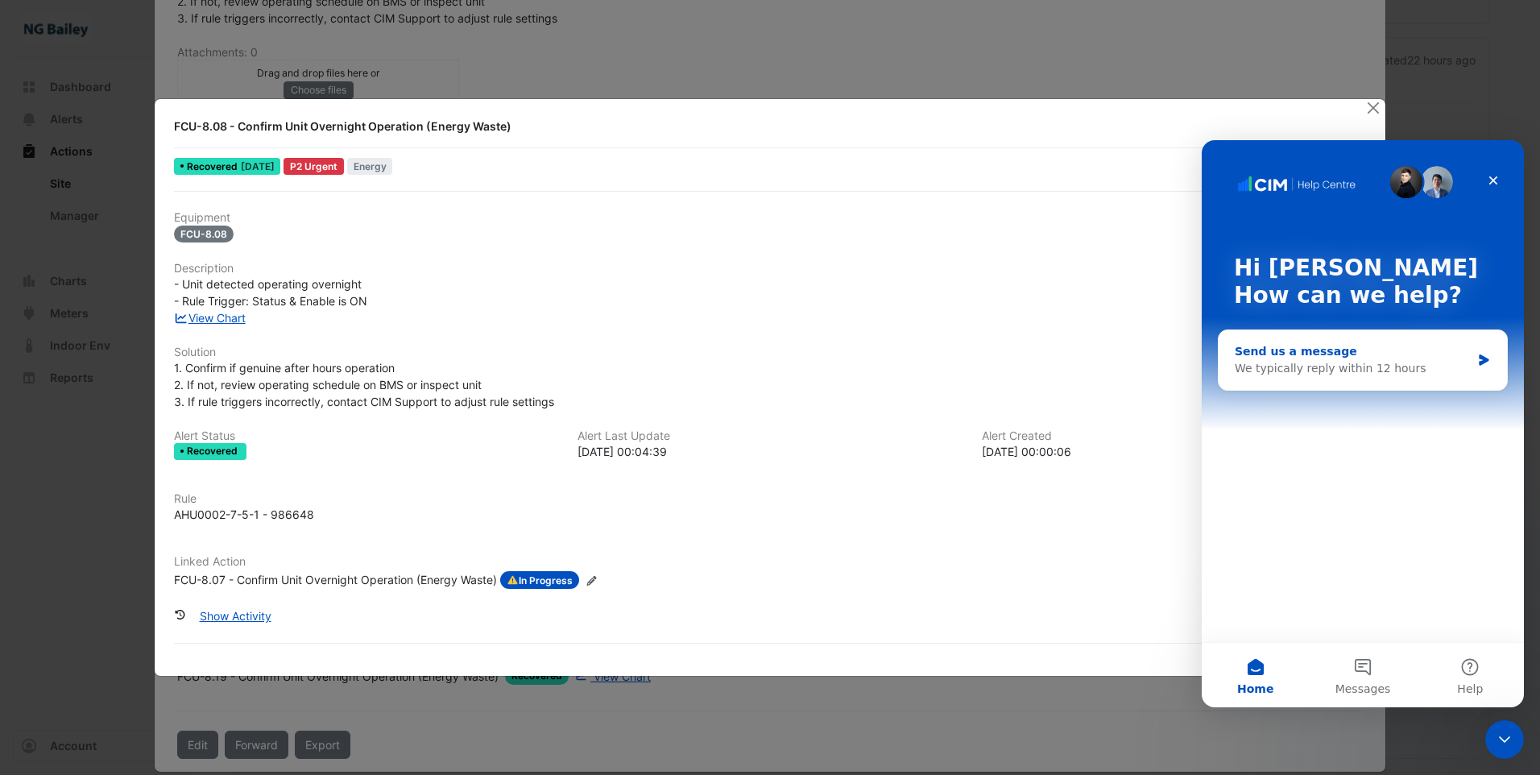
click at [1338, 375] on div "We typically reply within 12 hours" at bounding box center [1353, 368] width 236 height 17
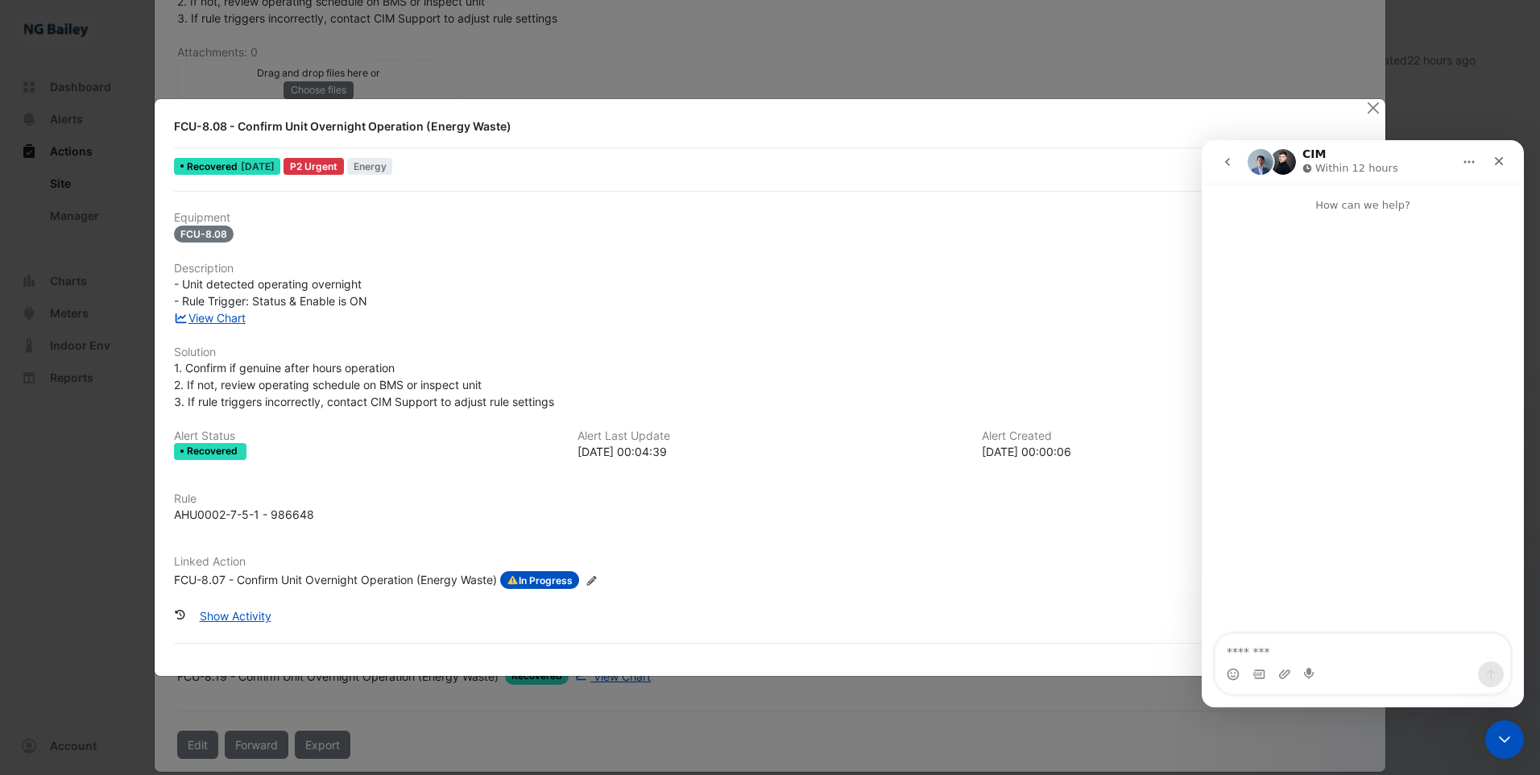
click at [1293, 641] on textarea "Message…" at bounding box center [1362, 647] width 295 height 27
type textarea "**********"
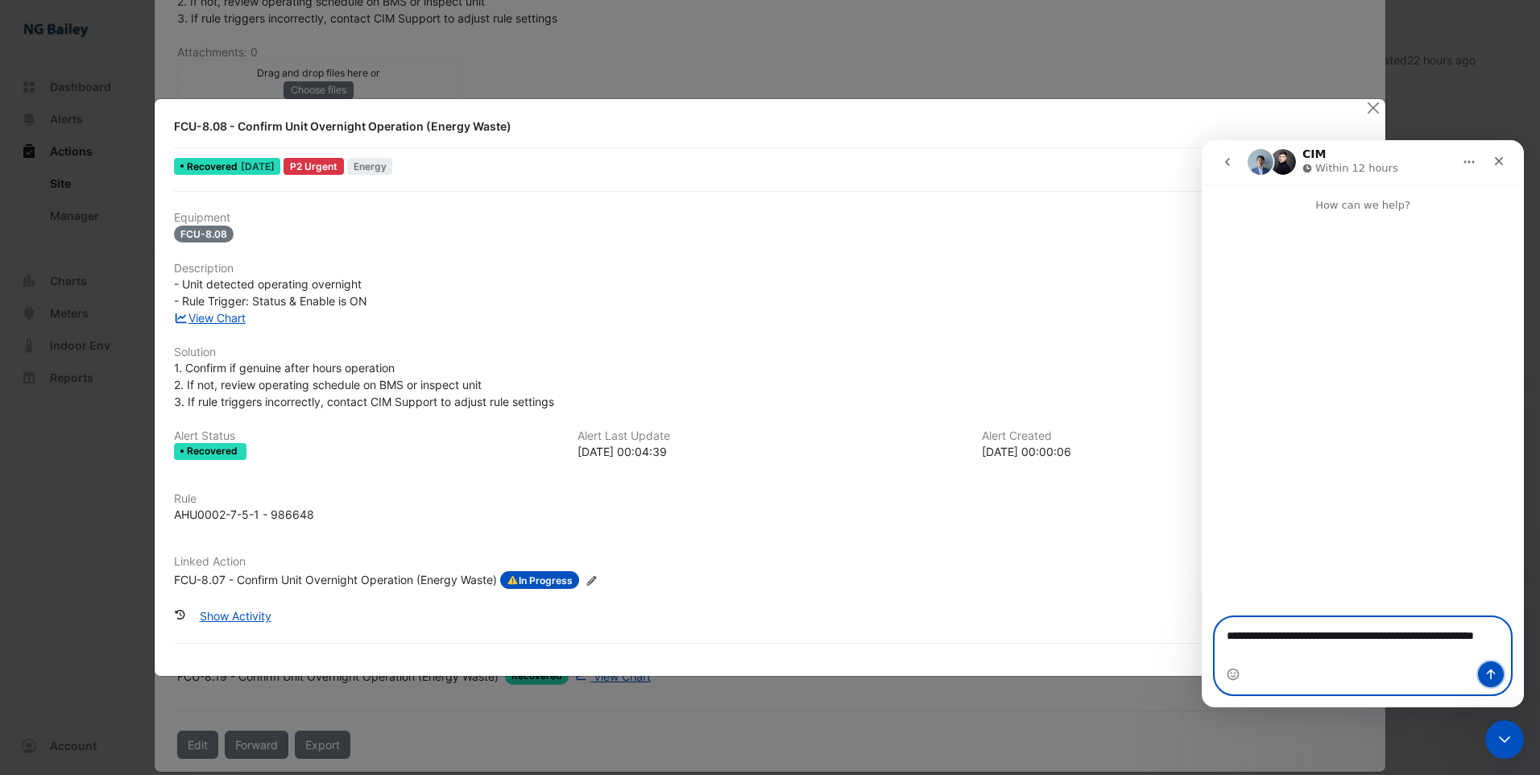
click at [1490, 668] on icon "Send a message…" at bounding box center [1490, 674] width 13 height 13
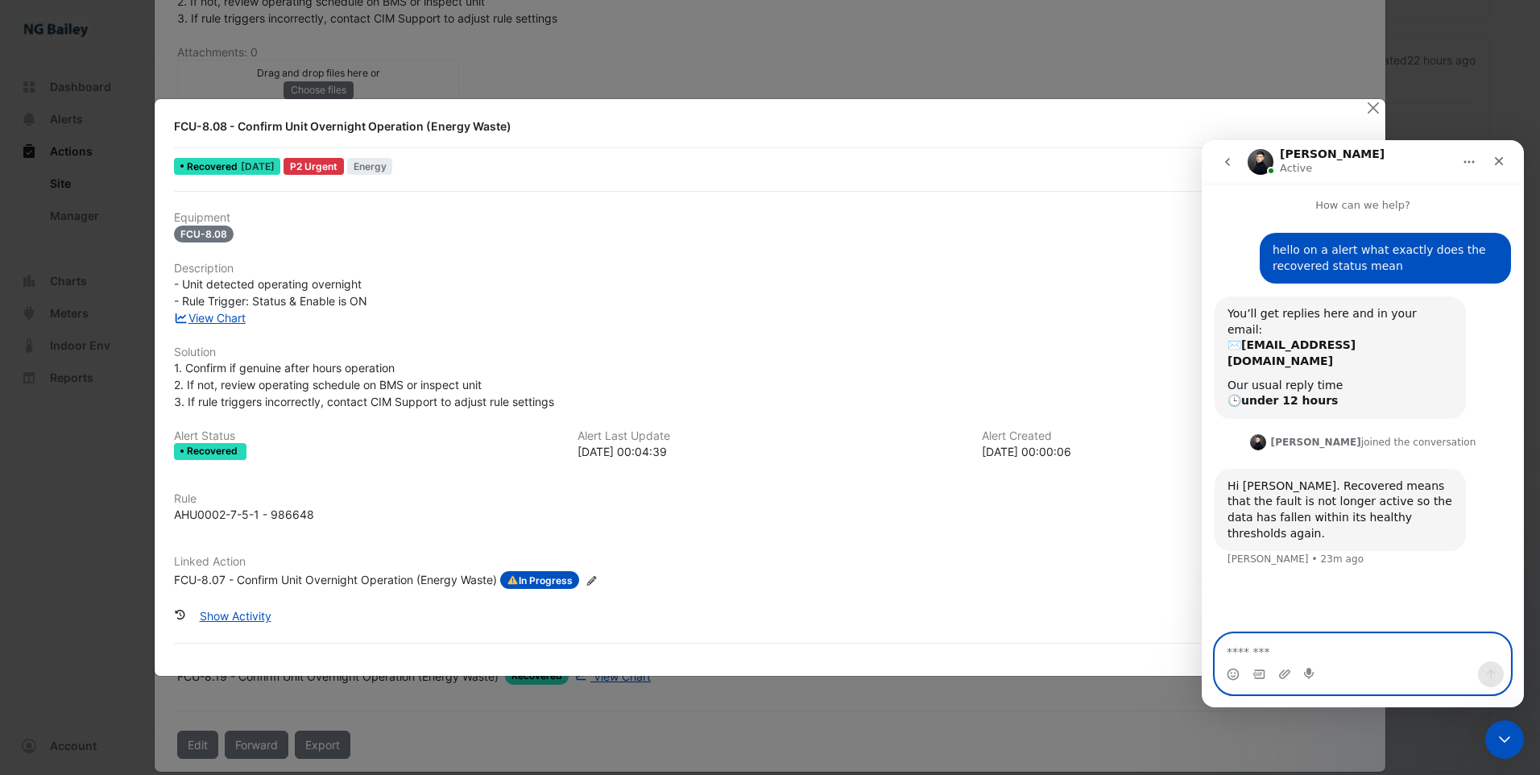
click at [1331, 646] on textarea "Message…" at bounding box center [1362, 647] width 295 height 27
drag, startPoint x: 1260, startPoint y: 655, endPoint x: 1228, endPoint y: 604, distance: 59.7
click at [1228, 604] on div "hello on a alert what exactly does the recovered status mean Roy • 28m ago You’…" at bounding box center [1363, 424] width 322 height 422
click at [1264, 652] on textarea "**********" at bounding box center [1362, 647] width 295 height 27
click at [1316, 649] on textarea "**********" at bounding box center [1362, 647] width 295 height 27
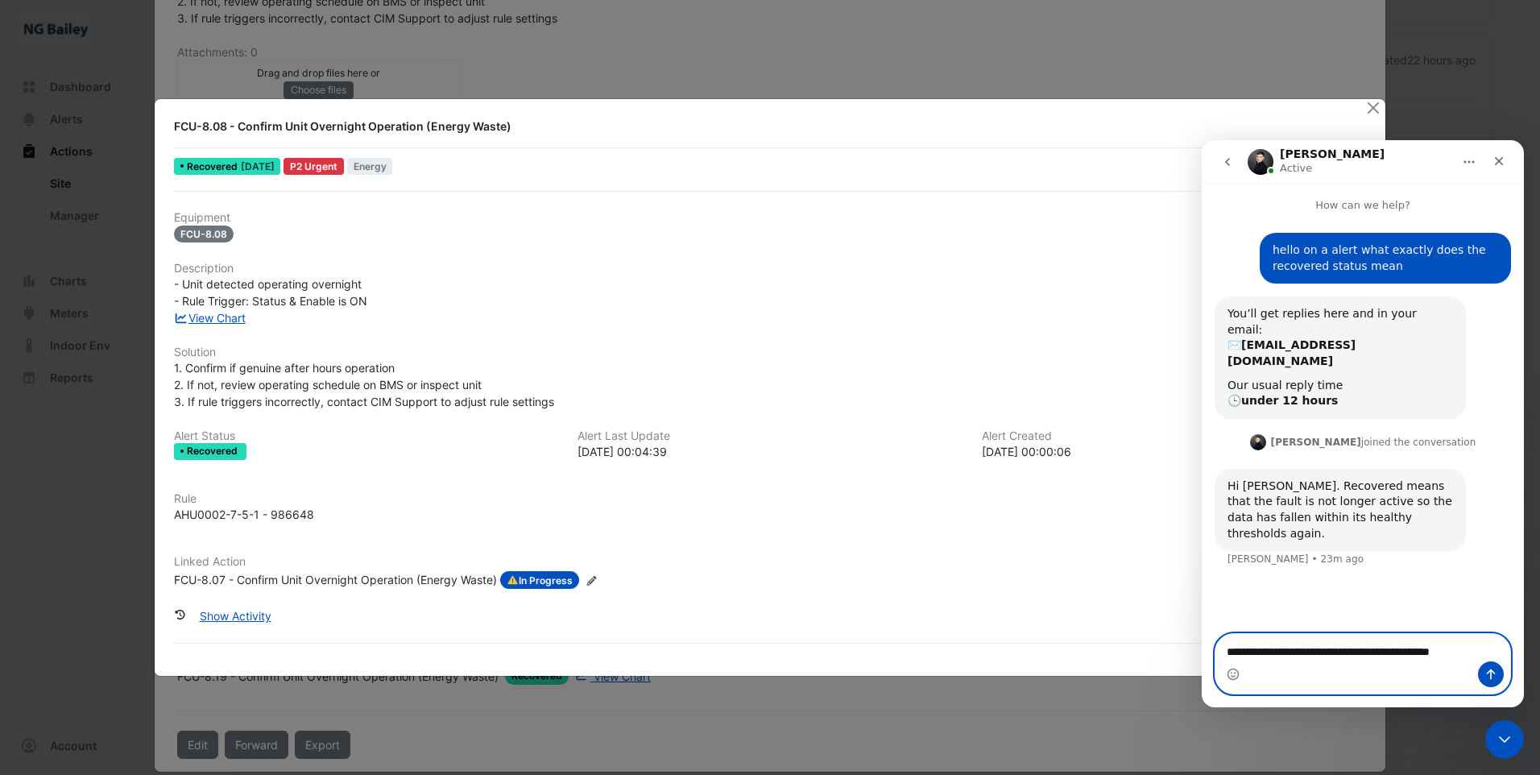
type textarea "**********"
click at [1490, 680] on icon "Send a message…" at bounding box center [1490, 674] width 13 height 13
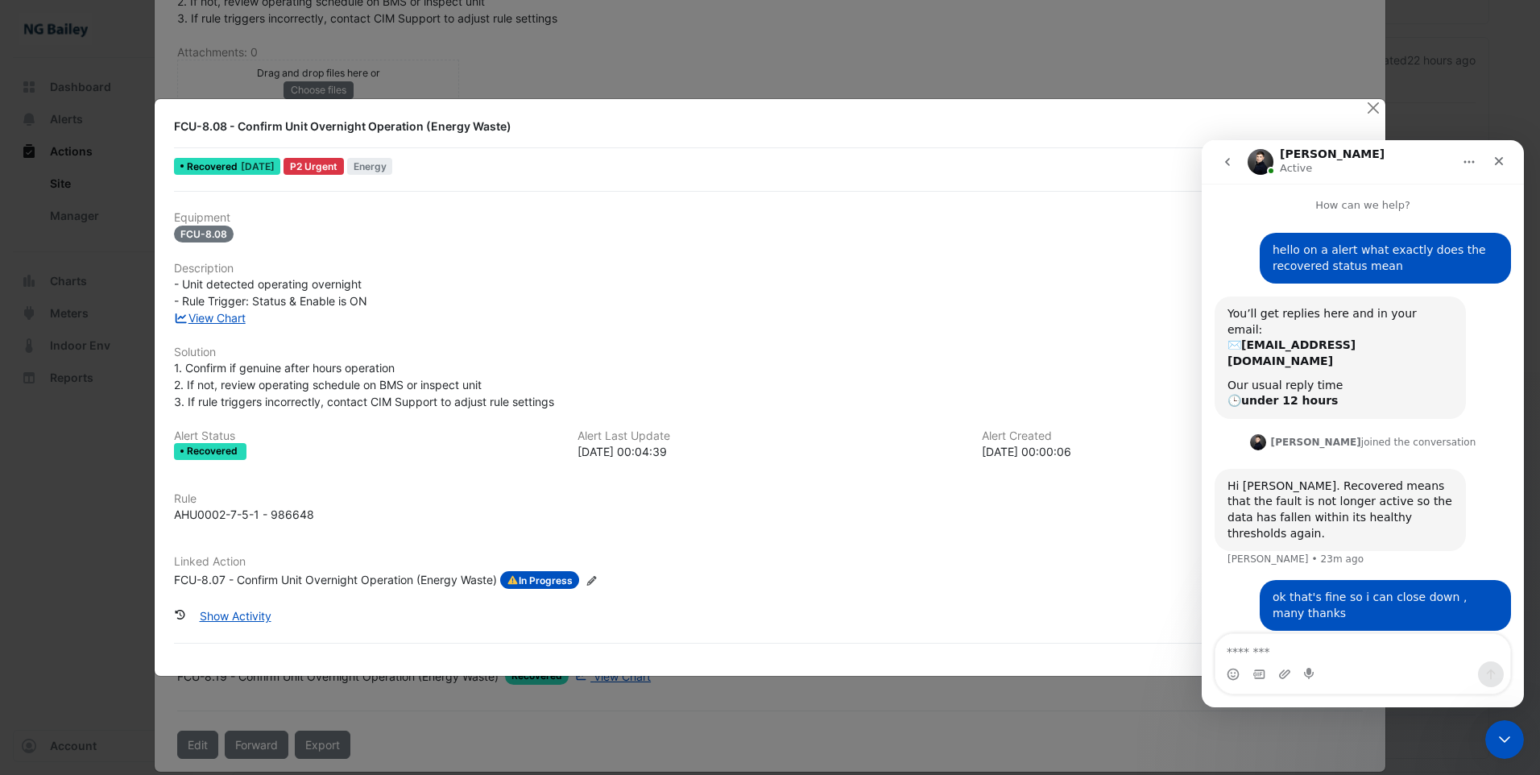
click at [946, 598] on div "Linked Action FCU-8.07 - Confirm Unit Overnight Operation (Energy Waste) In Pro…" at bounding box center [769, 578] width 1211 height 47
click at [1378, 113] on button "Close" at bounding box center [1373, 107] width 17 height 17
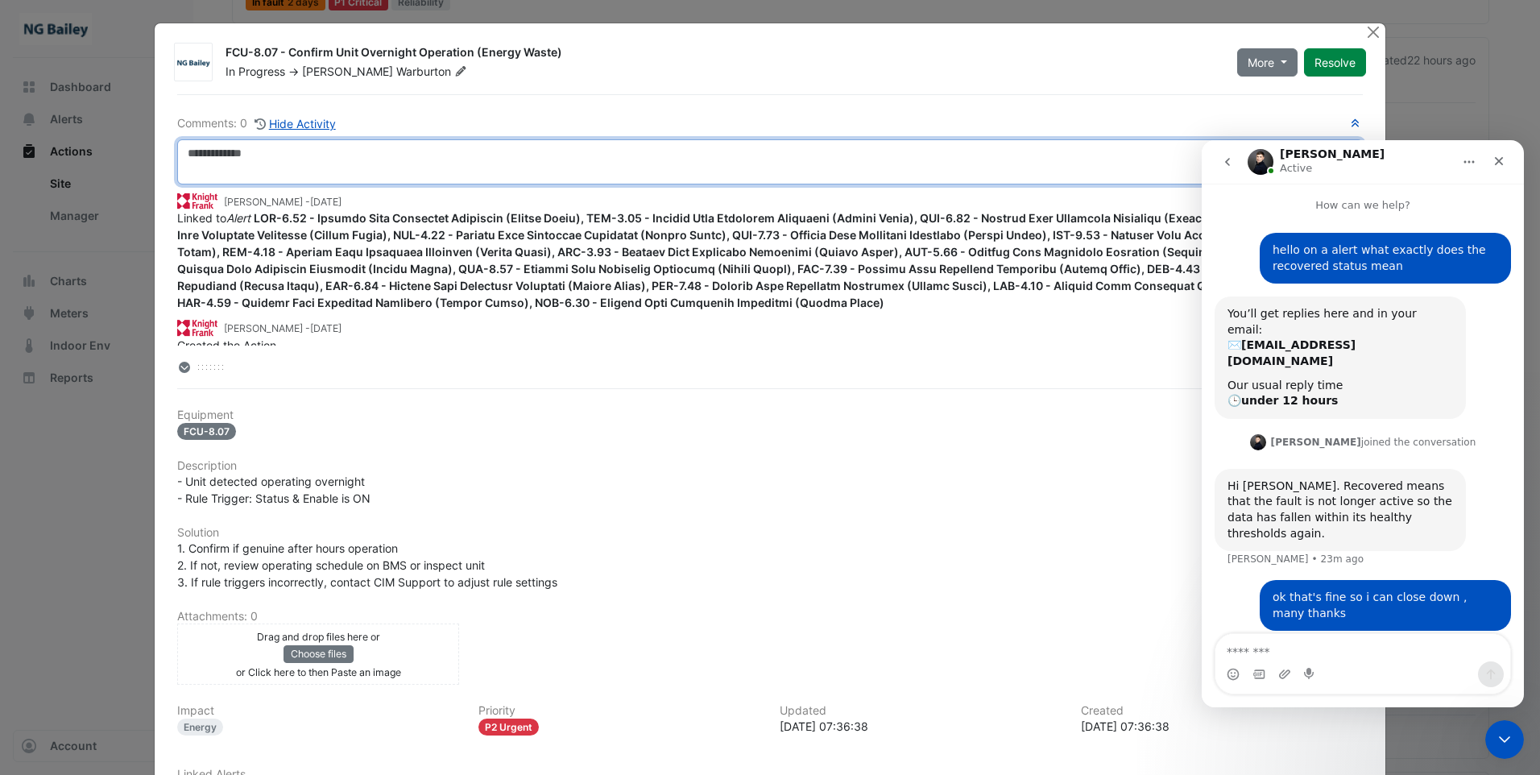
click at [271, 159] on textarea at bounding box center [770, 161] width 1186 height 45
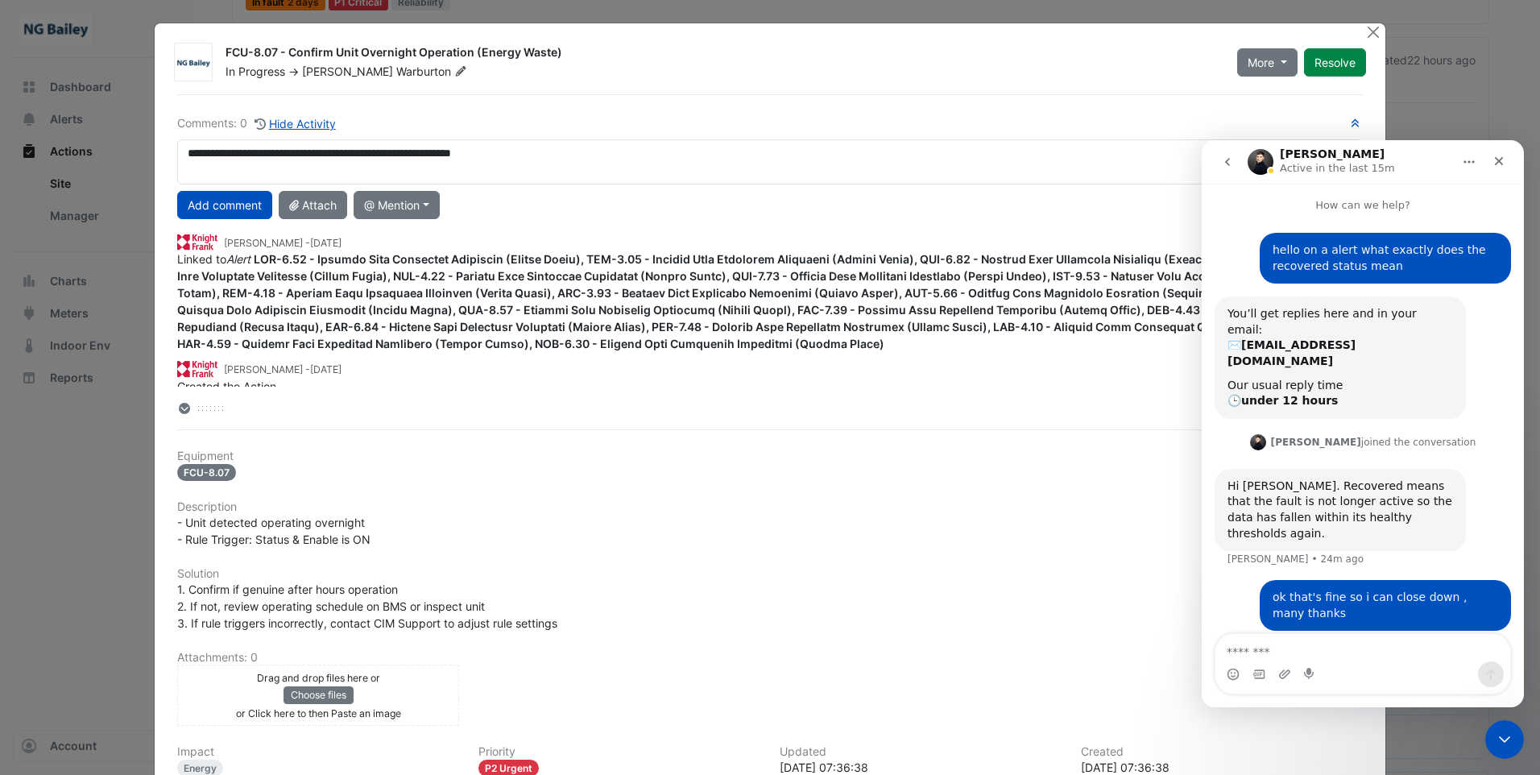
drag, startPoint x: 490, startPoint y: 155, endPoint x: 561, endPoint y: 128, distance: 74.9
click at [561, 128] on h6 "Comments: 0 Hide Activity" at bounding box center [770, 123] width 1186 height 19
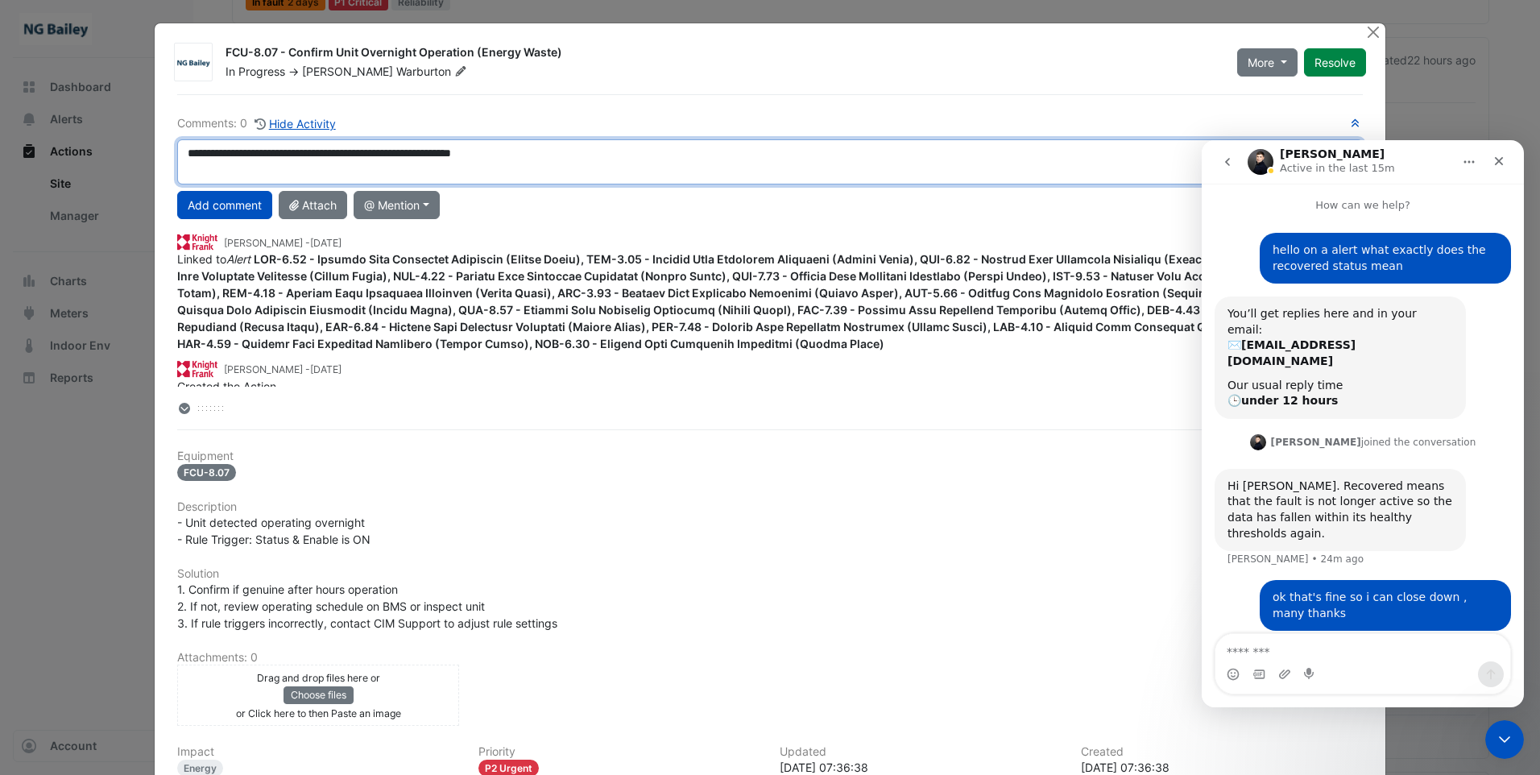
click at [511, 153] on textarea "**********" at bounding box center [770, 161] width 1186 height 45
click at [562, 158] on textarea "**********" at bounding box center [770, 161] width 1186 height 45
click at [742, 158] on textarea "**********" at bounding box center [770, 161] width 1186 height 45
type textarea "**********"
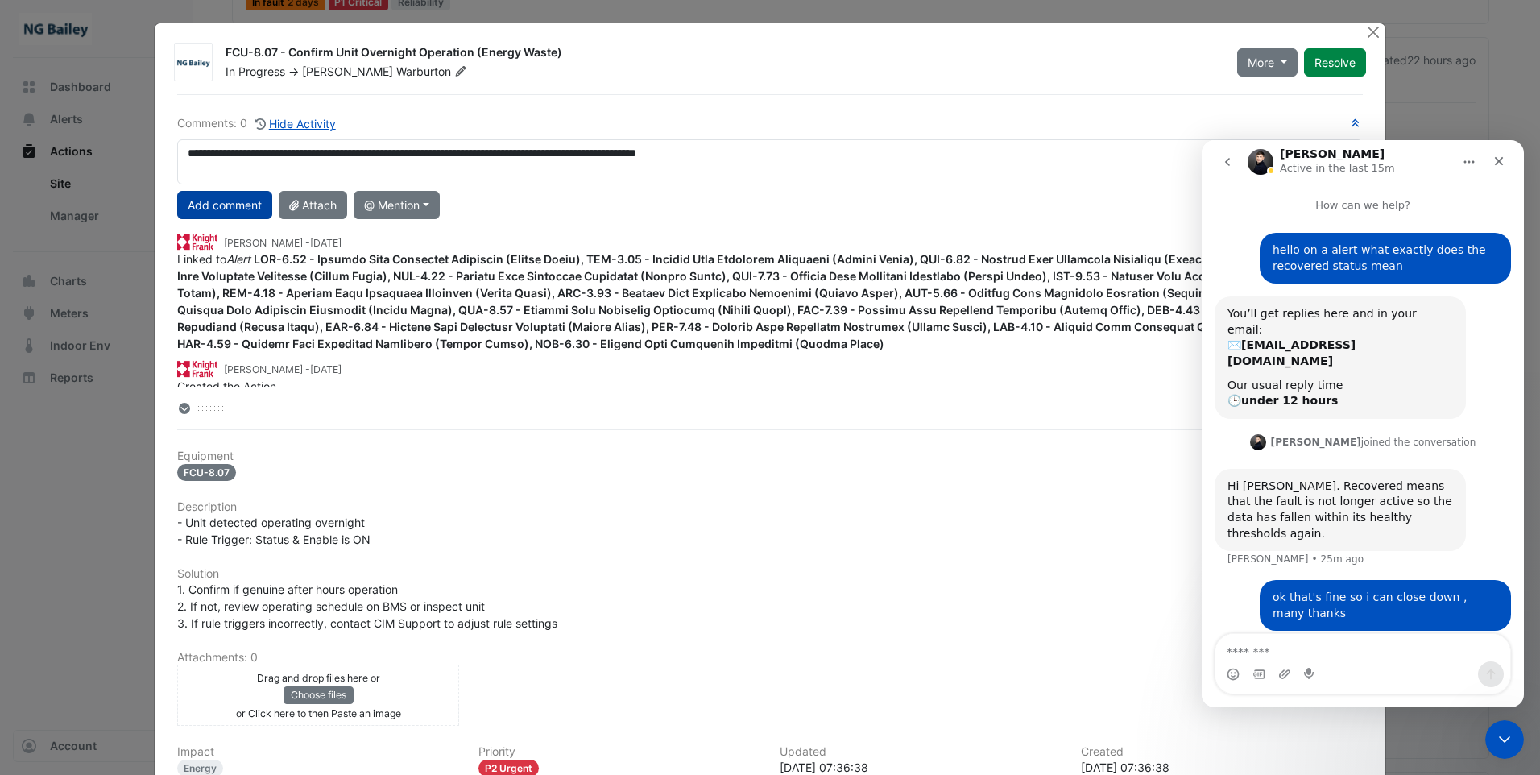
click at [231, 205] on button "Add comment" at bounding box center [224, 205] width 95 height 28
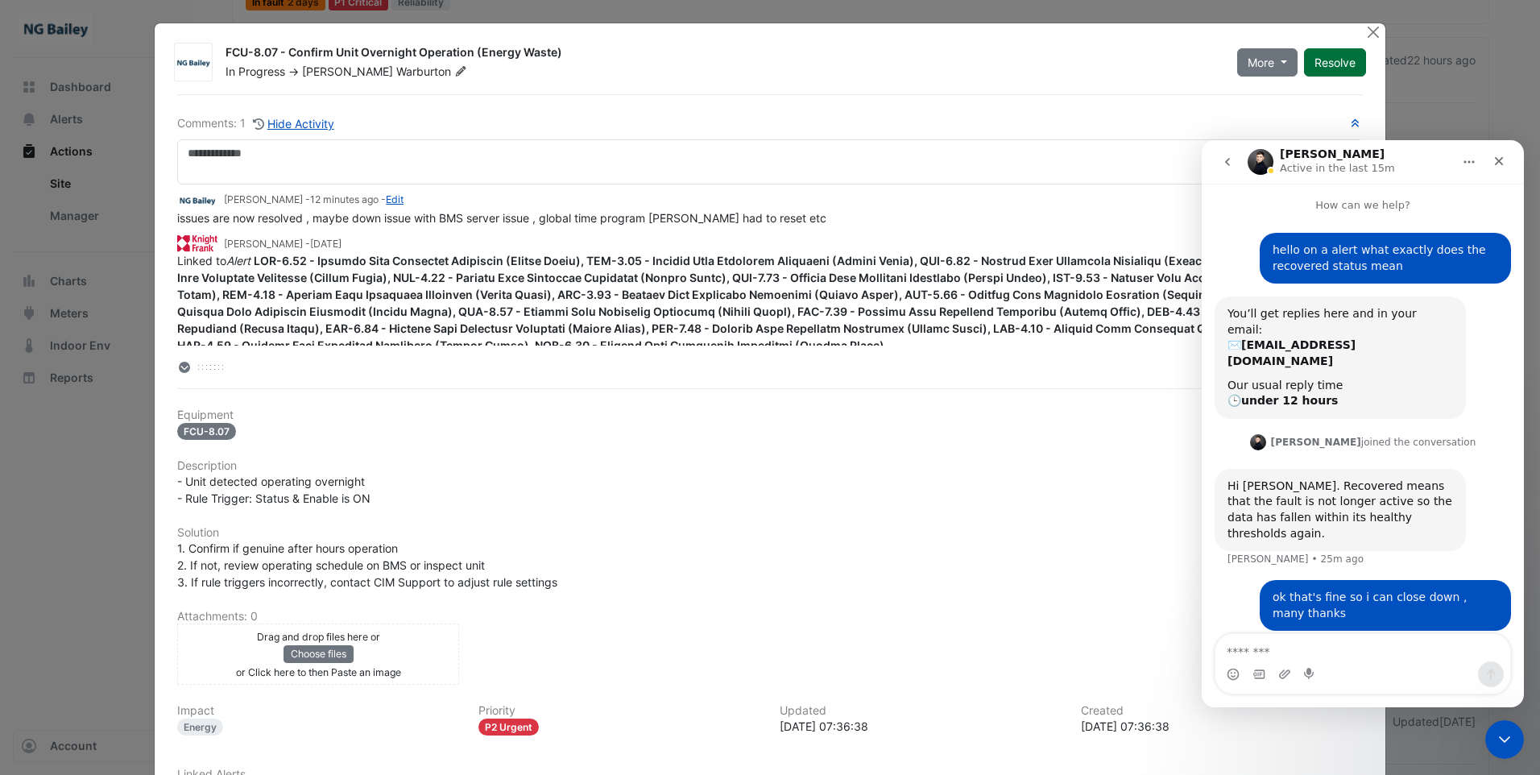
click at [1335, 61] on button "Resolve" at bounding box center [1335, 62] width 62 height 28
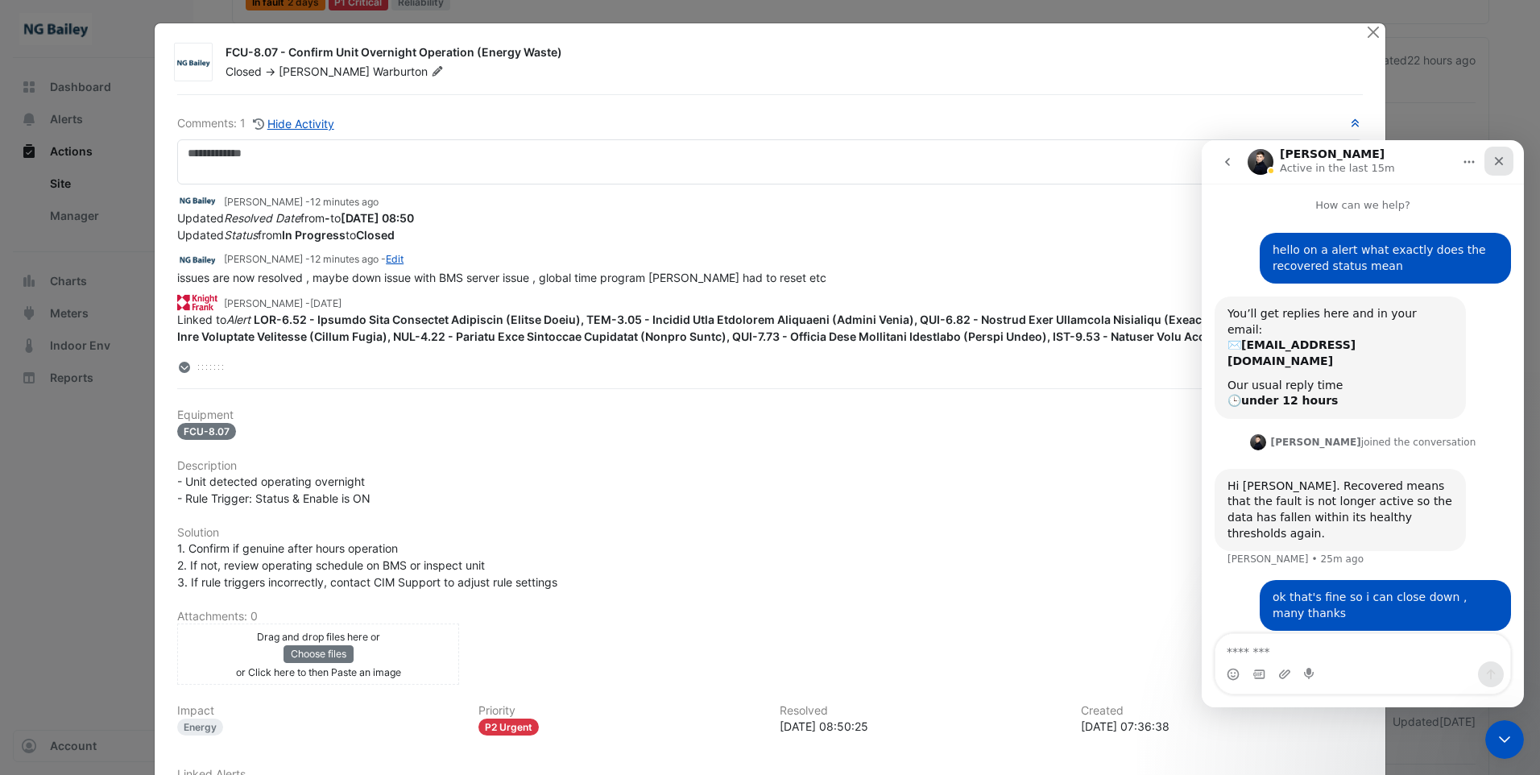
click at [1500, 162] on icon "Close" at bounding box center [1499, 161] width 9 height 9
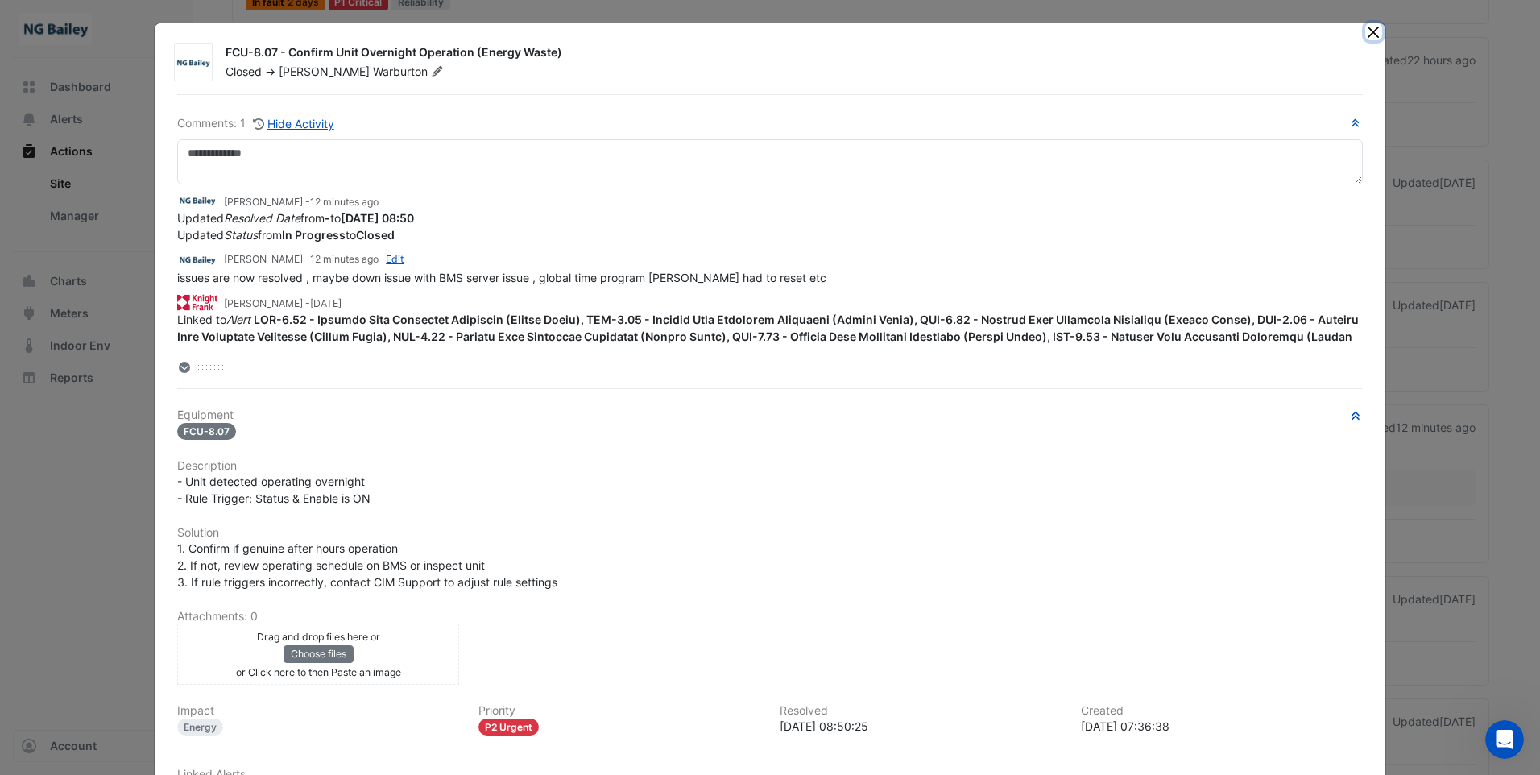
click at [1369, 39] on button "Close" at bounding box center [1373, 31] width 17 height 17
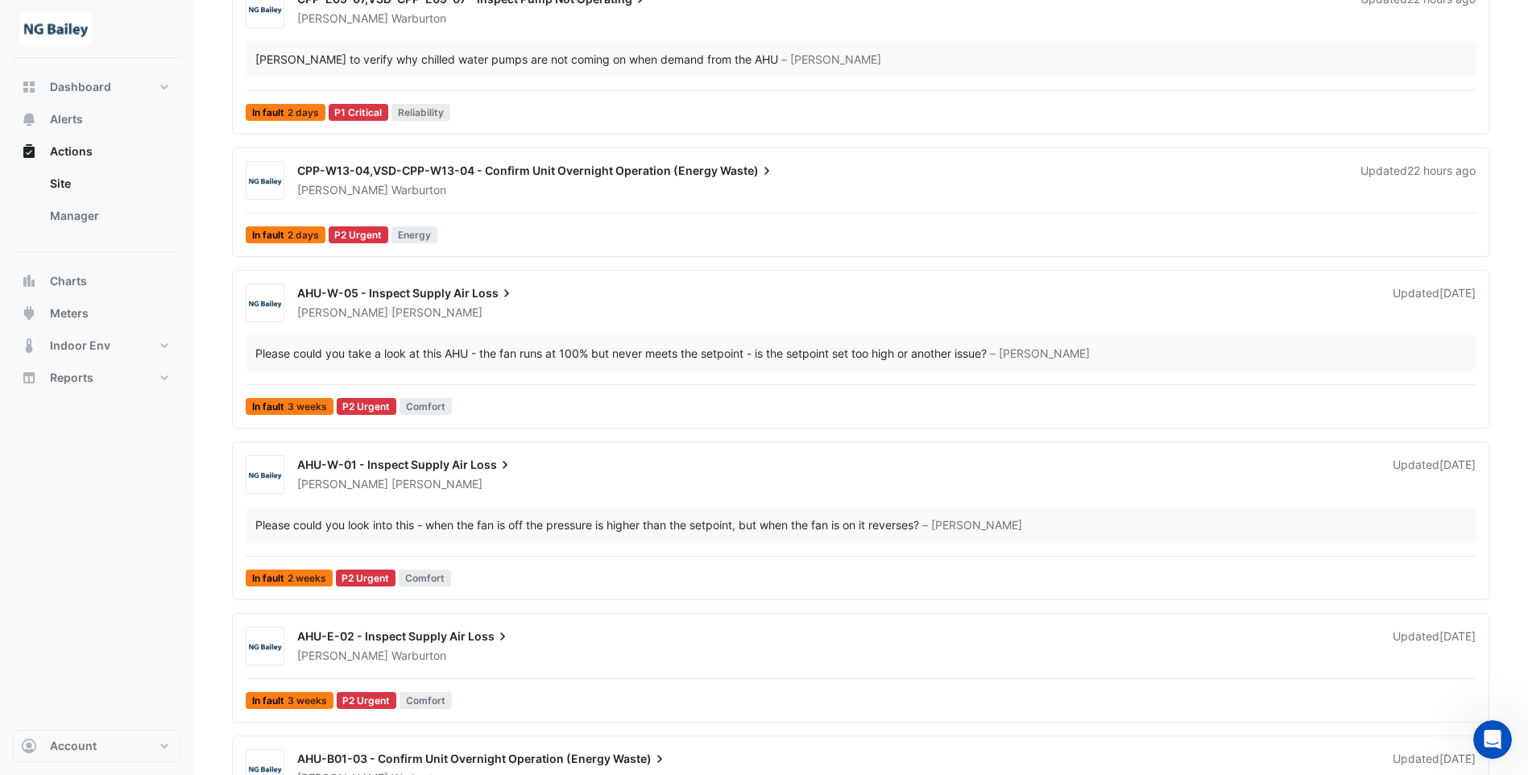
scroll to position [322, 0]
